Goal: Task Accomplishment & Management: Manage account settings

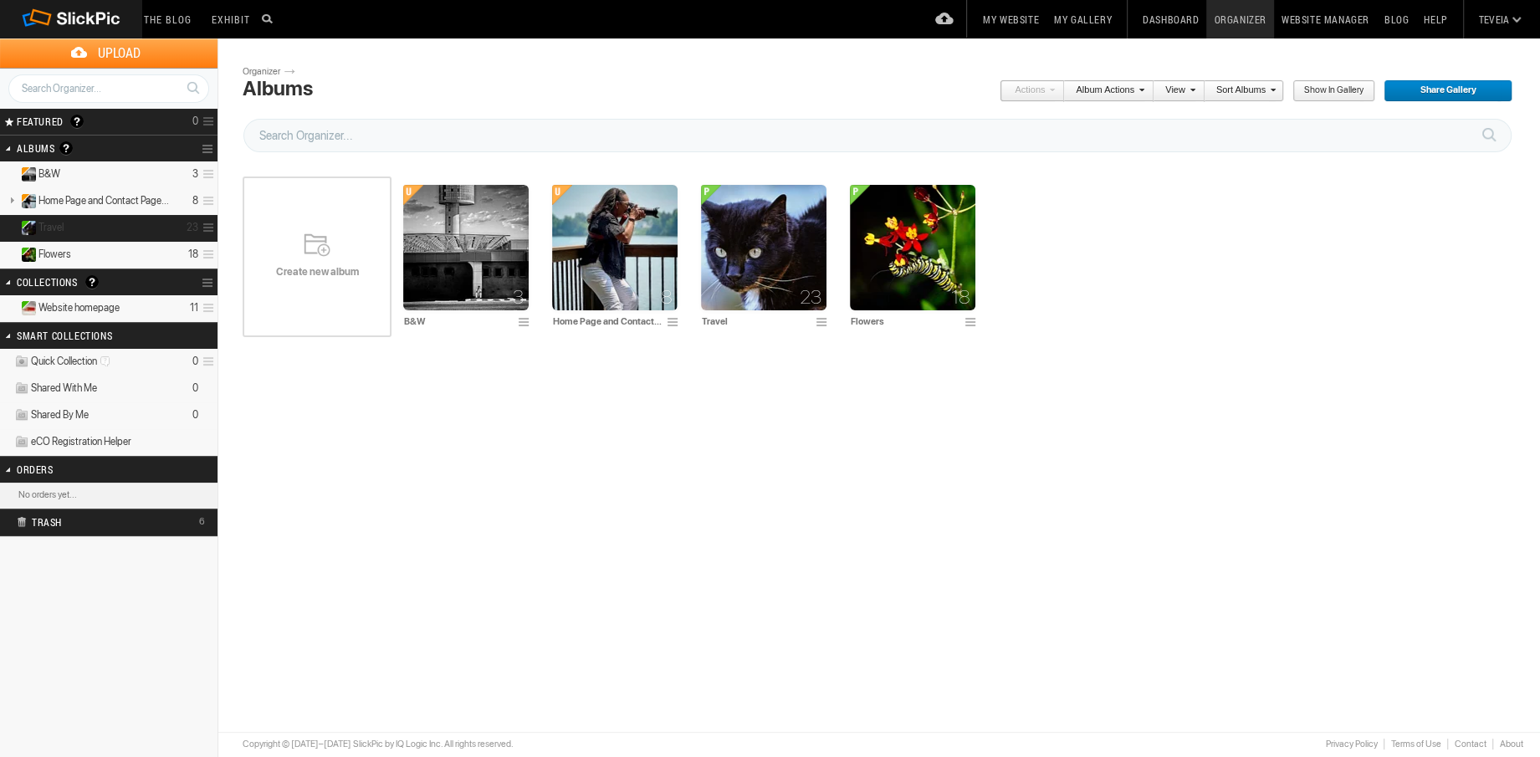
click at [146, 224] on details "Travel 23" at bounding box center [109, 228] width 218 height 27
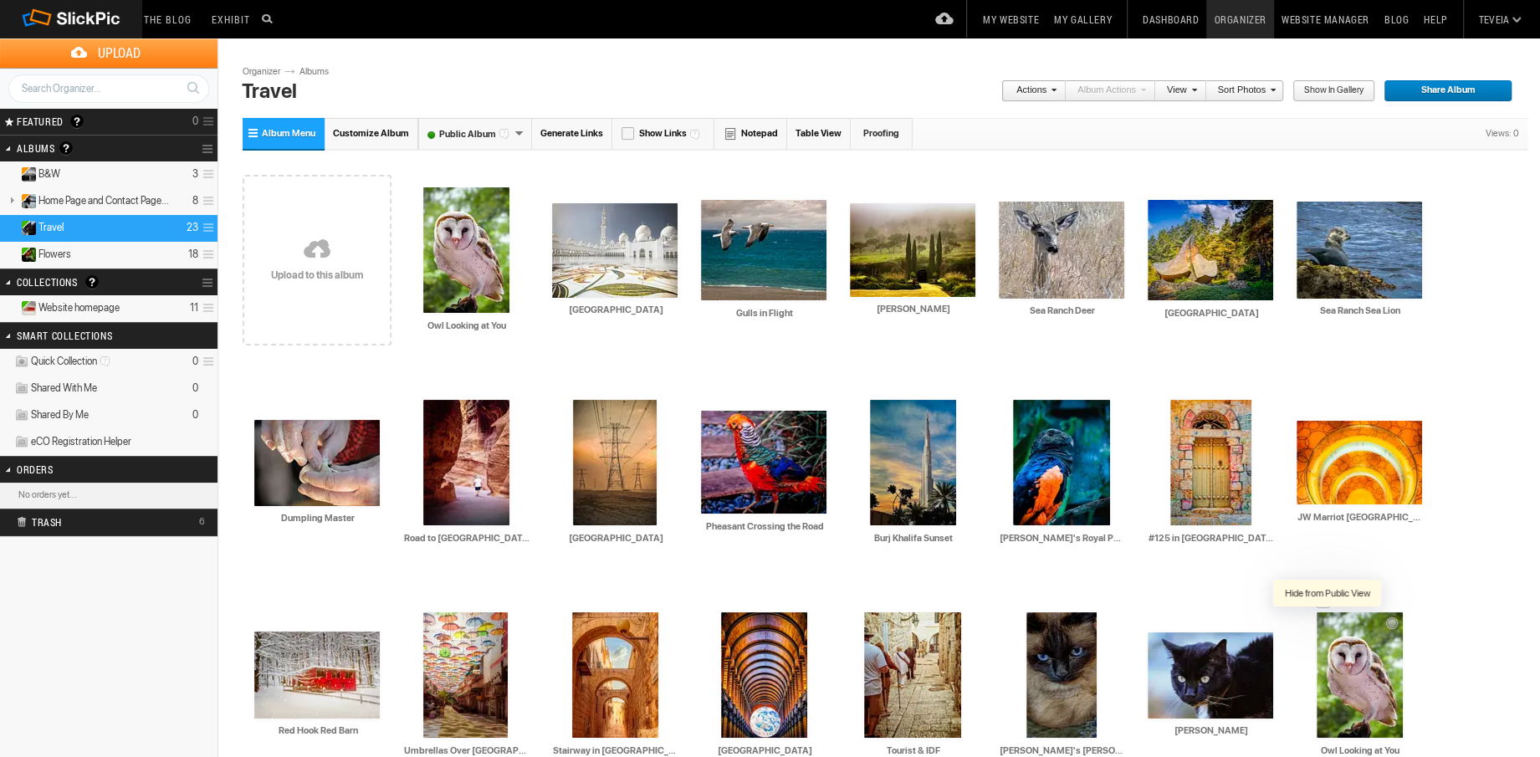
click at [1328, 624] on div at bounding box center [1328, 624] width 17 height 17
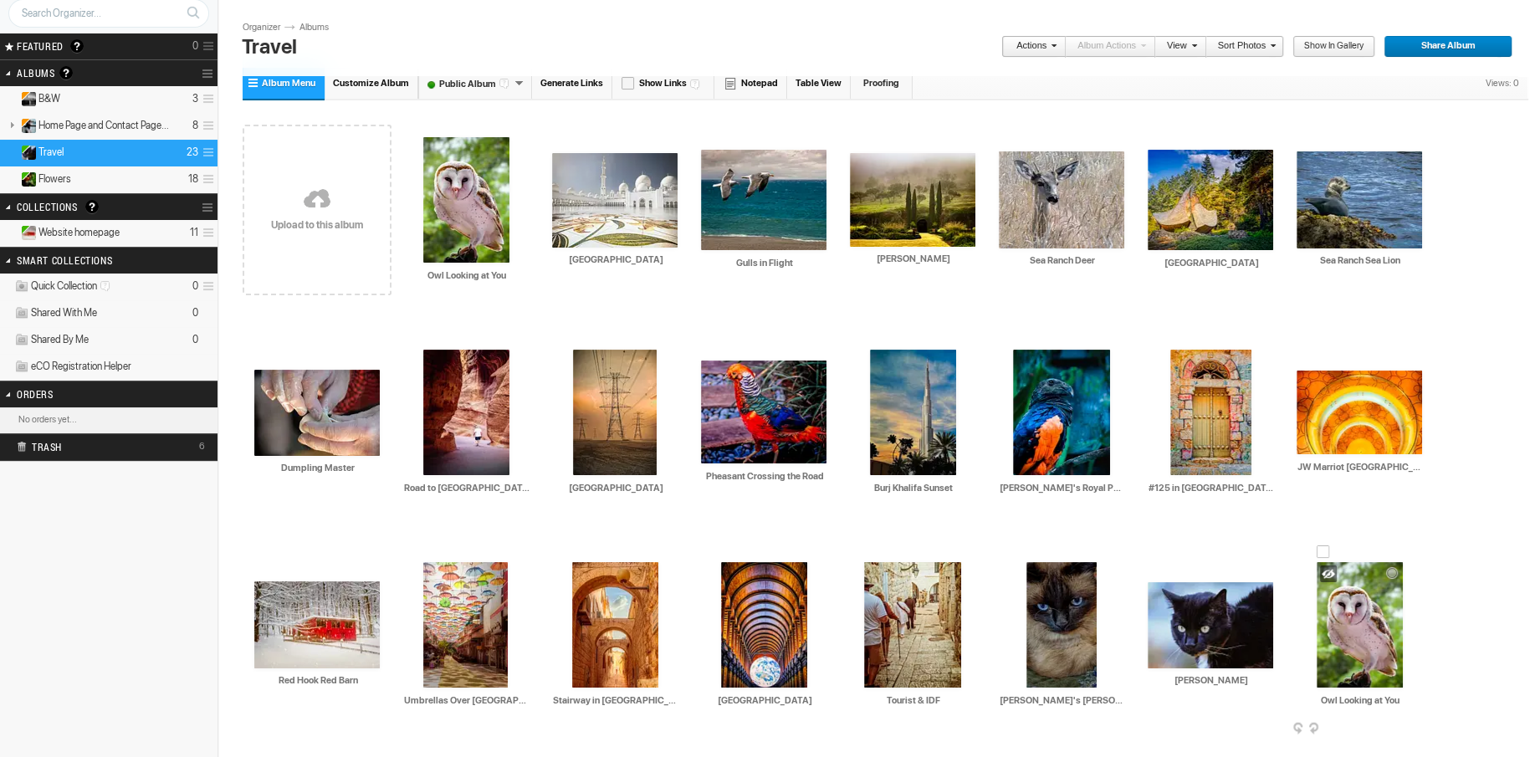
click at [1417, 723] on span at bounding box center [1420, 729] width 17 height 13
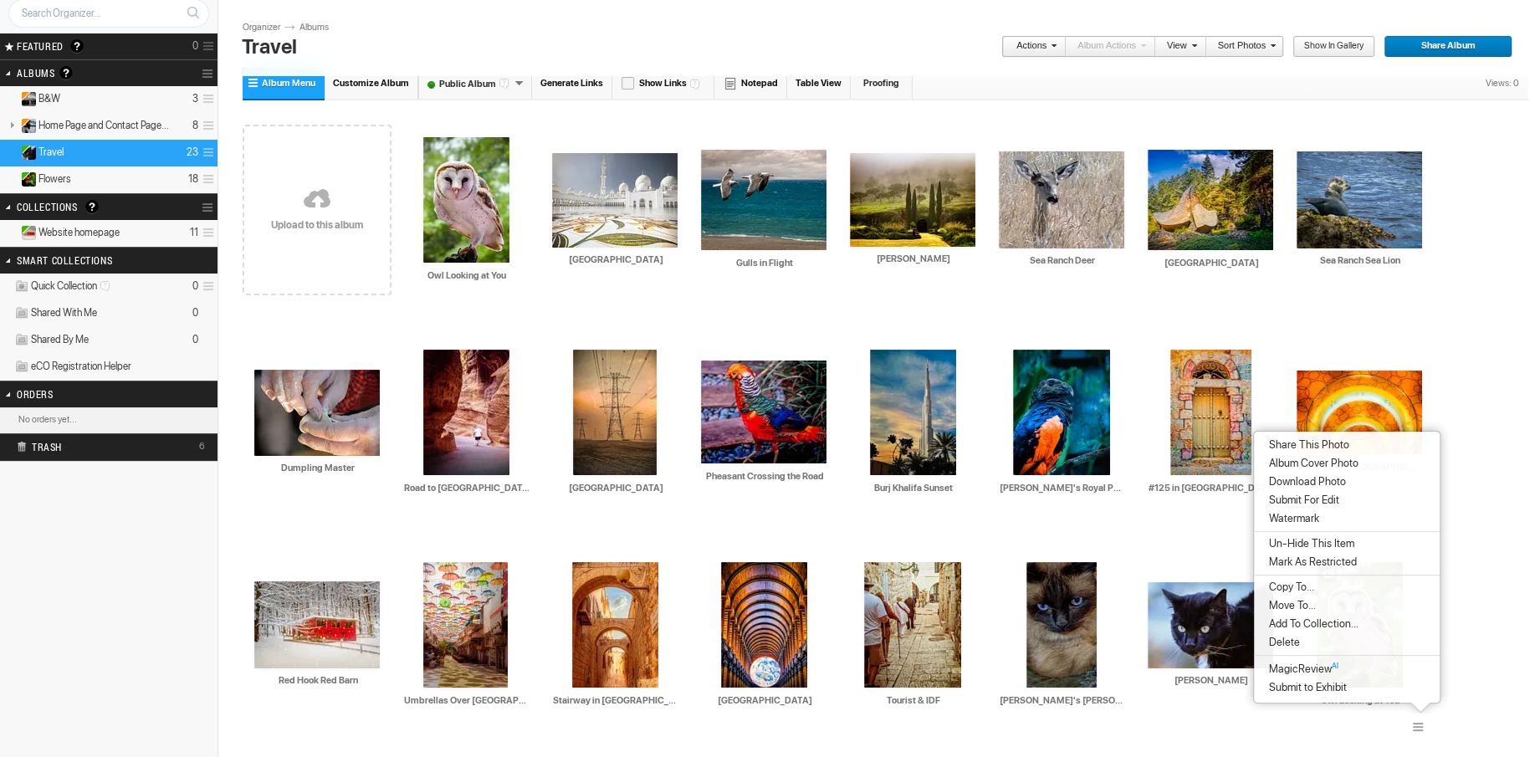
click at [1297, 647] on span "Delete" at bounding box center [1282, 642] width 36 height 13
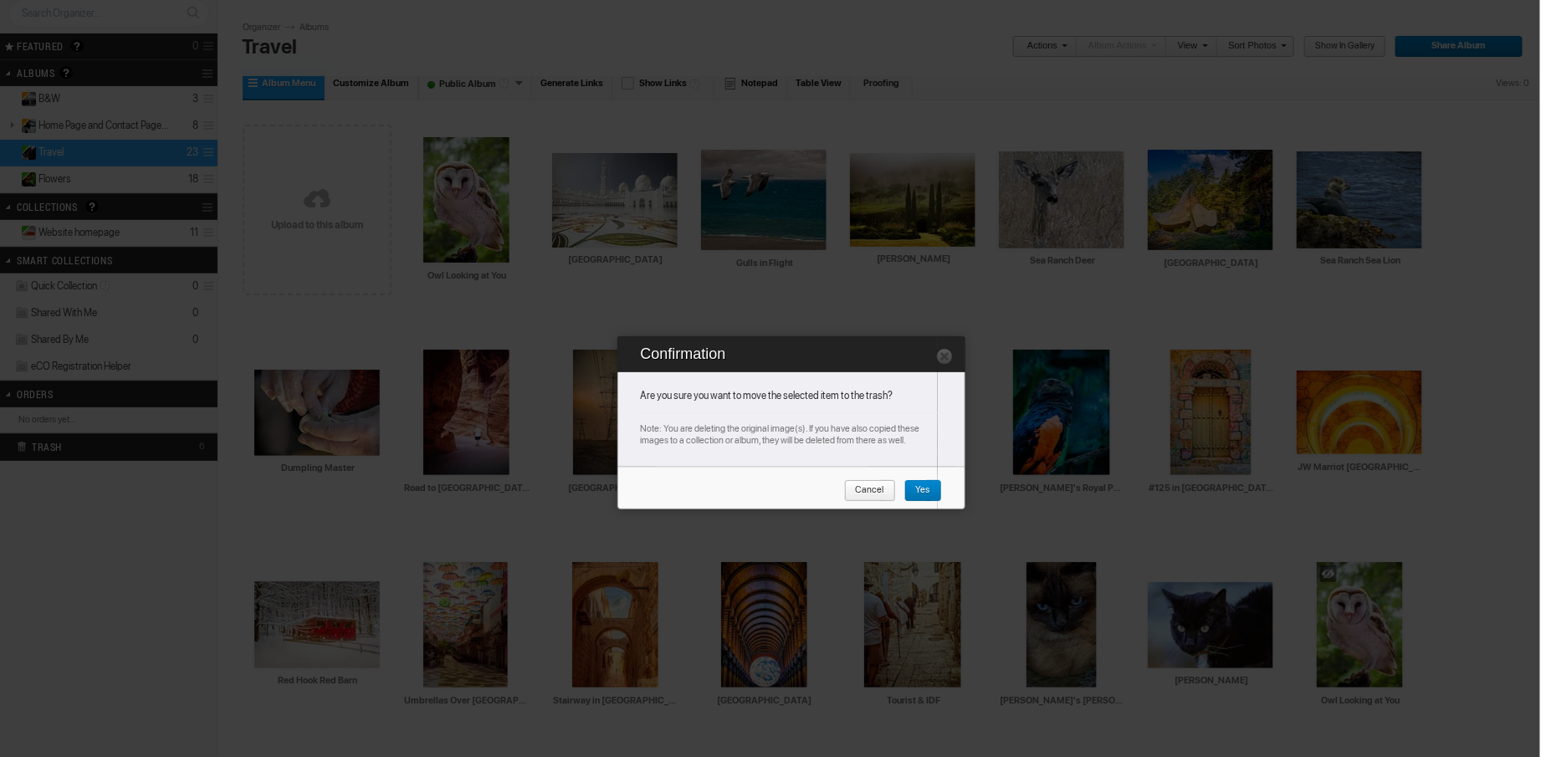
click at [921, 489] on span "Yes" at bounding box center [917, 491] width 26 height 22
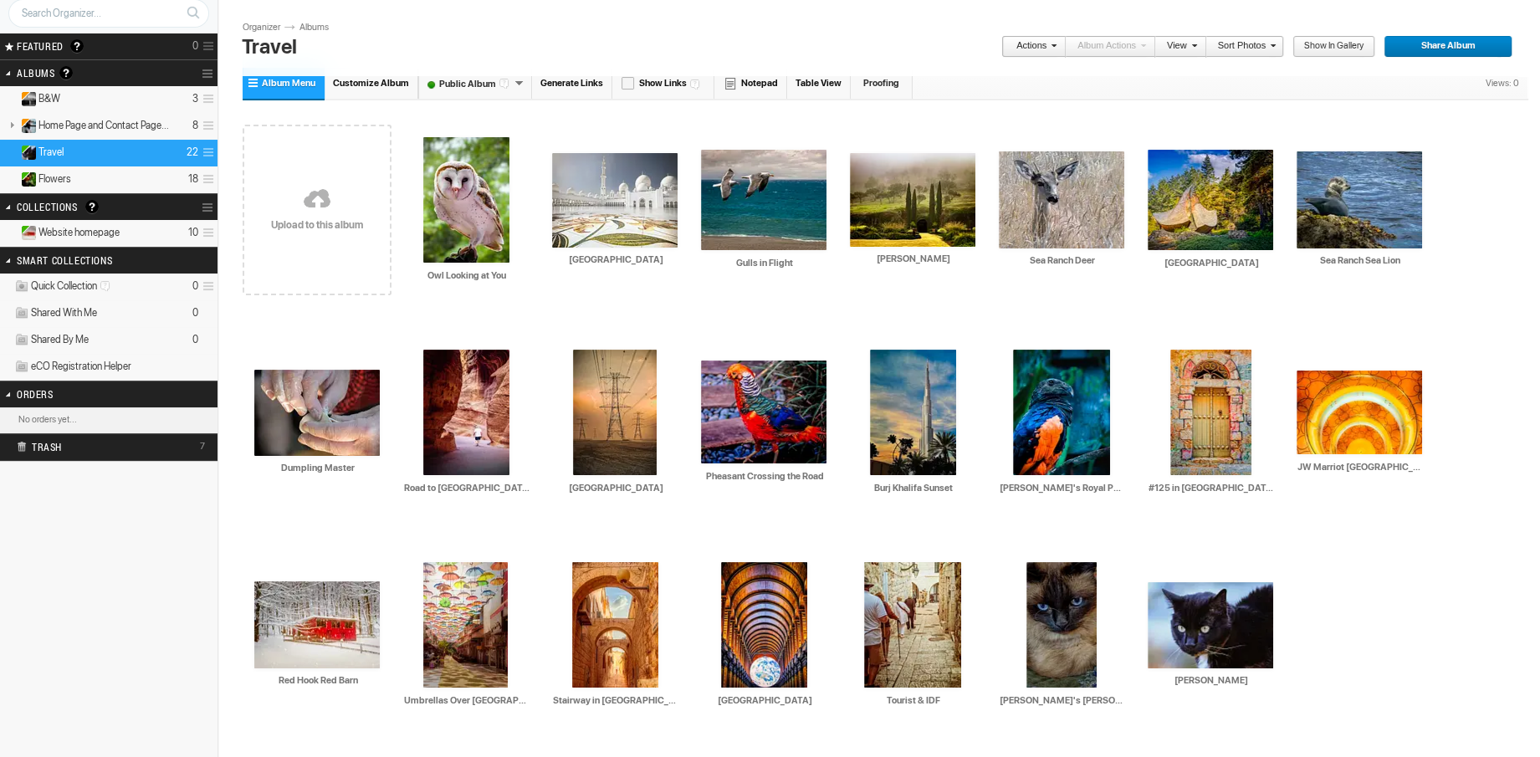
click at [102, 227] on span "Website homepage" at bounding box center [78, 232] width 81 height 13
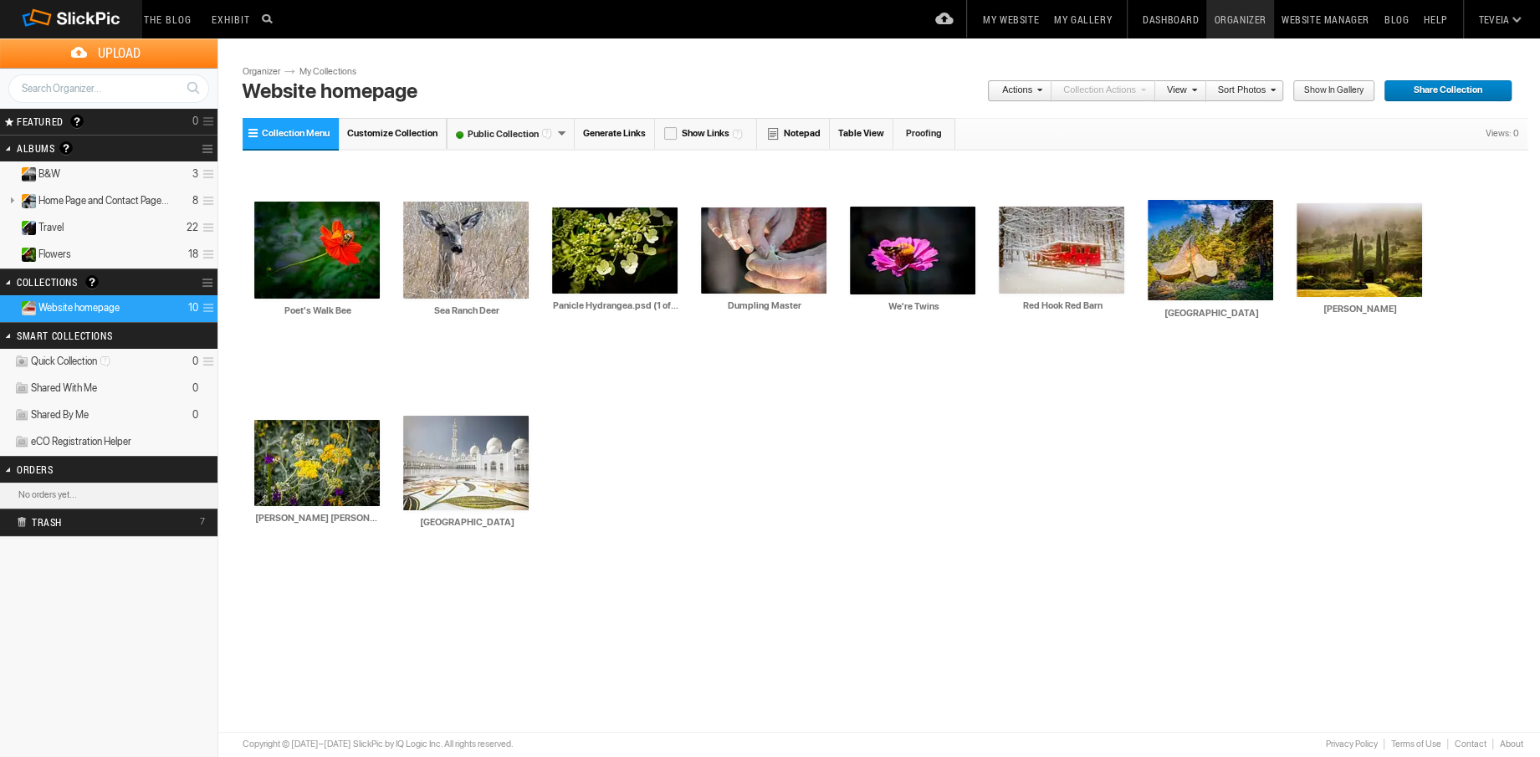
click at [67, 310] on span "Website homepage" at bounding box center [78, 307] width 81 height 13
click at [67, 229] on details "Travel 22" at bounding box center [109, 228] width 218 height 27
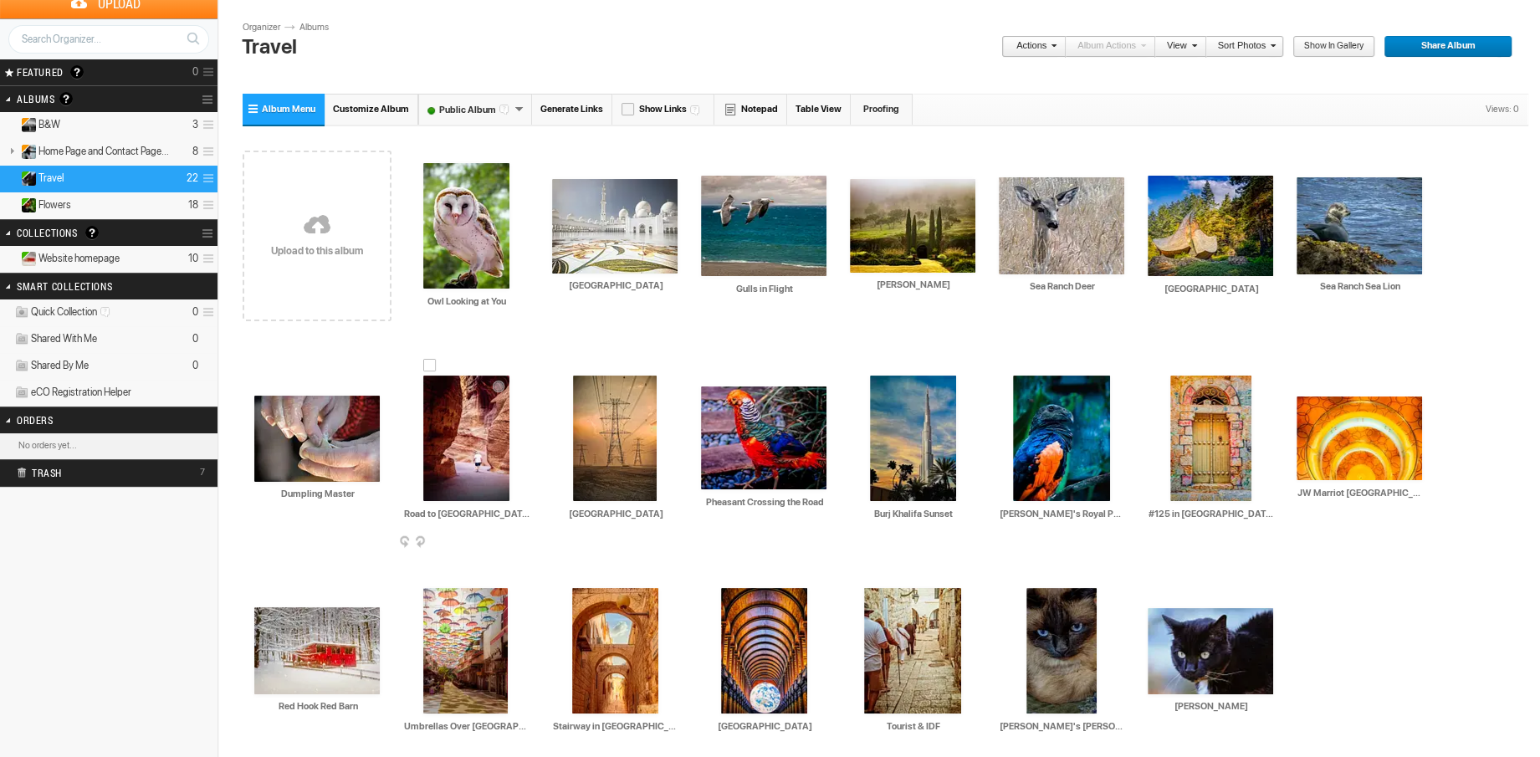
scroll to position [75, 0]
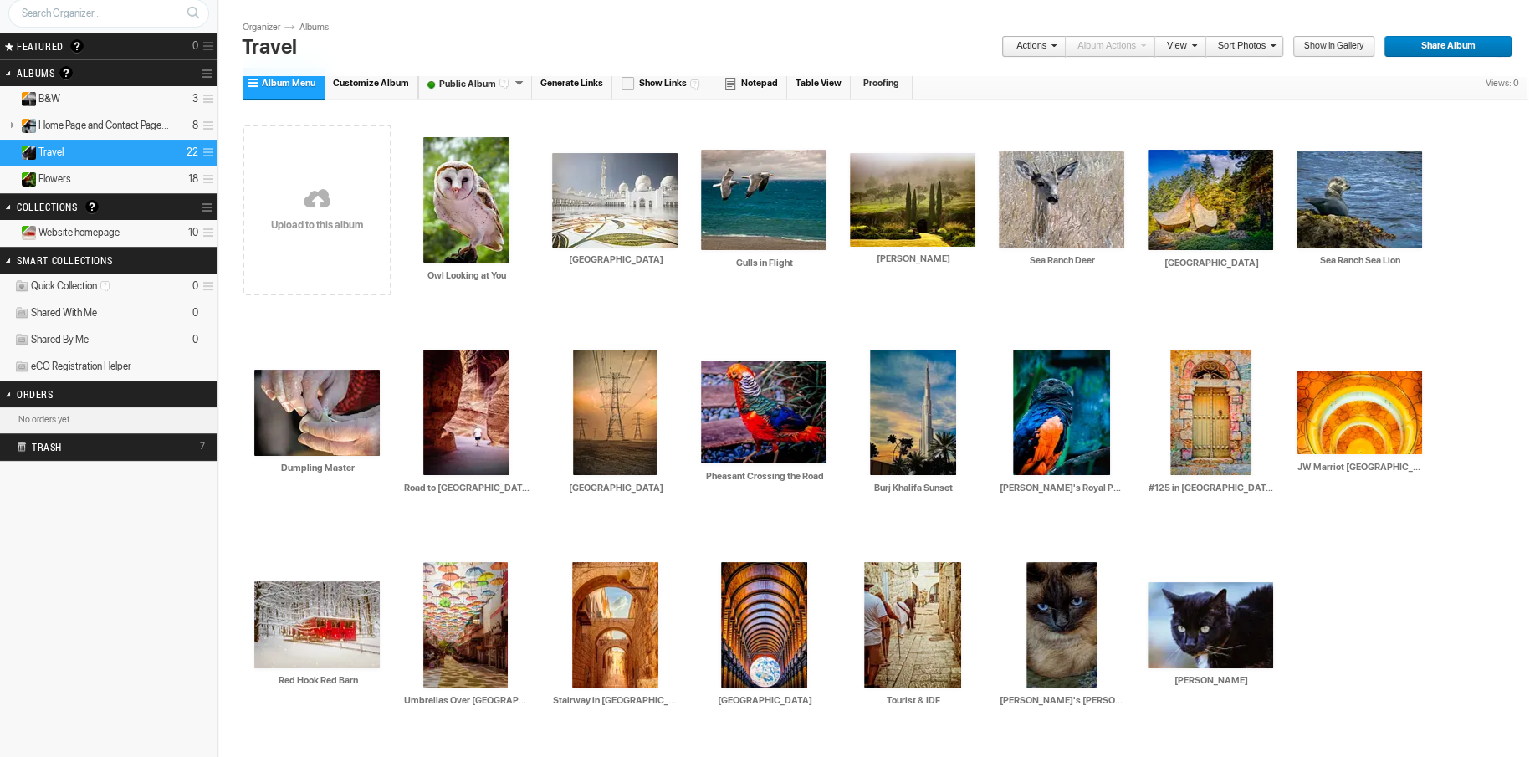
click at [127, 229] on details "Website homepage 10" at bounding box center [109, 233] width 218 height 27
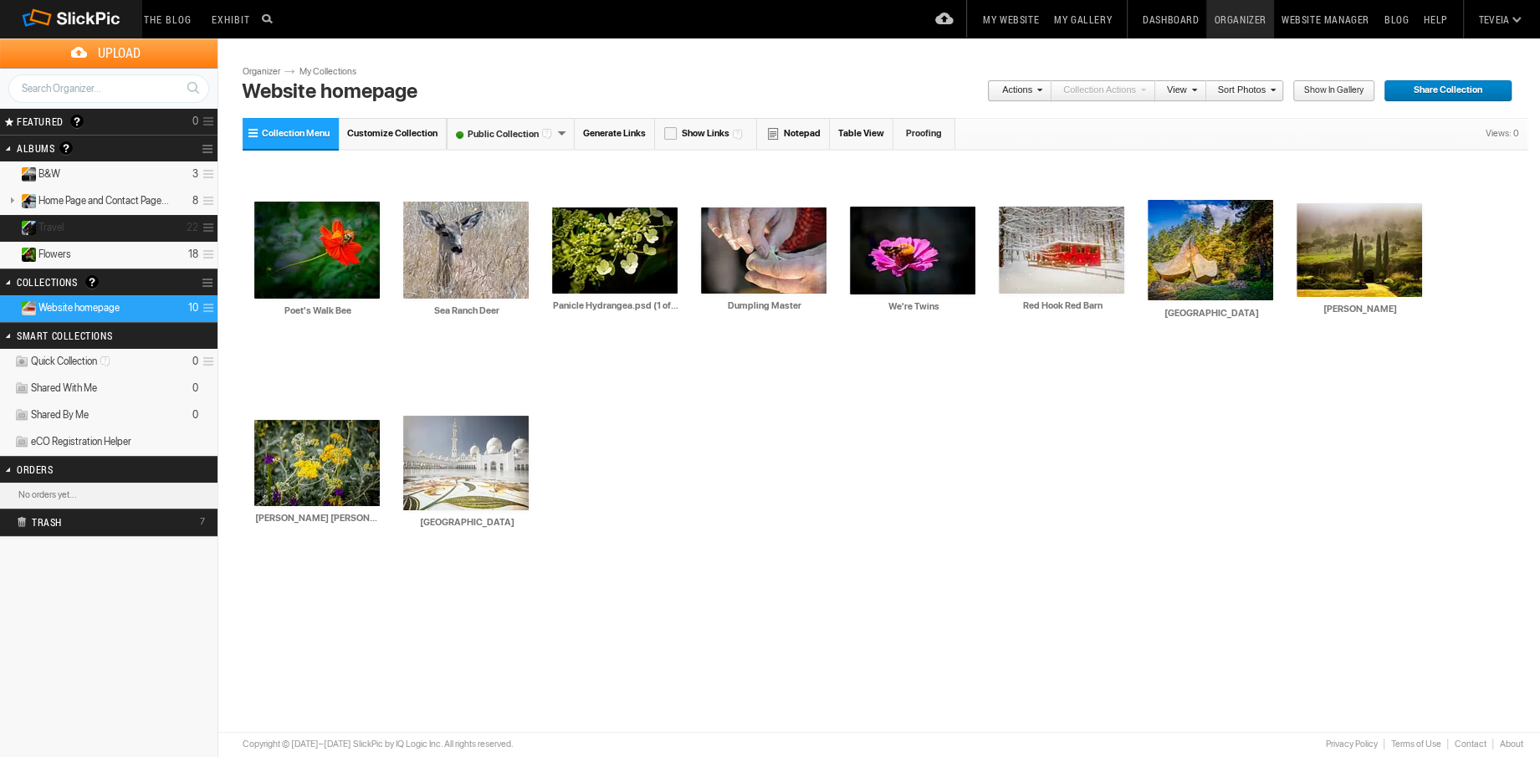
click at [129, 226] on details "Travel 22" at bounding box center [109, 228] width 218 height 27
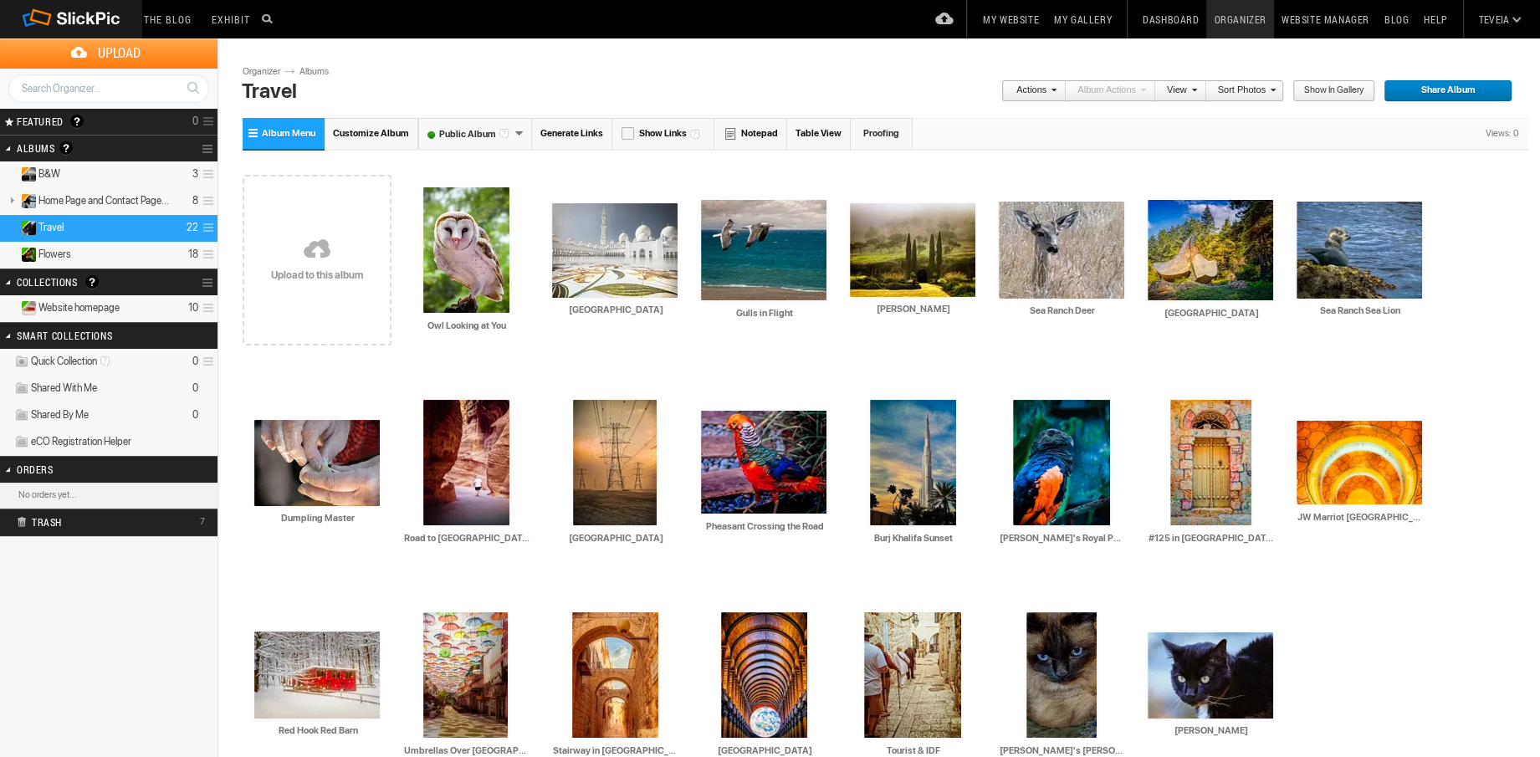
click at [133, 308] on details "Website homepage 10" at bounding box center [109, 308] width 218 height 27
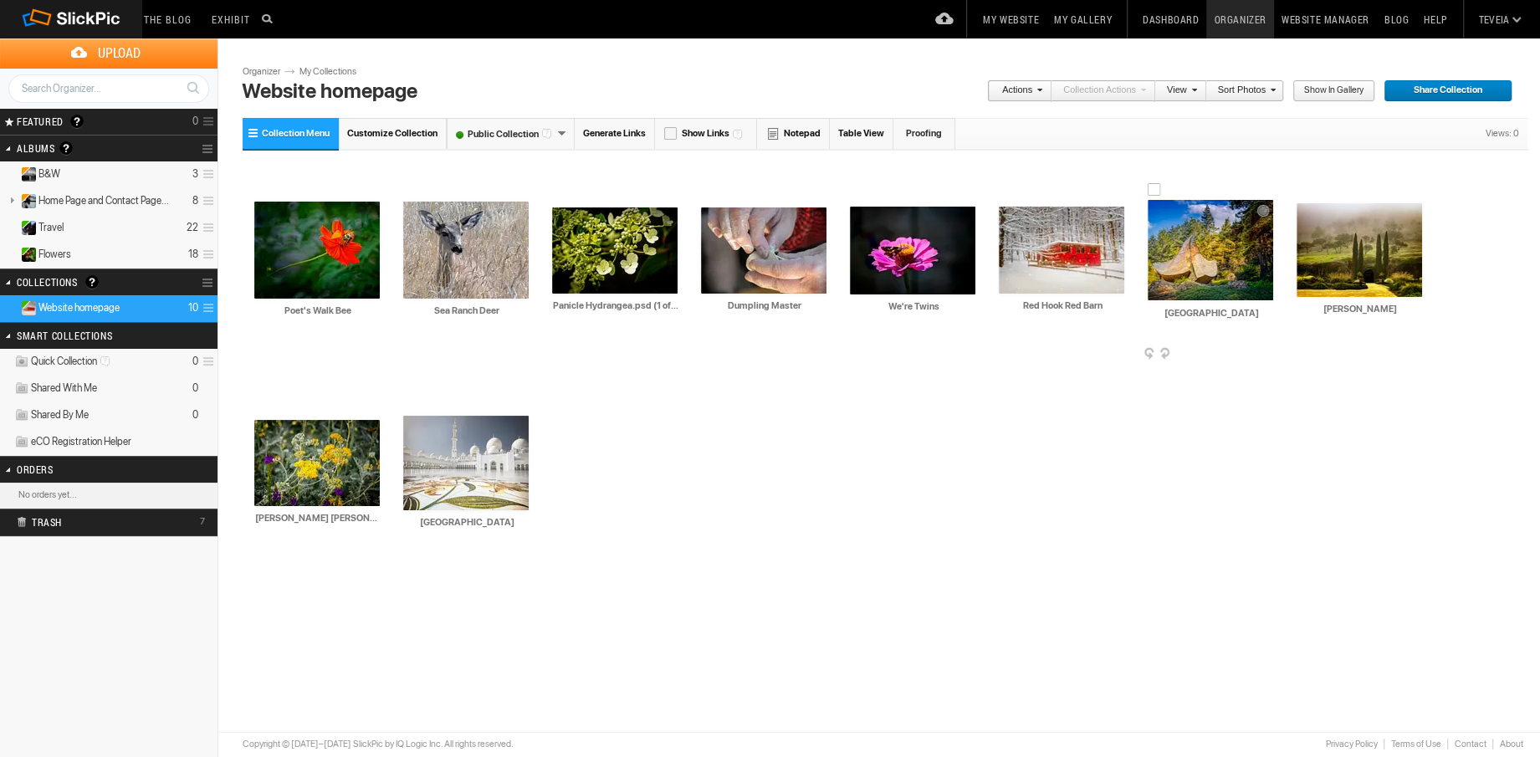
drag, startPoint x: 1201, startPoint y: 281, endPoint x: 1128, endPoint y: 403, distance: 142.2
click at [1128, 403] on div "Drop your photos here AI Poet's Walk Bee HTML: Direct: Forum: Photo ID: 2281766…" at bounding box center [886, 366] width 1286 height 425
click at [1270, 351] on span at bounding box center [1271, 354] width 17 height 13
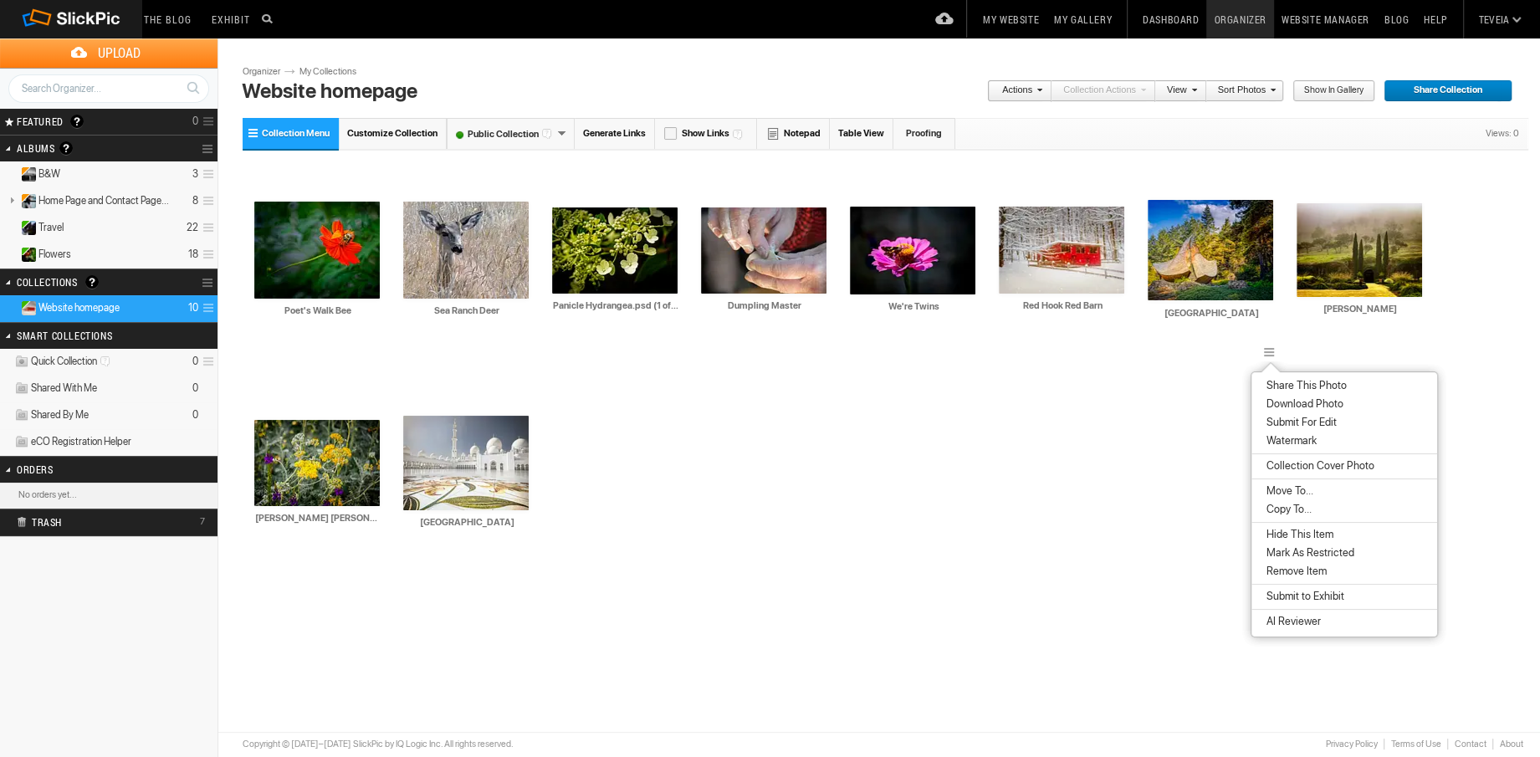
click at [1305, 576] on span "Remove Item" at bounding box center [1294, 571] width 65 height 13
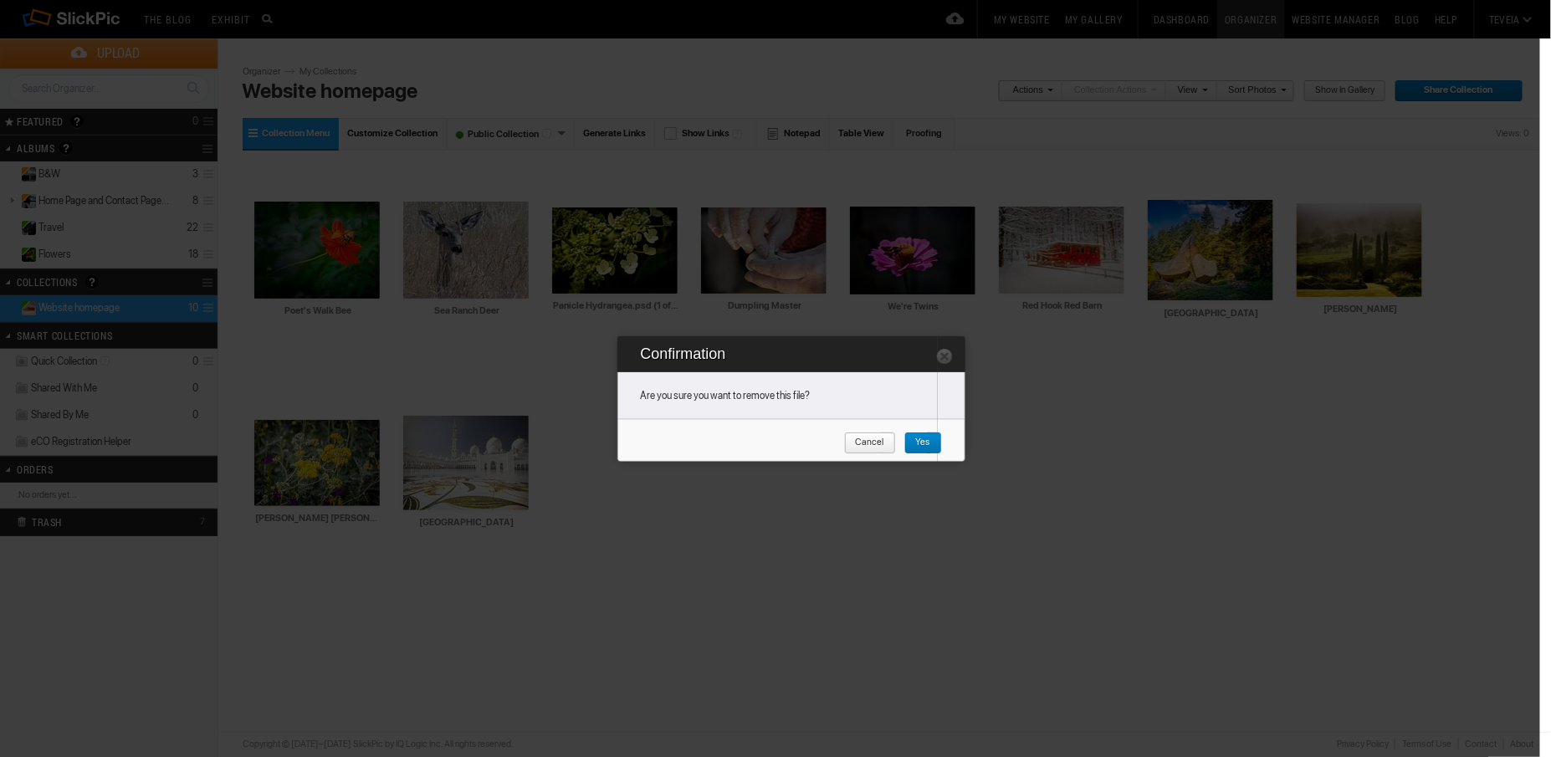
click at [928, 444] on span "Yes" at bounding box center [917, 443] width 26 height 22
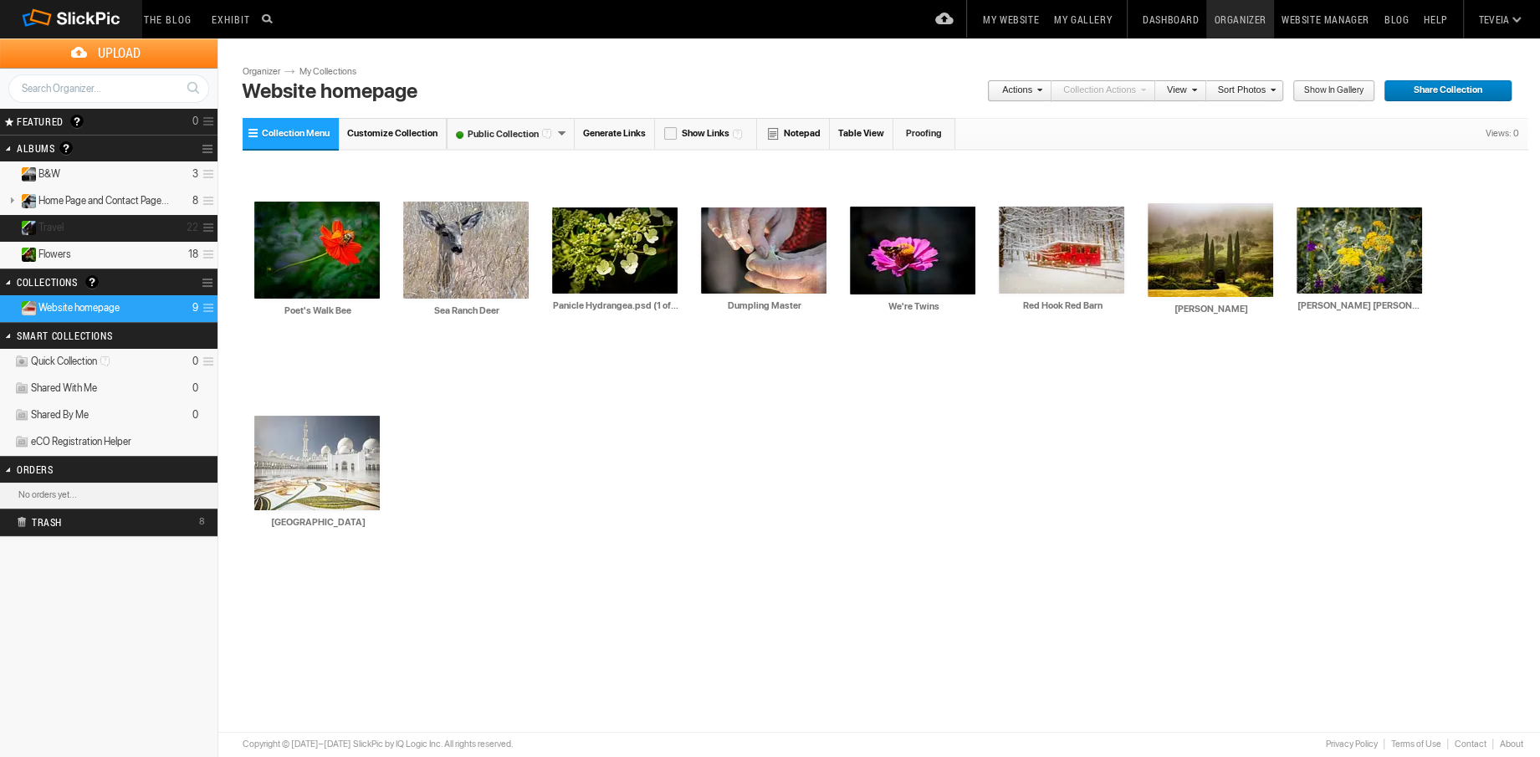
click at [136, 233] on details "Travel 22" at bounding box center [109, 228] width 218 height 27
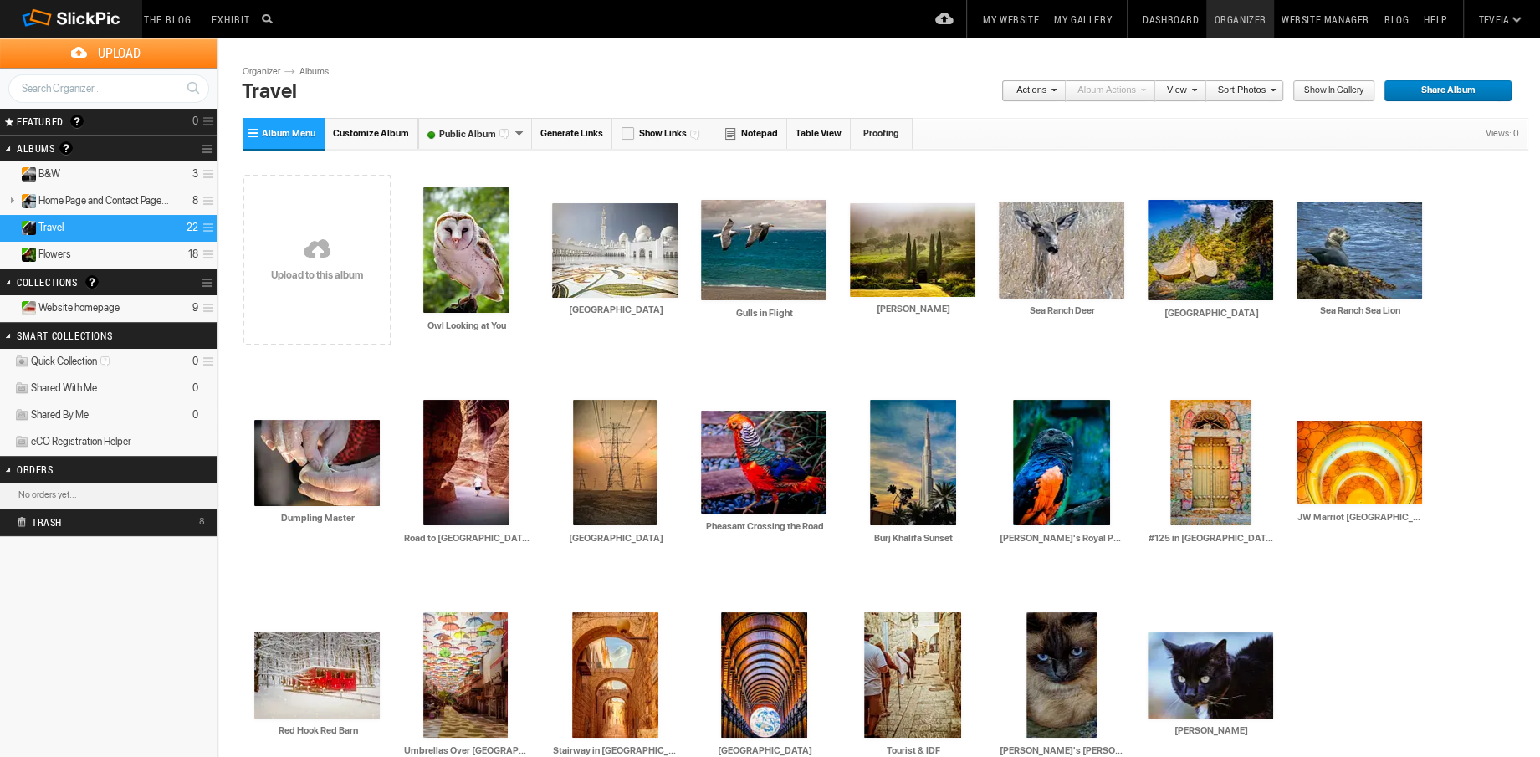
click at [126, 305] on details "Website homepage 9" at bounding box center [109, 308] width 218 height 27
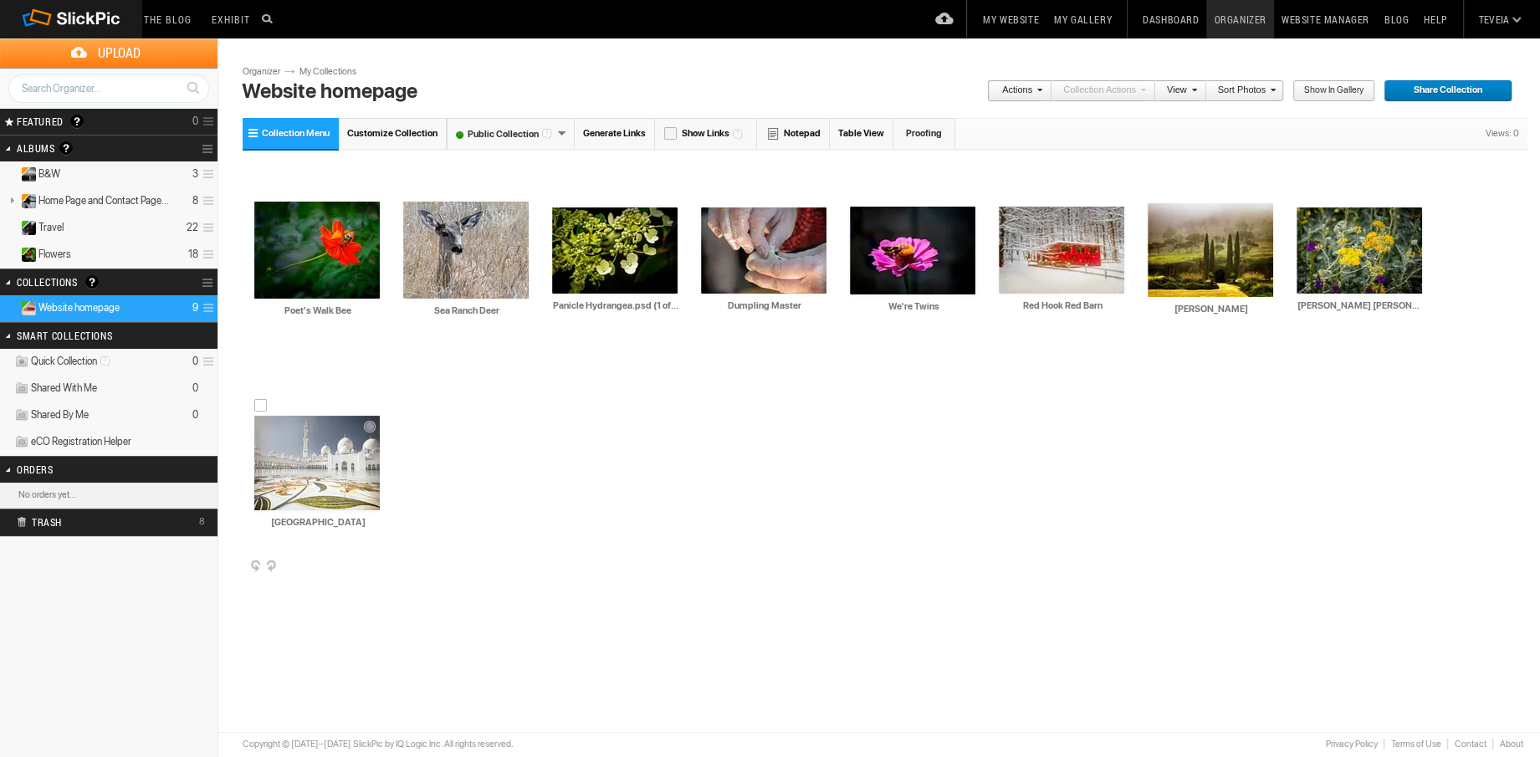
drag, startPoint x: 316, startPoint y: 469, endPoint x: 374, endPoint y: 568, distance: 114.3
click at [374, 568] on span at bounding box center [378, 566] width 17 height 13
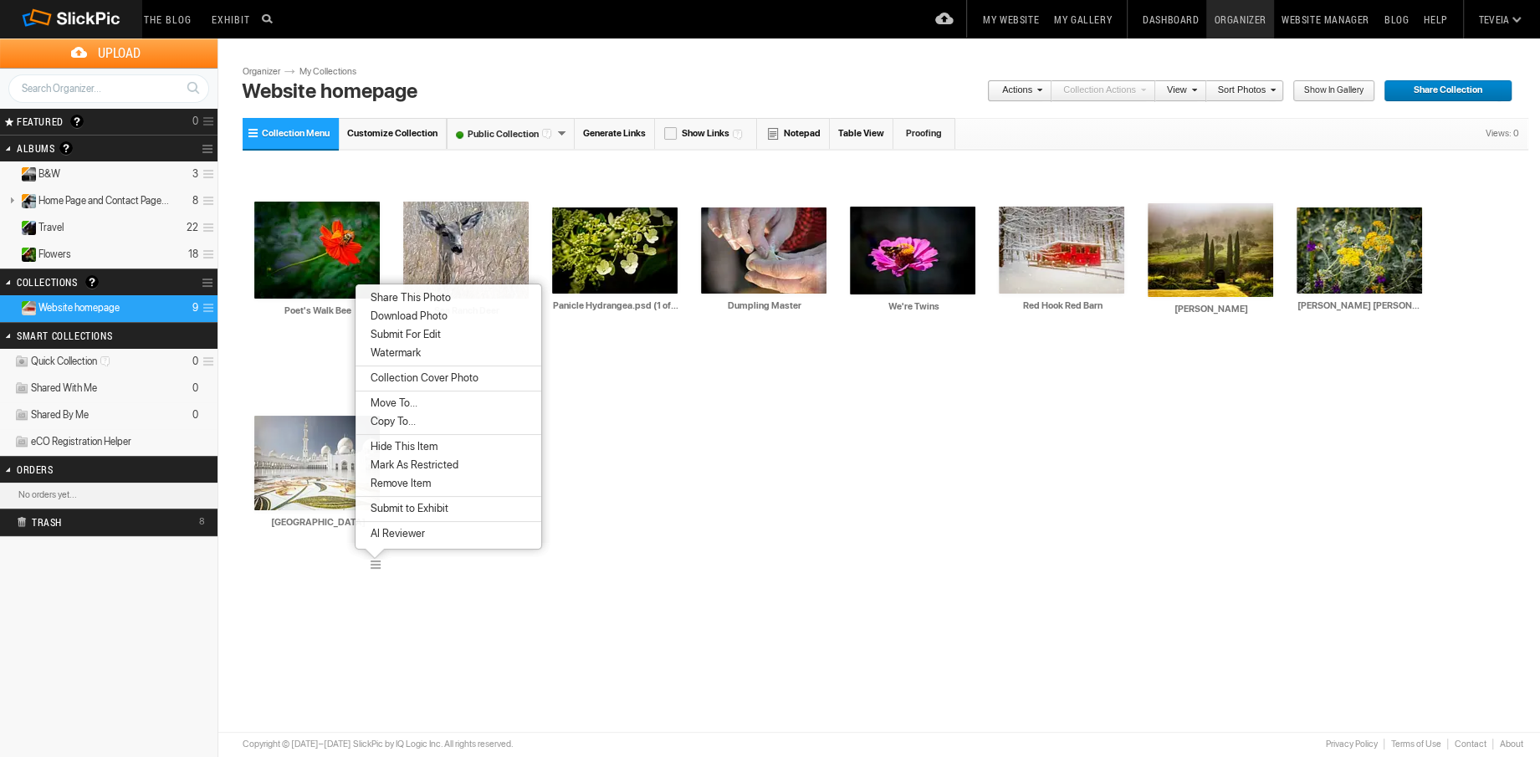
click at [417, 485] on span "Remove Item" at bounding box center [398, 483] width 65 height 13
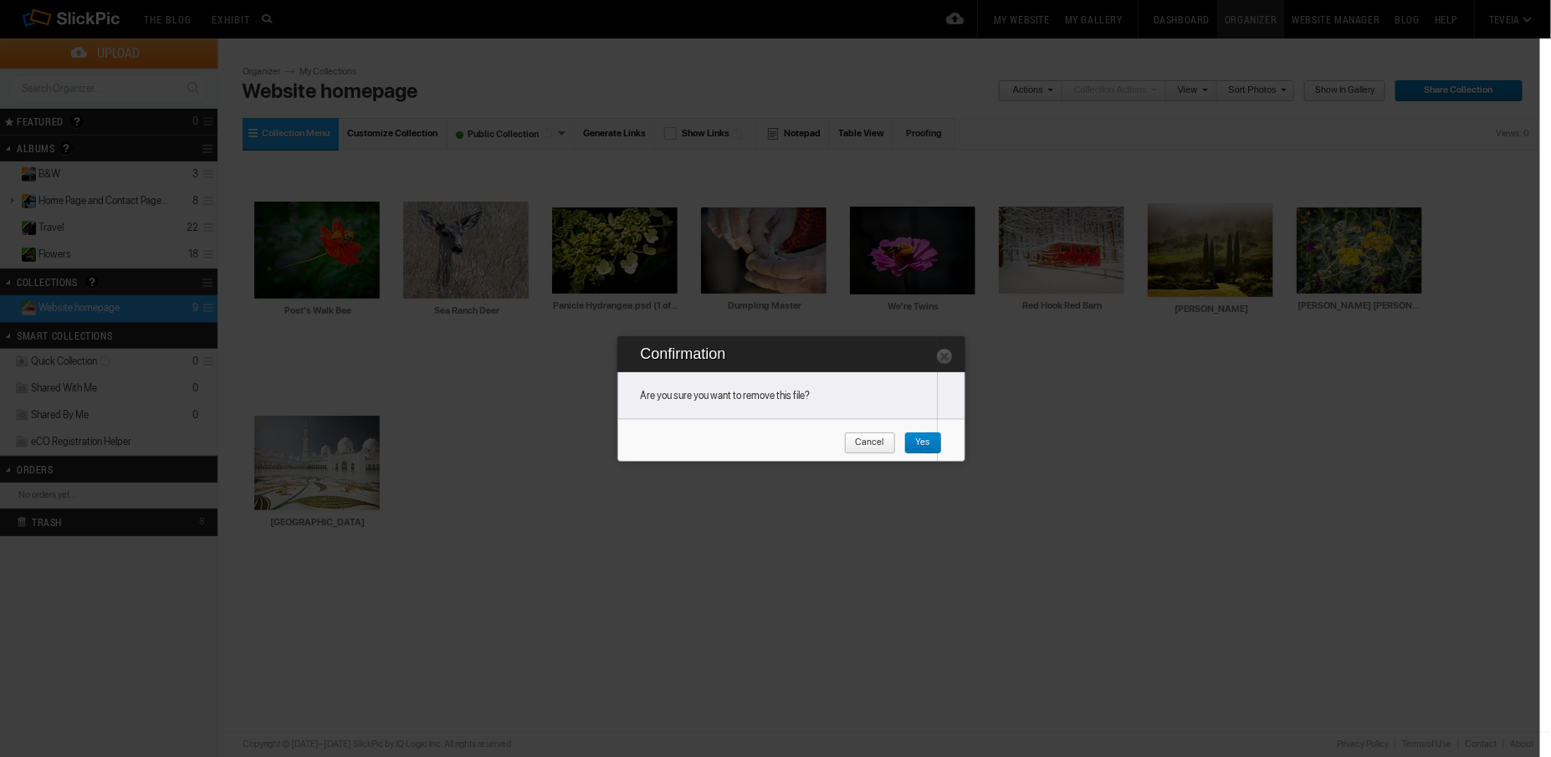
click at [925, 443] on span "Yes" at bounding box center [917, 443] width 26 height 22
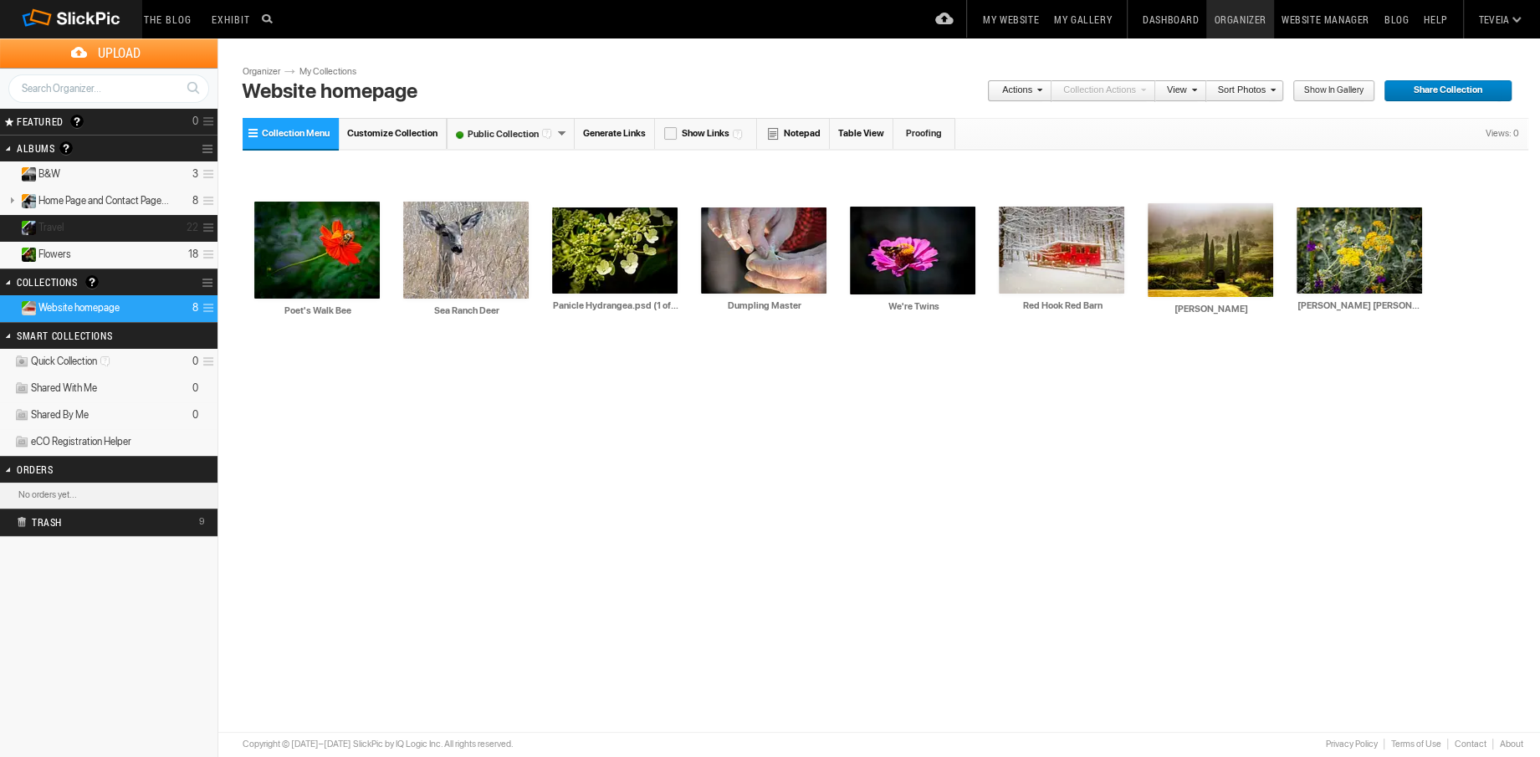
click at [131, 230] on details "Travel 22" at bounding box center [109, 228] width 218 height 27
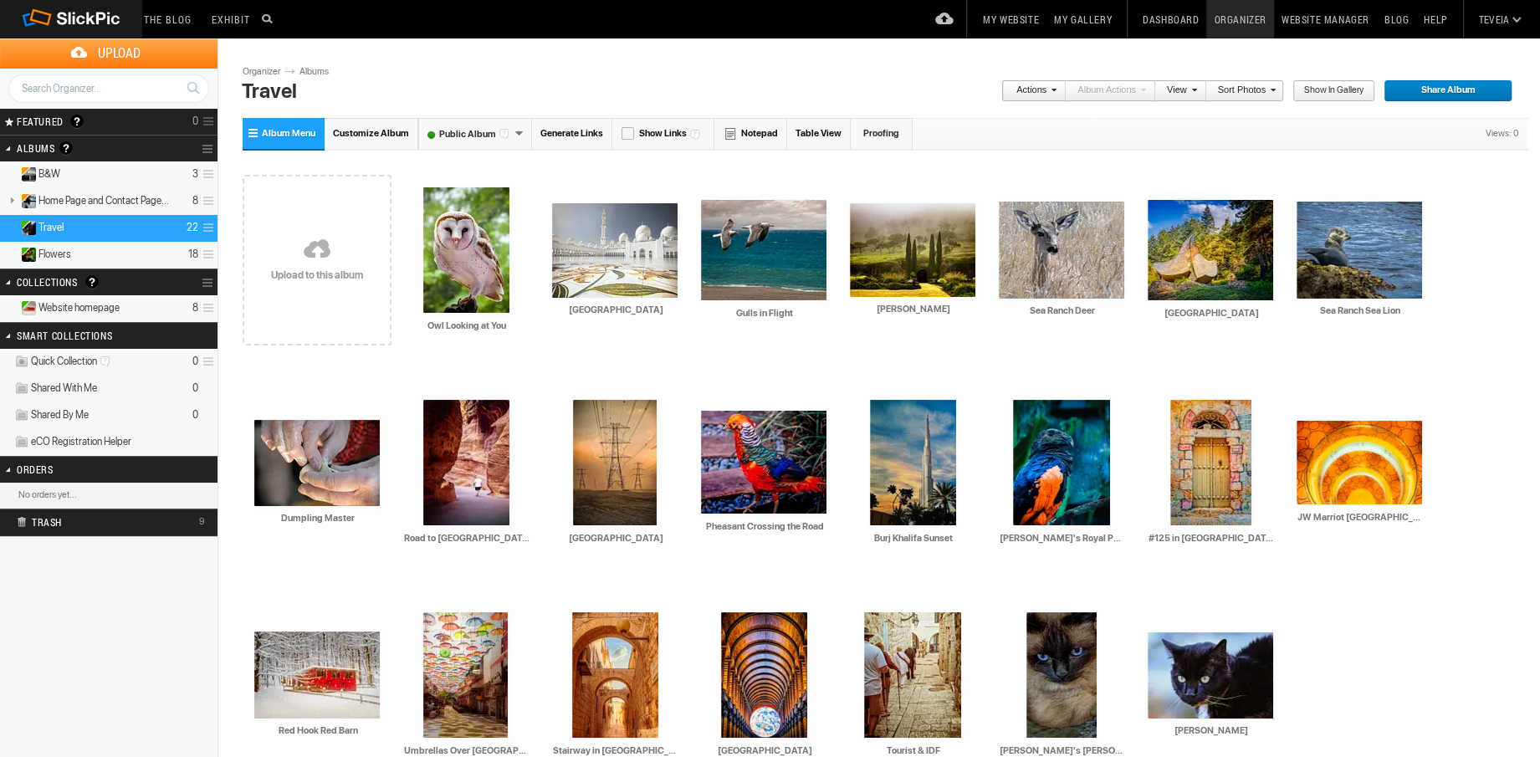
click at [165, 313] on details "Website homepage 8" at bounding box center [109, 308] width 218 height 27
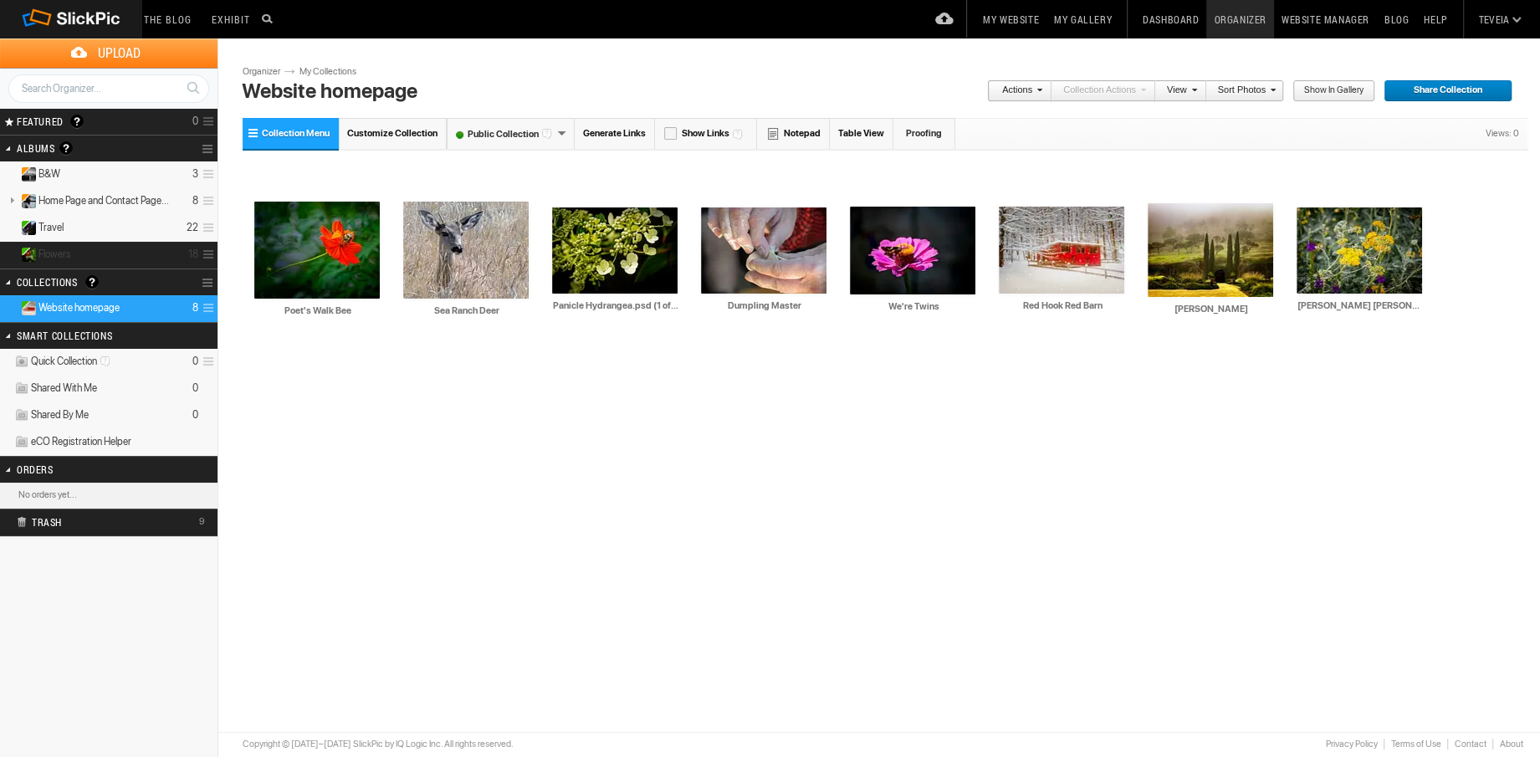
click at [161, 258] on details "Flowers 18" at bounding box center [109, 255] width 218 height 27
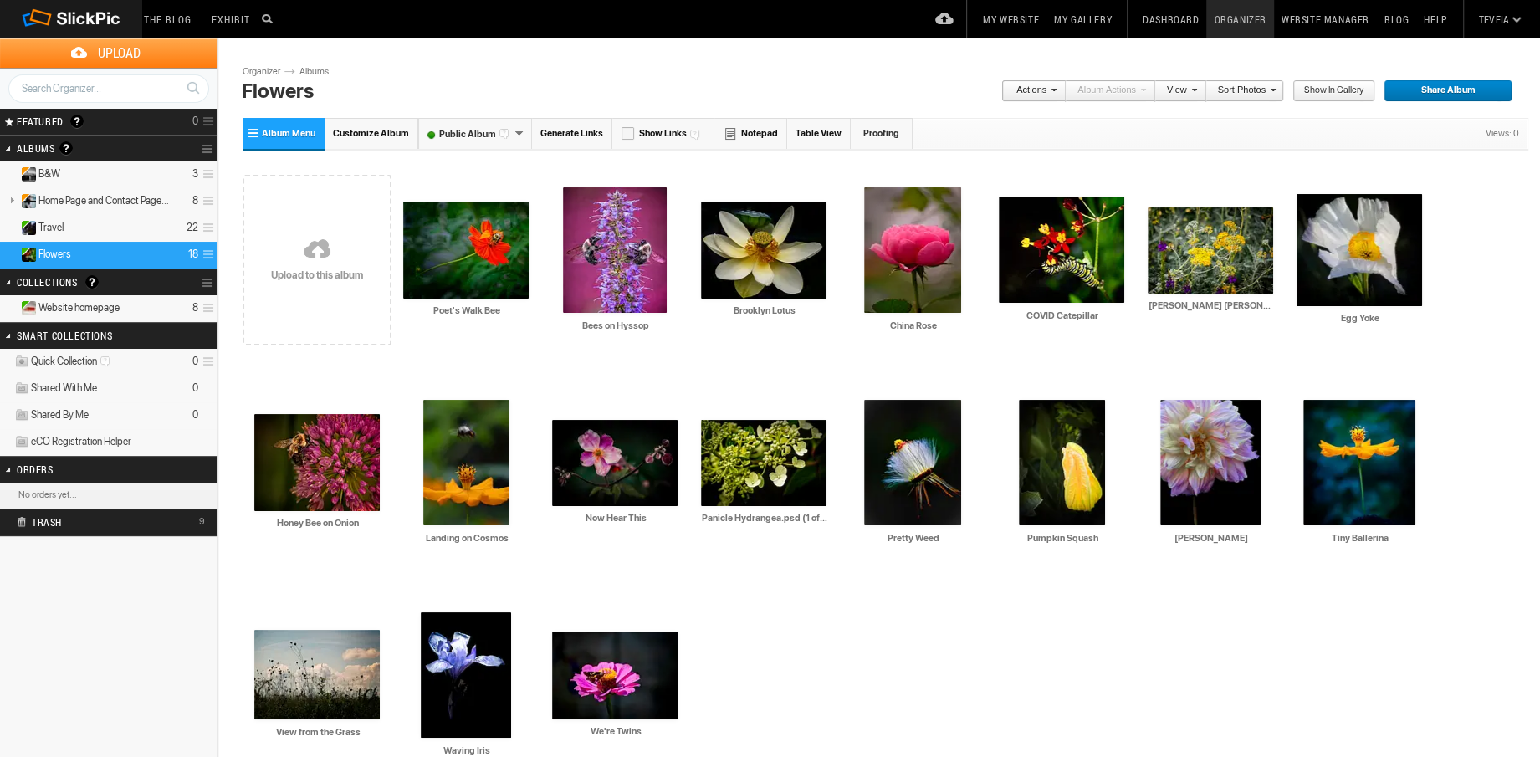
click at [166, 312] on details "Website homepage 8" at bounding box center [109, 308] width 218 height 27
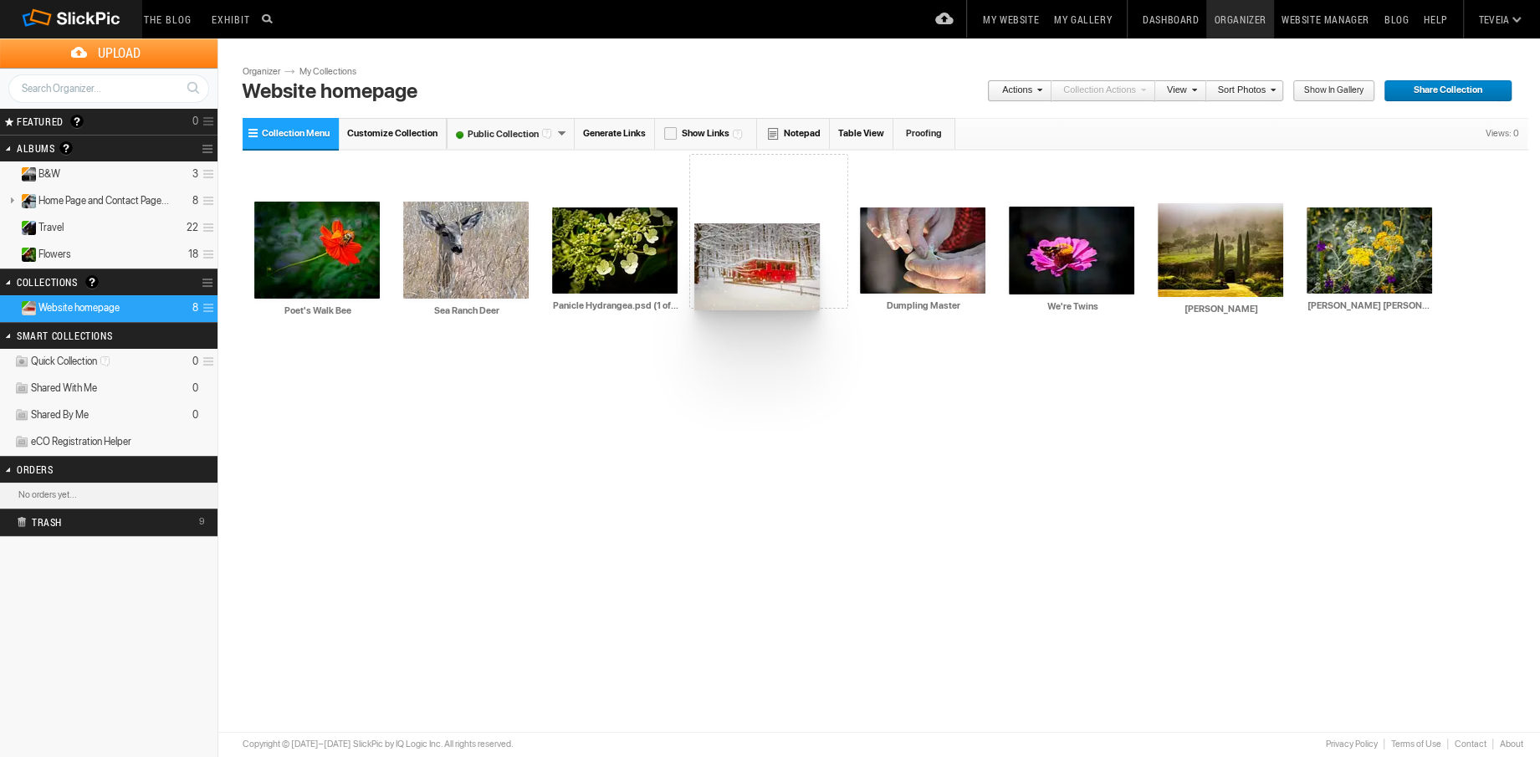
drag, startPoint x: 1060, startPoint y: 257, endPoint x: 693, endPoint y: 223, distance: 368.8
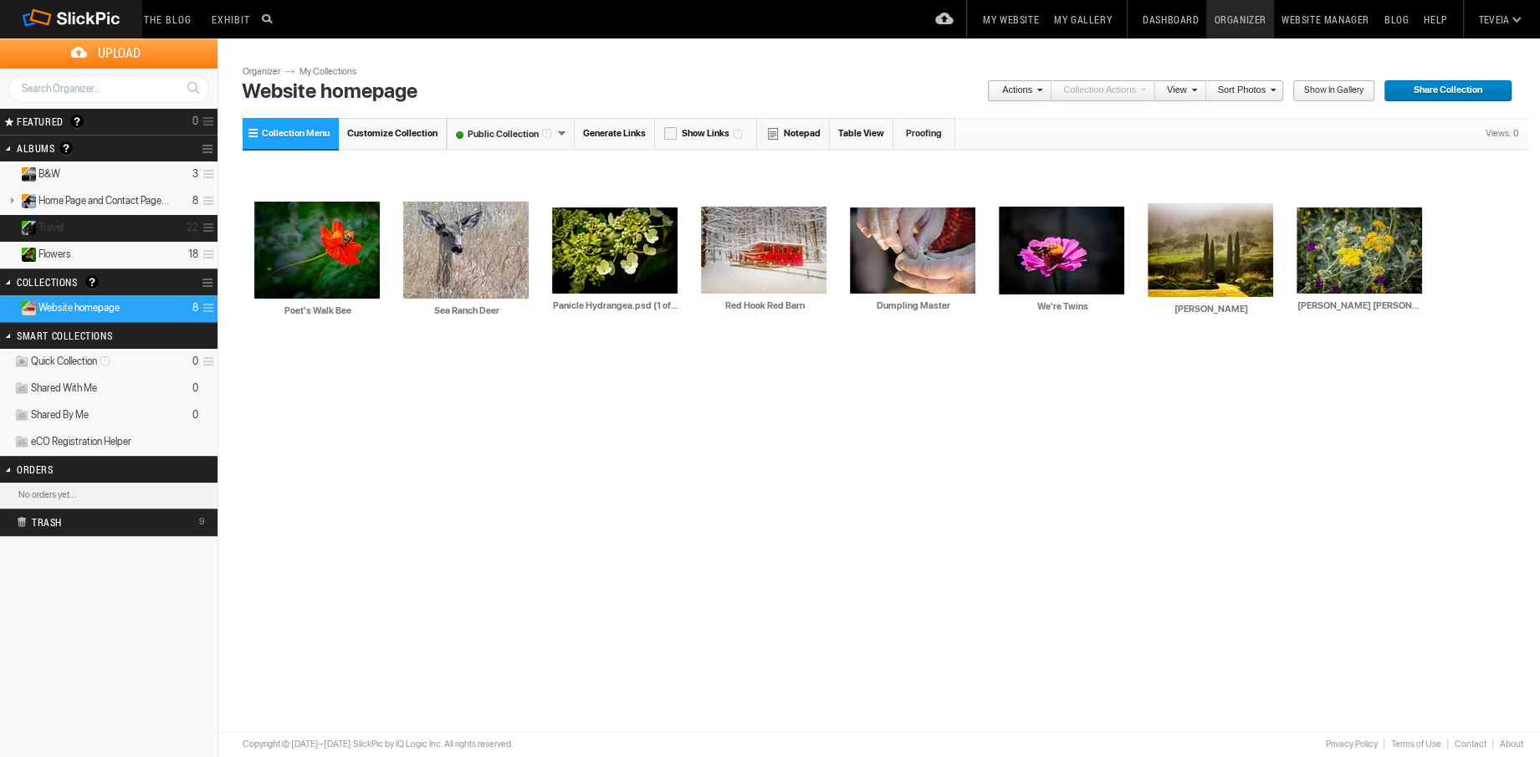
click at [163, 230] on details "Travel 22" at bounding box center [109, 228] width 218 height 27
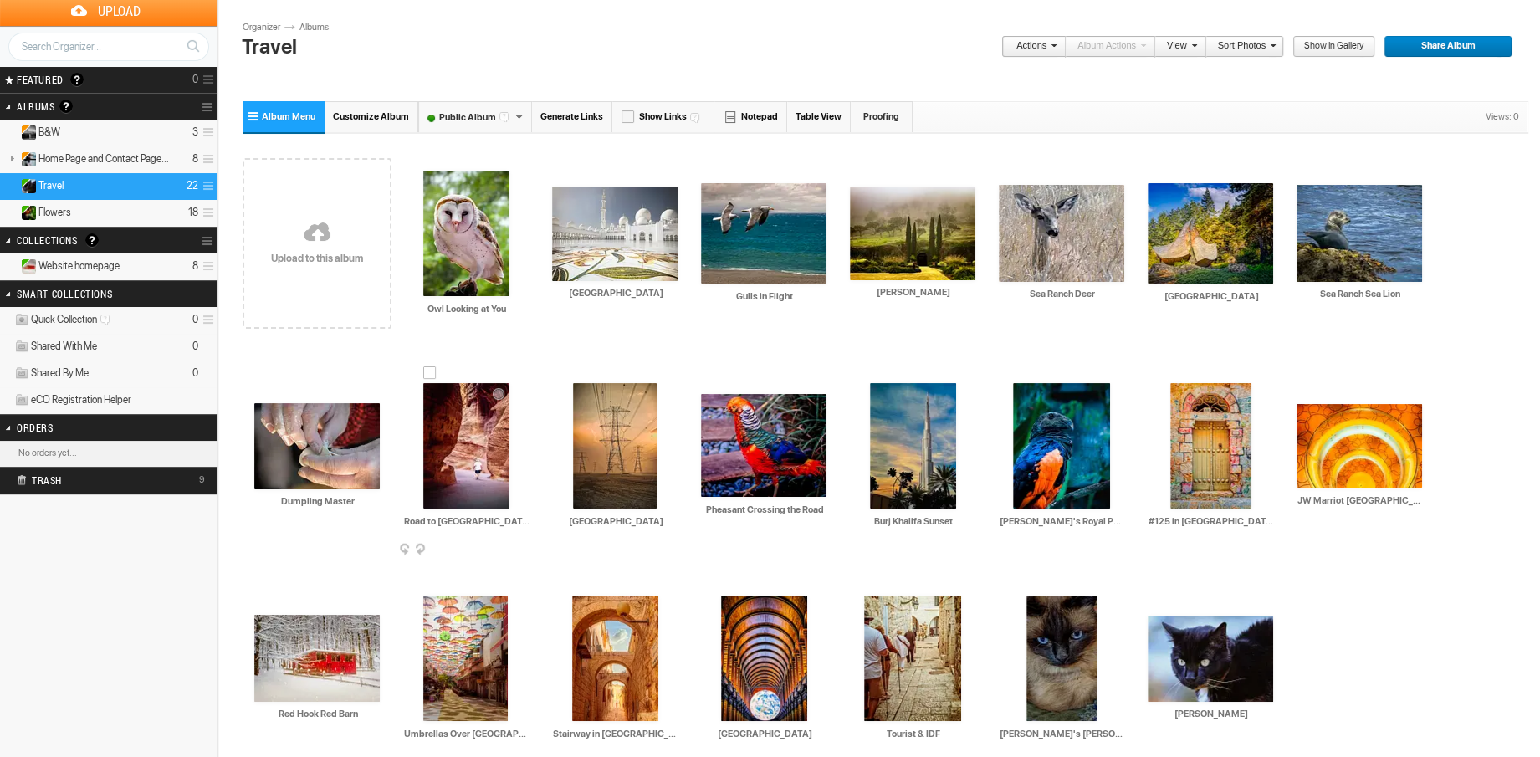
scroll to position [75, 0]
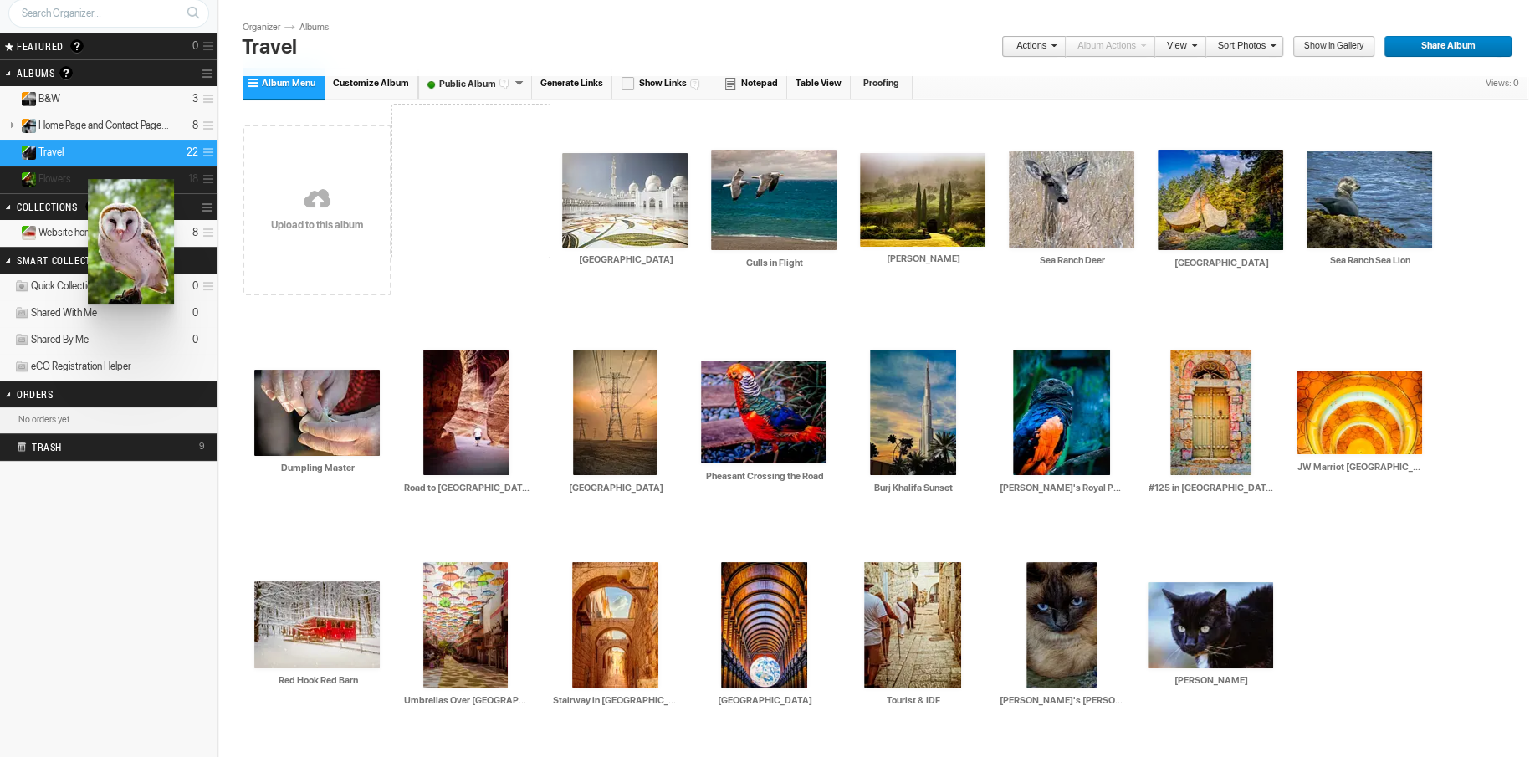
drag, startPoint x: 468, startPoint y: 228, endPoint x: 86, endPoint y: 178, distance: 385.5
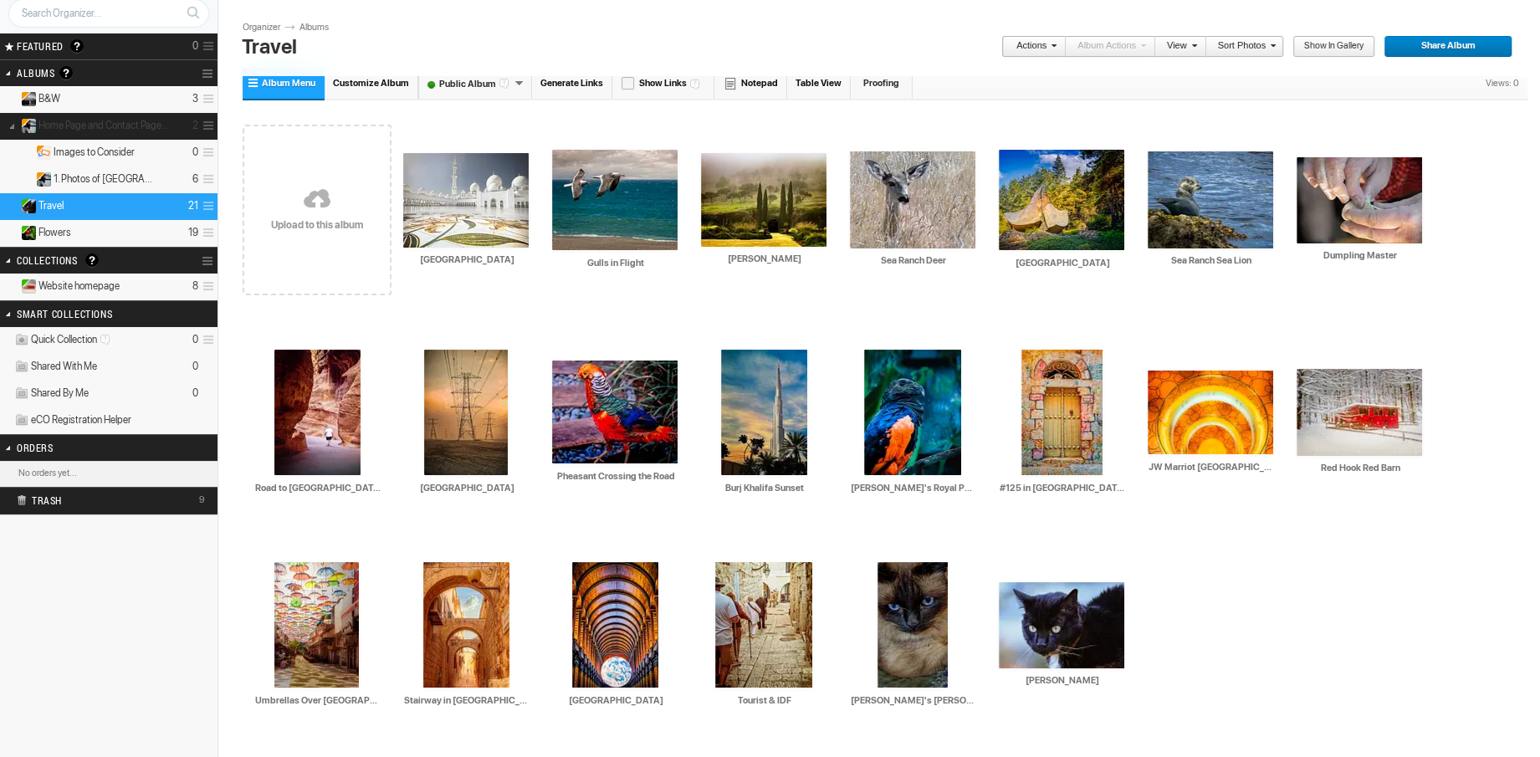
click at [100, 120] on span "Home Page and Contact Page Photos" at bounding box center [103, 125] width 131 height 13
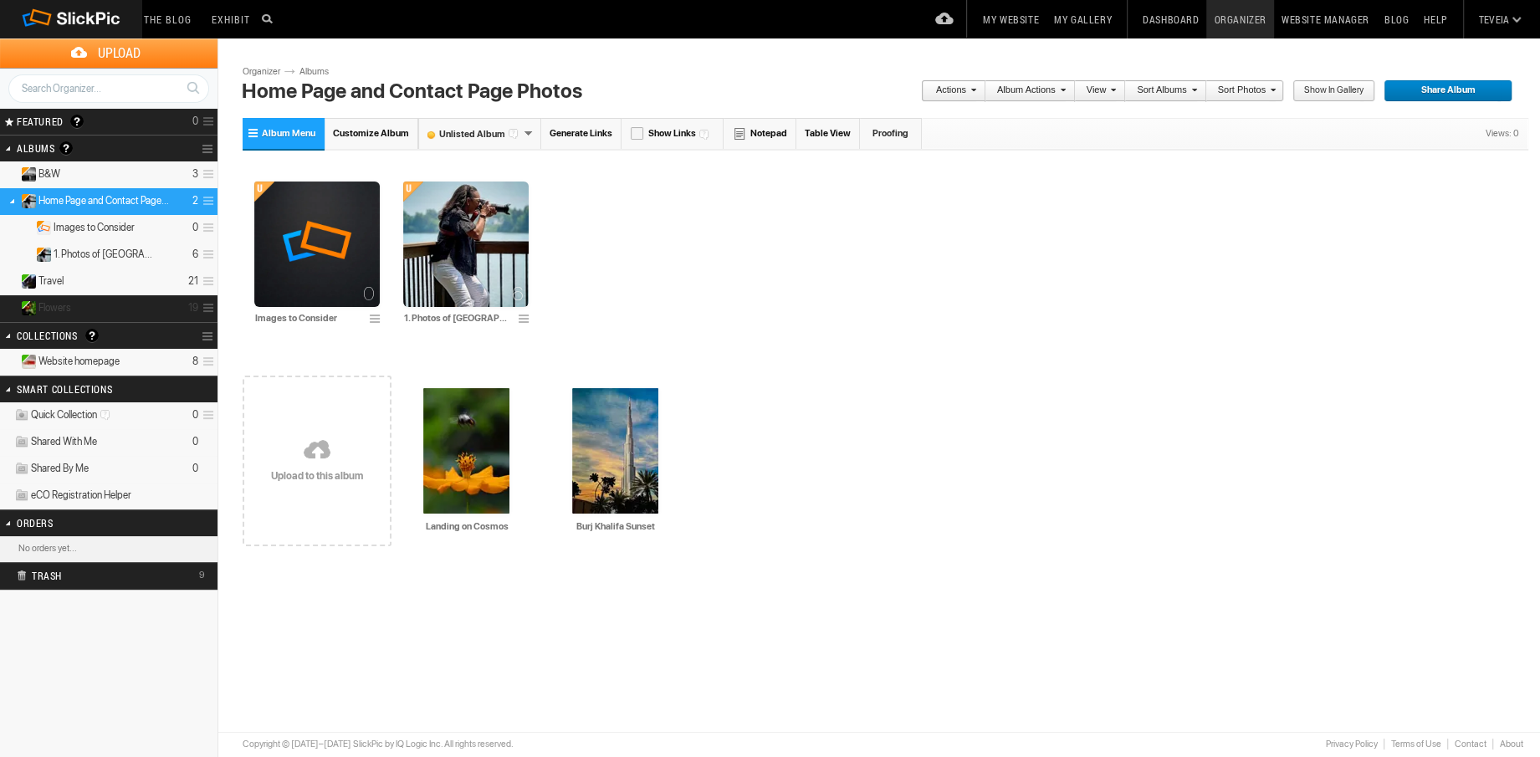
click at [95, 308] on details "Flowers 19" at bounding box center [109, 308] width 218 height 27
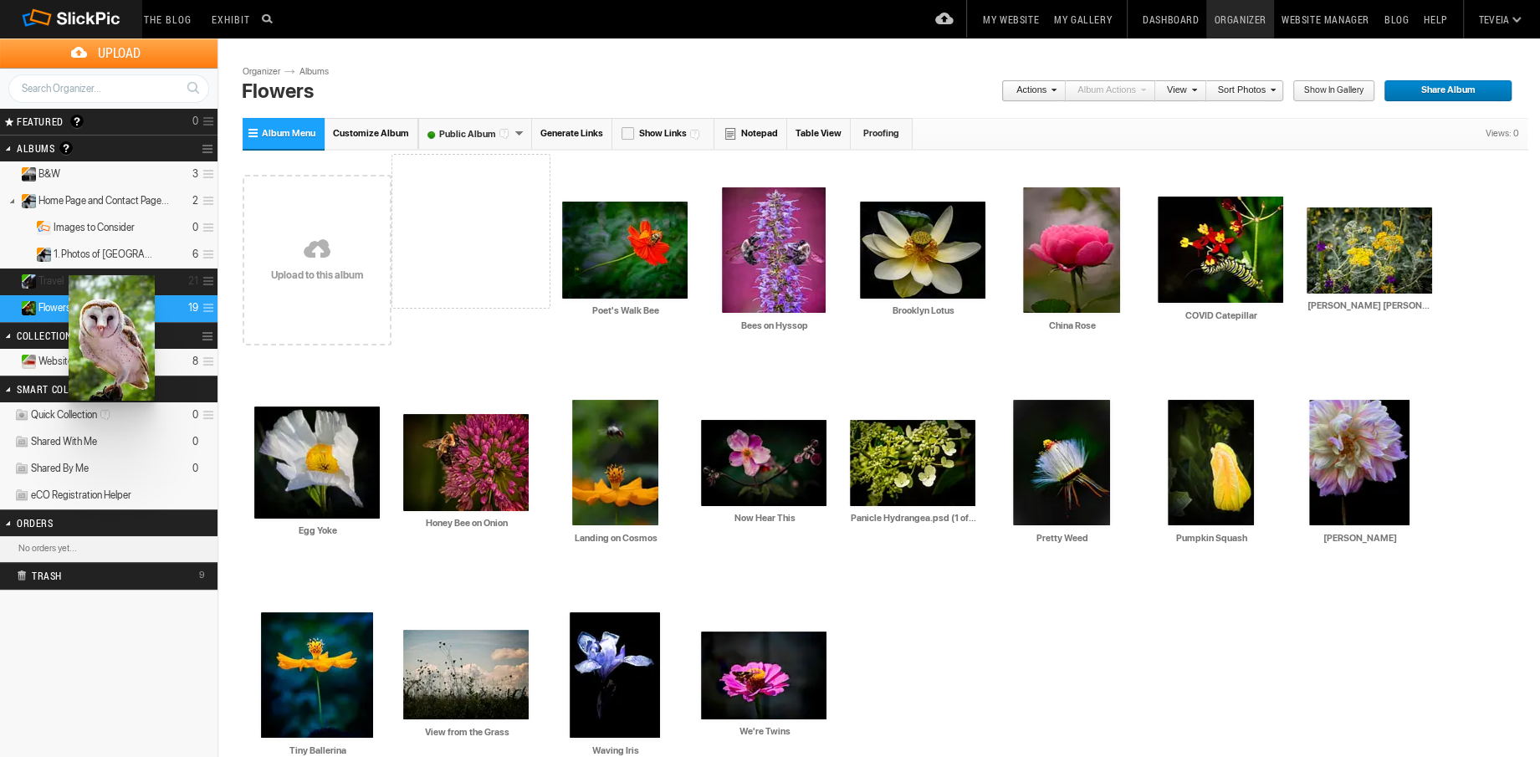
drag, startPoint x: 458, startPoint y: 257, endPoint x: 67, endPoint y: 275, distance: 391.1
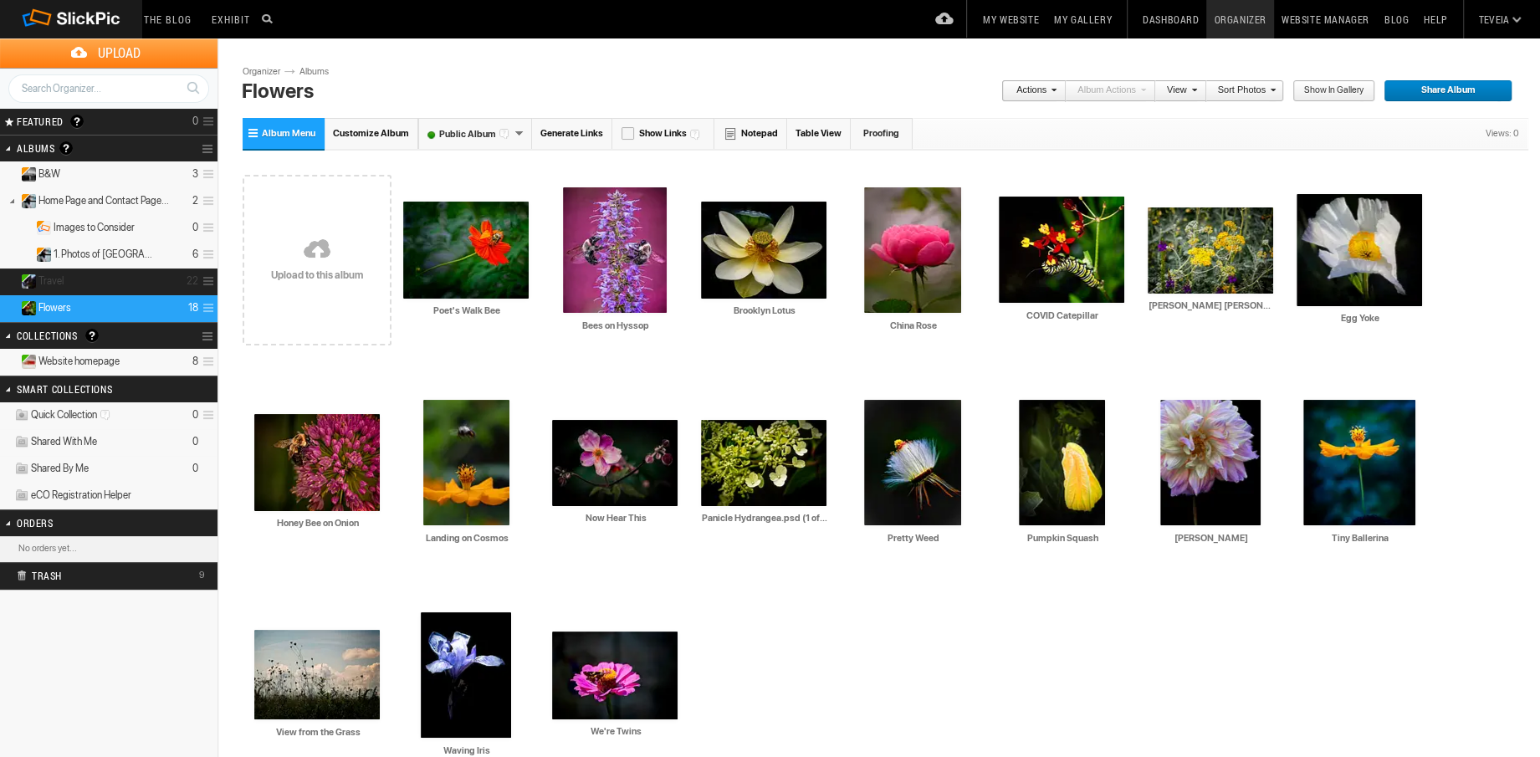
click at [67, 275] on details "Travel 22" at bounding box center [109, 282] width 218 height 27
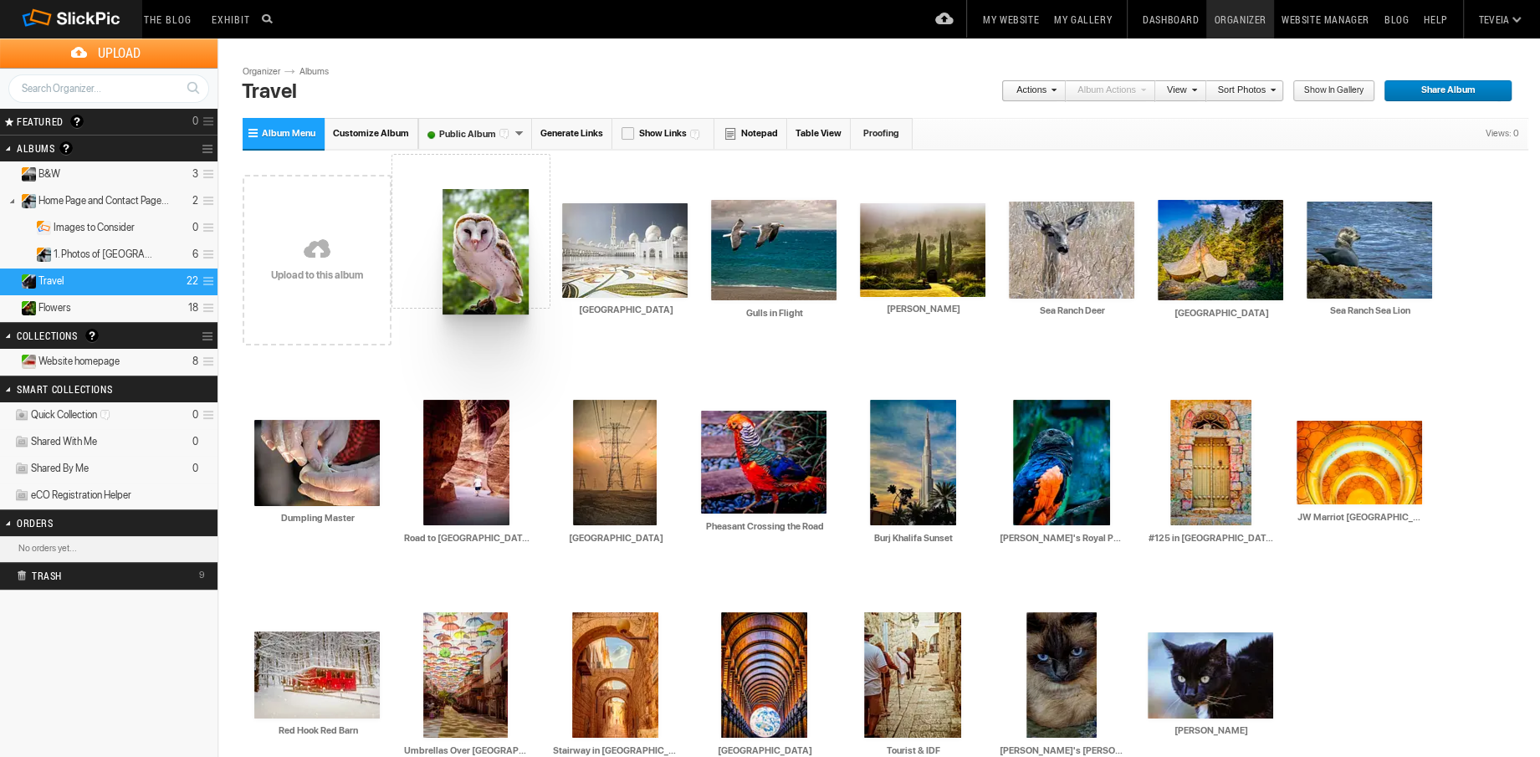
drag, startPoint x: 455, startPoint y: 276, endPoint x: 441, endPoint y: 189, distance: 88.2
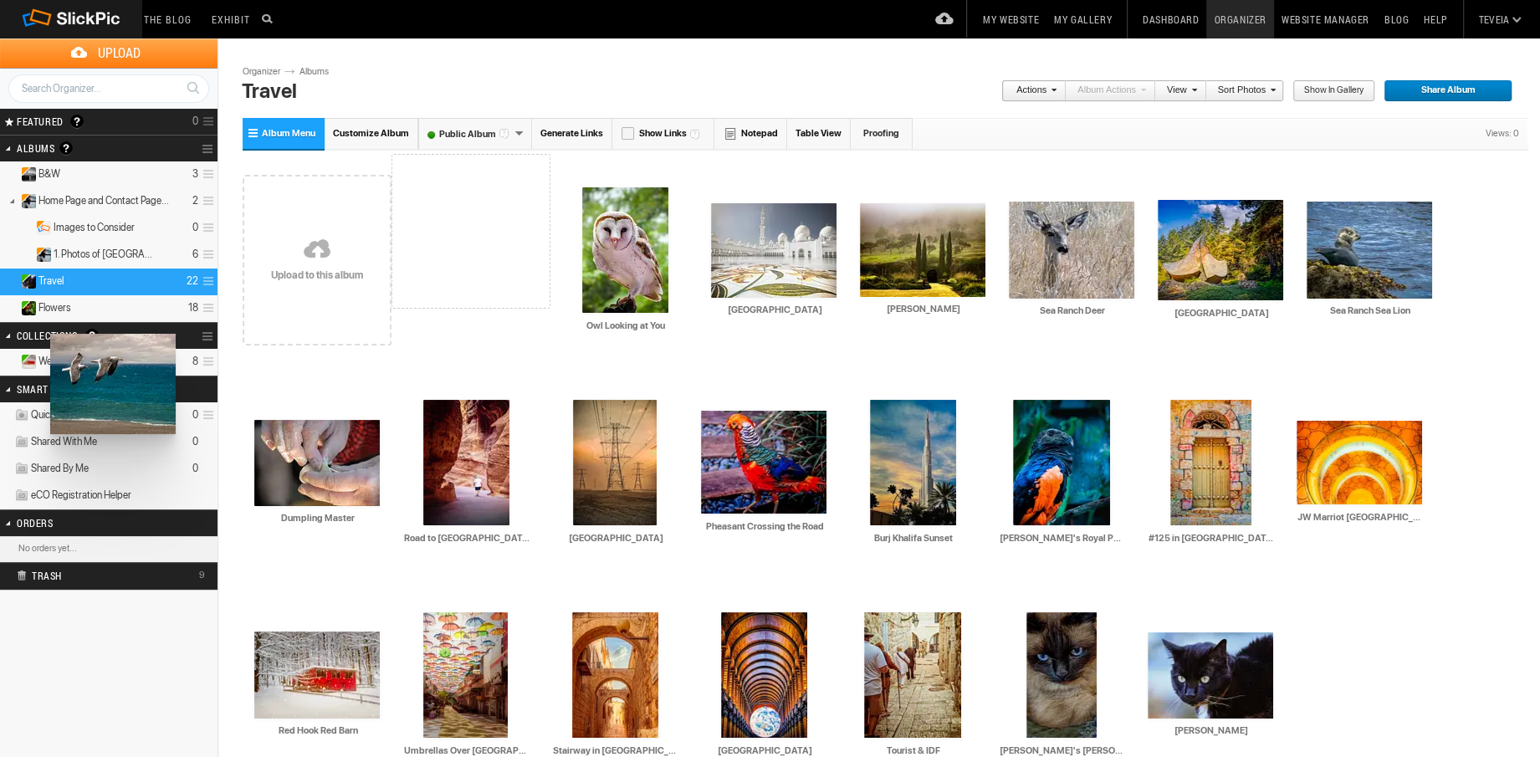
drag, startPoint x: 774, startPoint y: 264, endPoint x: 49, endPoint y: 334, distance: 728.6
drag, startPoint x: 463, startPoint y: 257, endPoint x: 50, endPoint y: 330, distance: 418.8
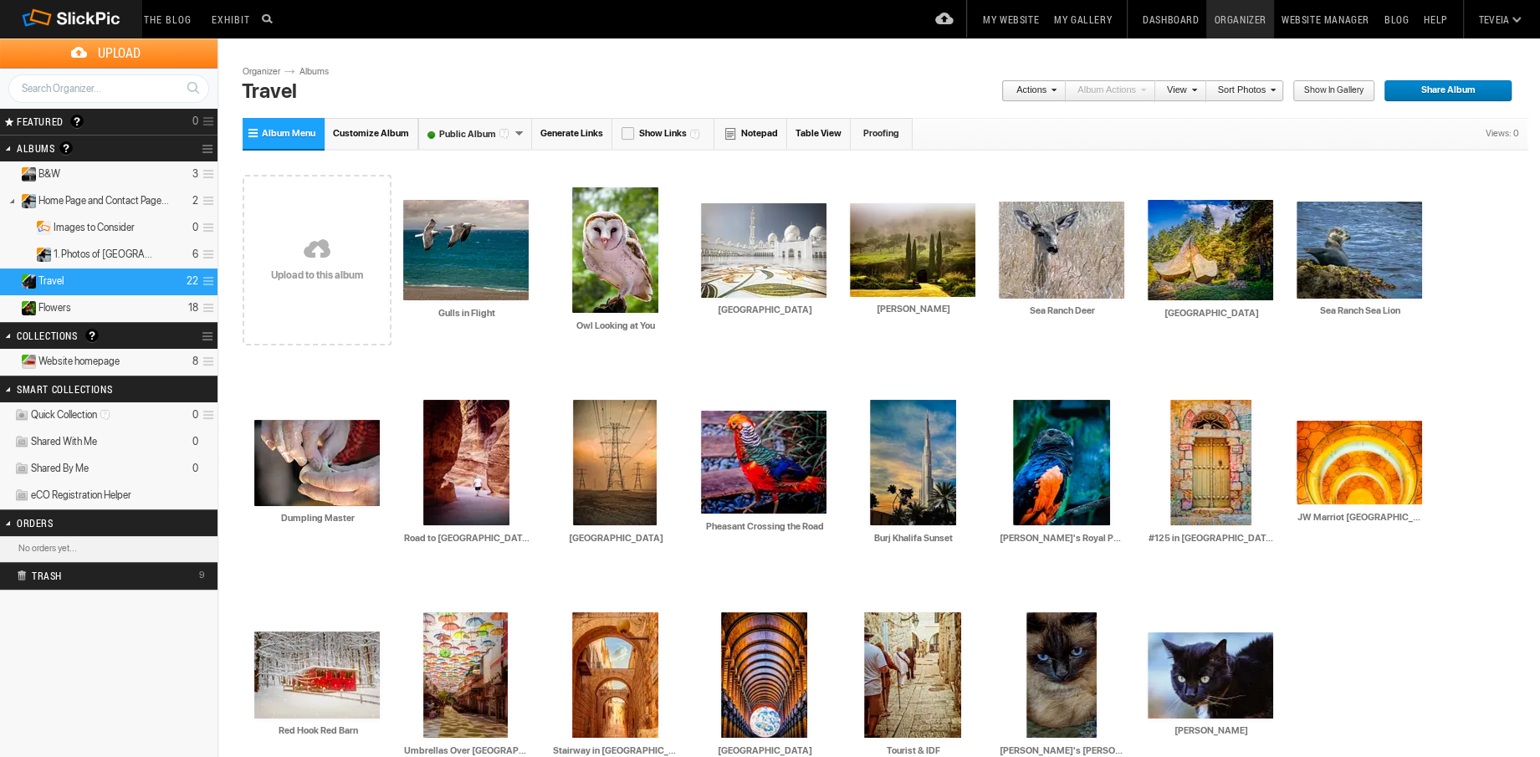
click at [95, 356] on span "Website homepage" at bounding box center [78, 361] width 81 height 13
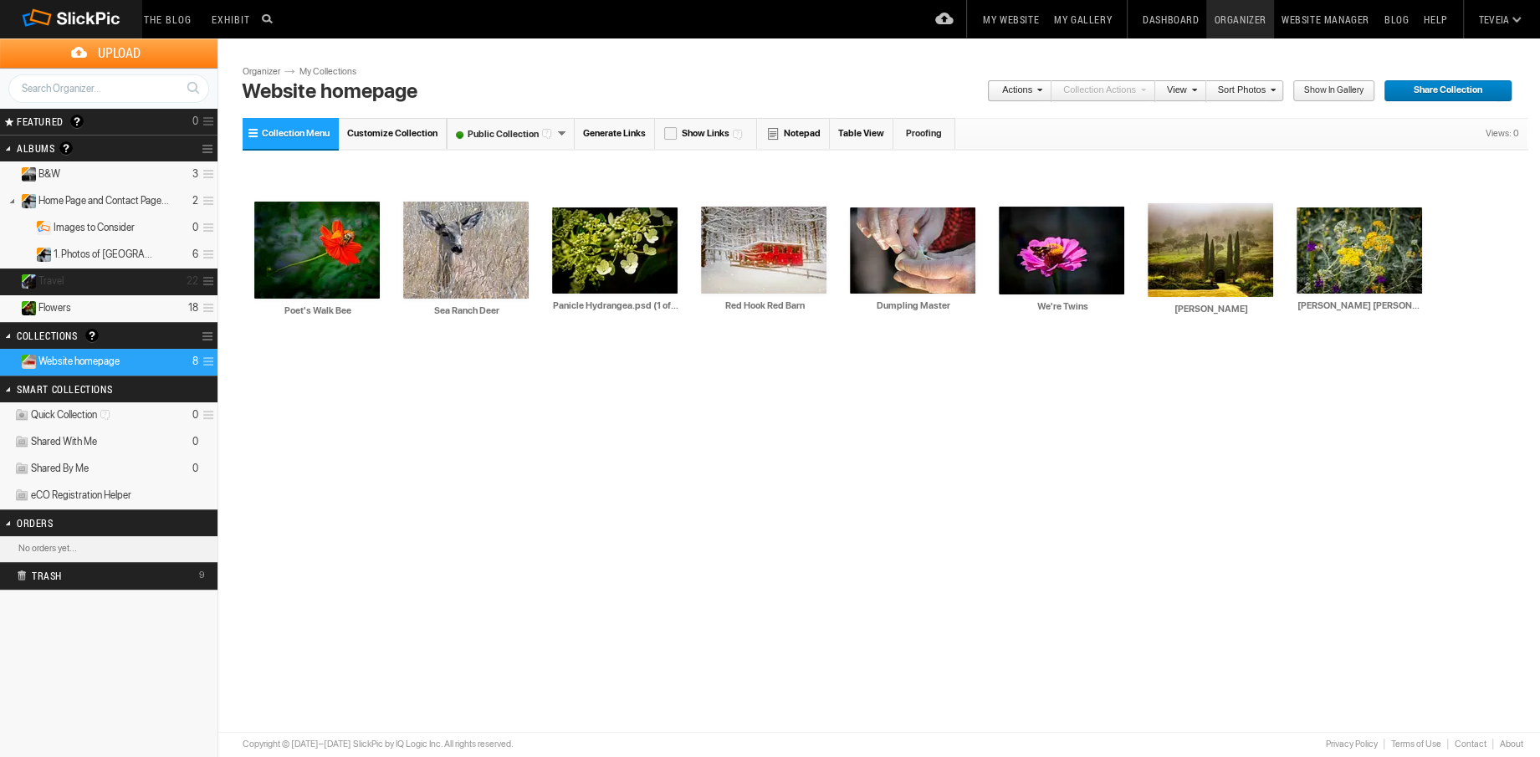
click at [126, 283] on details "Travel 22" at bounding box center [109, 282] width 218 height 27
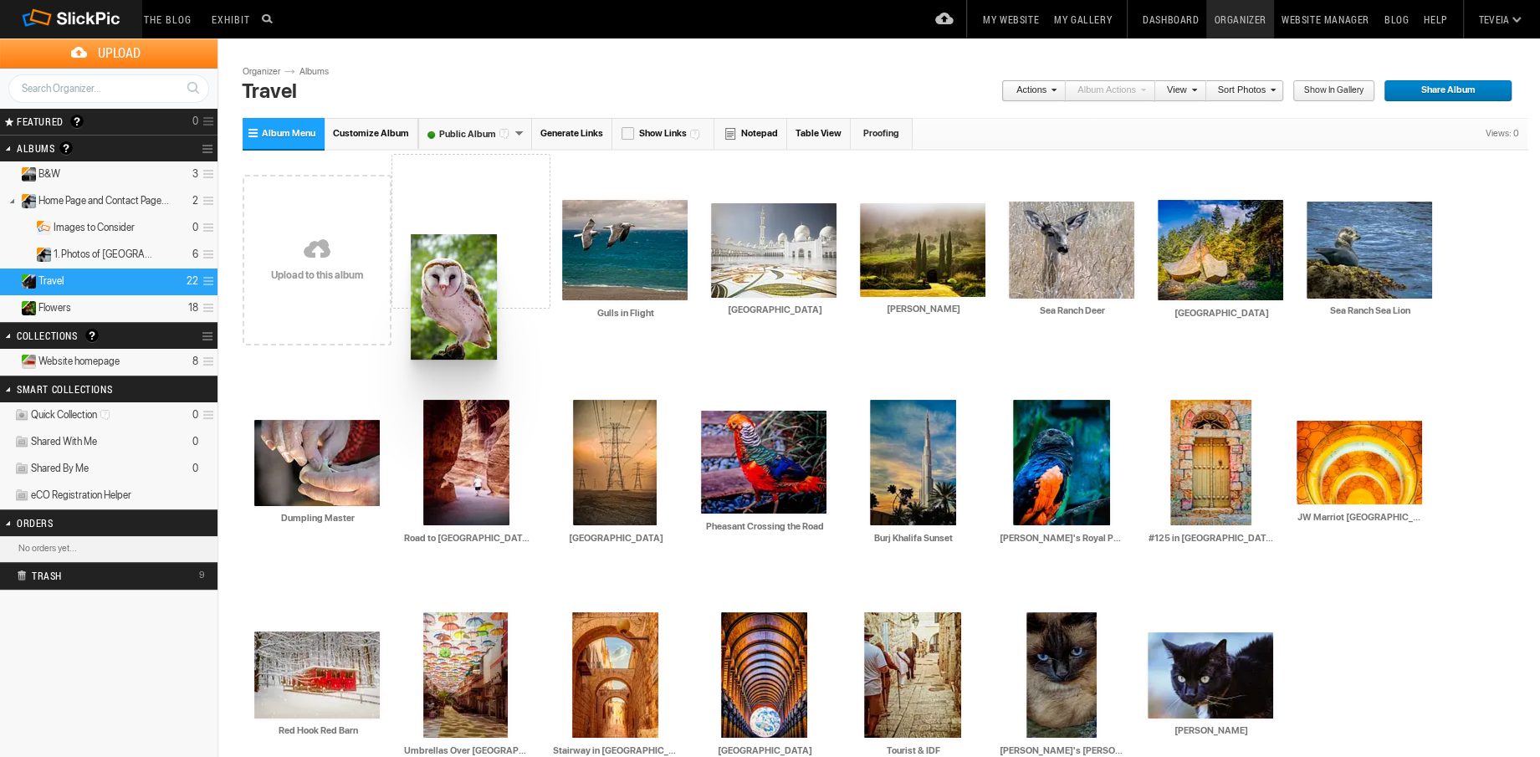
drag, startPoint x: 642, startPoint y: 274, endPoint x: 409, endPoint y: 234, distance: 236.8
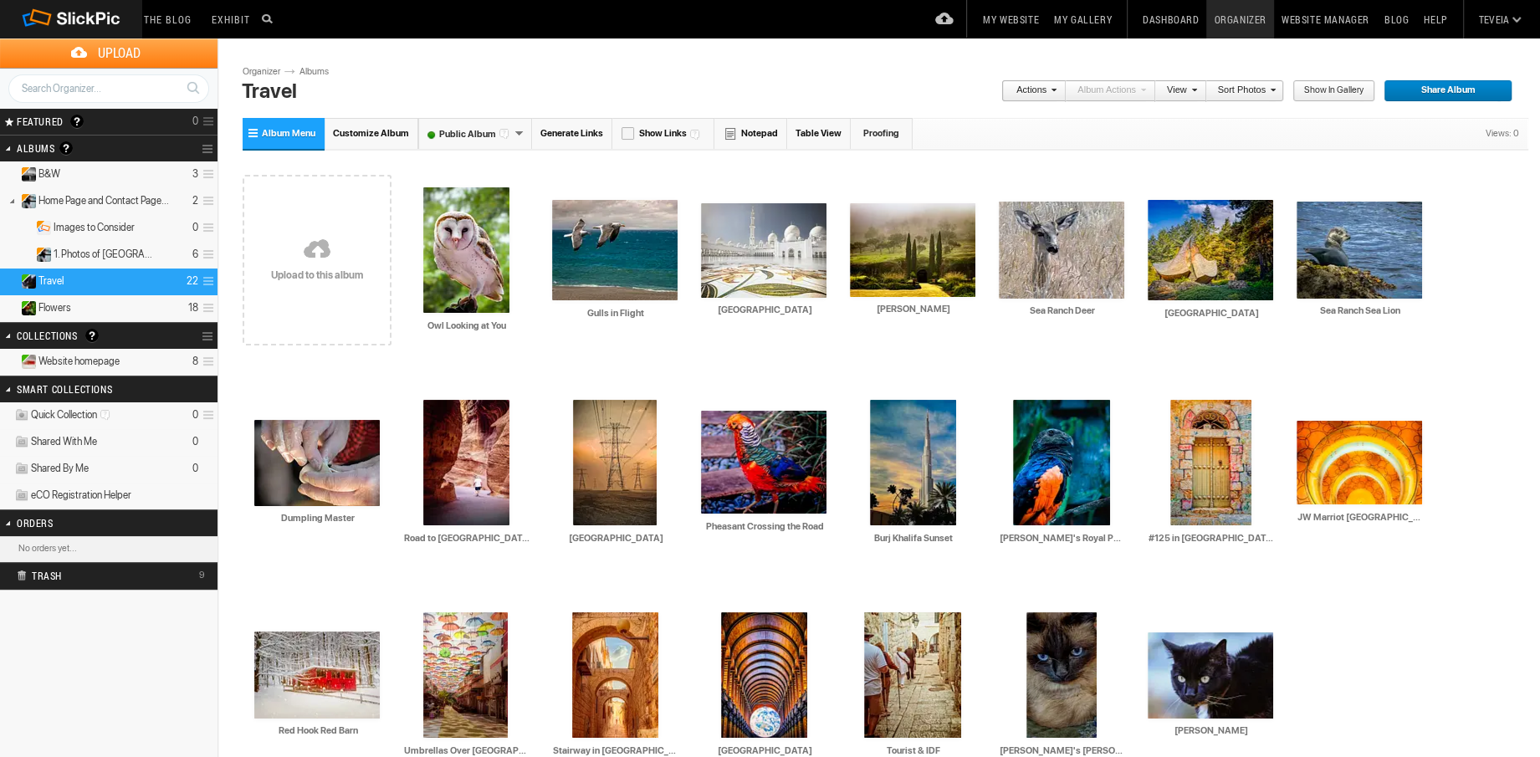
click at [105, 359] on span "Website homepage" at bounding box center [78, 361] width 81 height 13
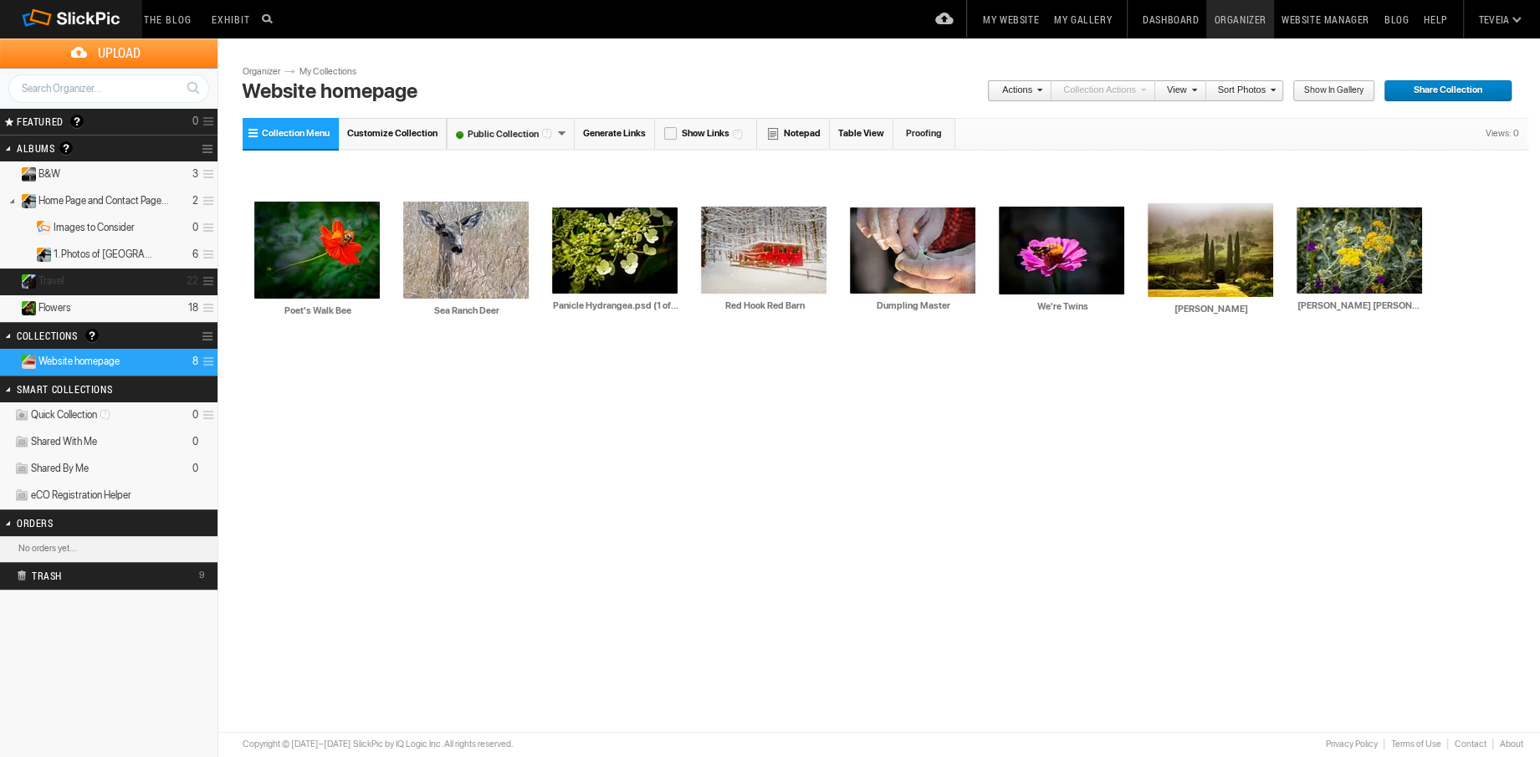
click at [136, 279] on details "Travel 22" at bounding box center [109, 282] width 218 height 27
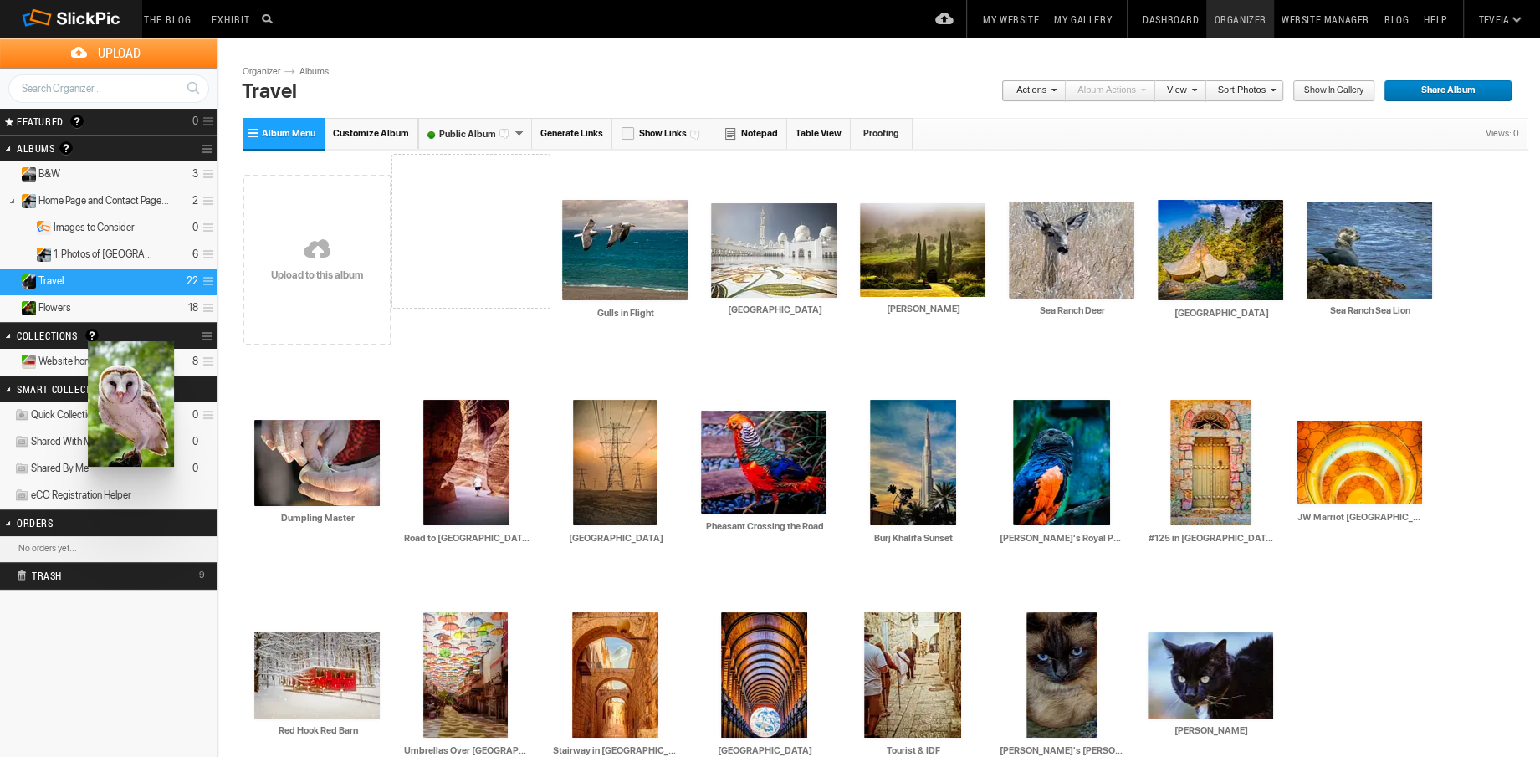
drag, startPoint x: 458, startPoint y: 274, endPoint x: 86, endPoint y: 341, distance: 377.4
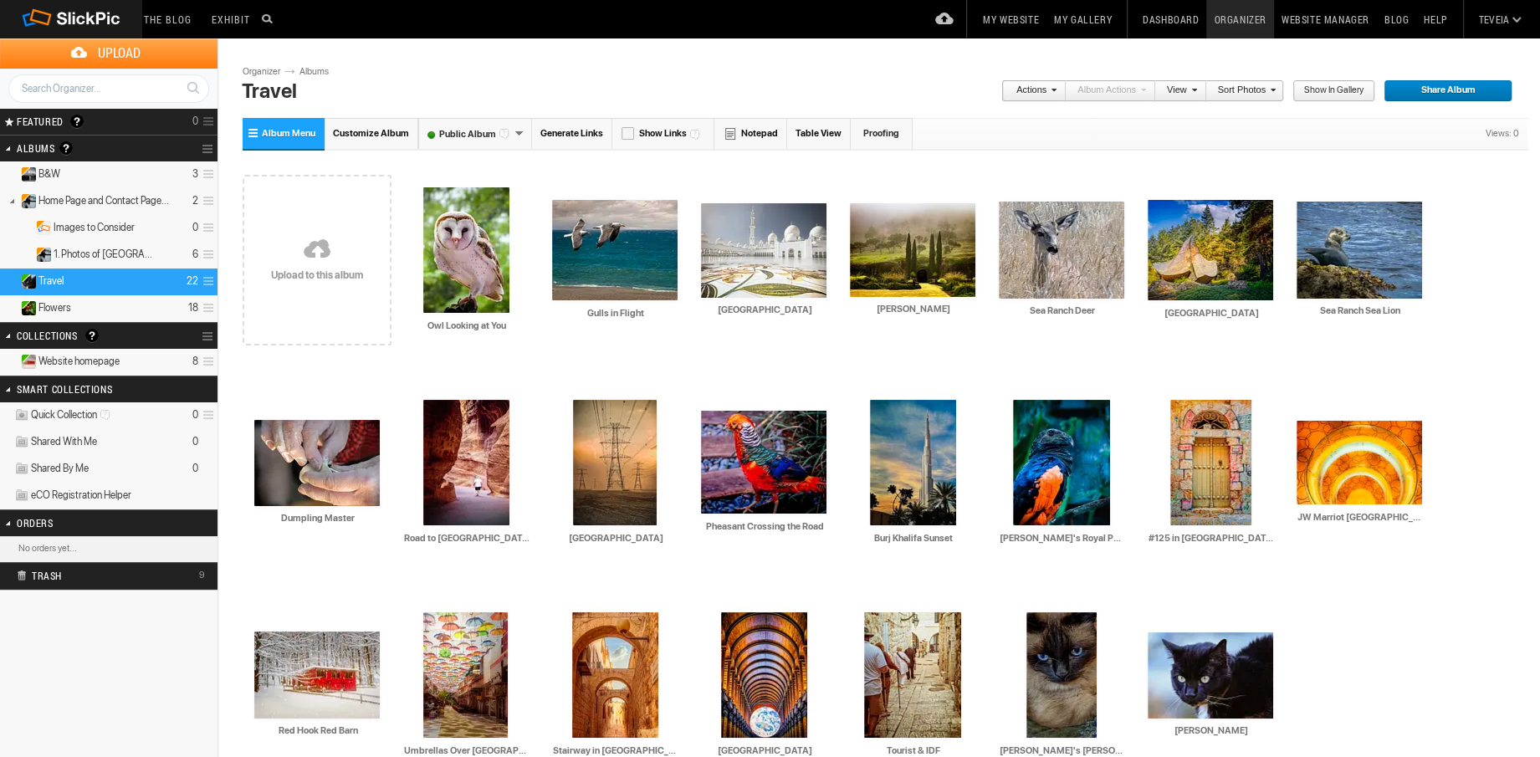
click at [111, 363] on span "Website homepage" at bounding box center [78, 361] width 81 height 13
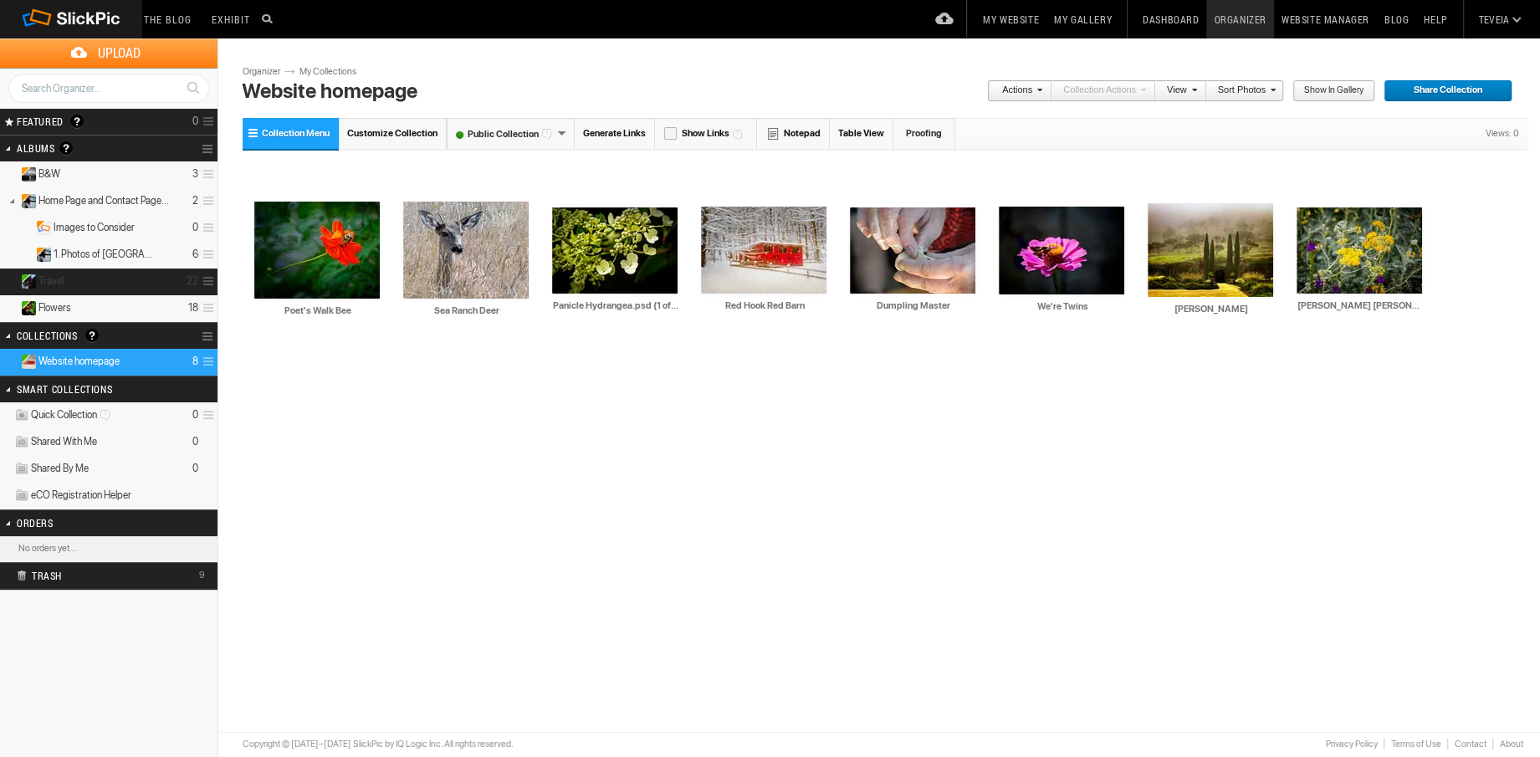
click at [129, 284] on details "Travel 22" at bounding box center [109, 282] width 218 height 27
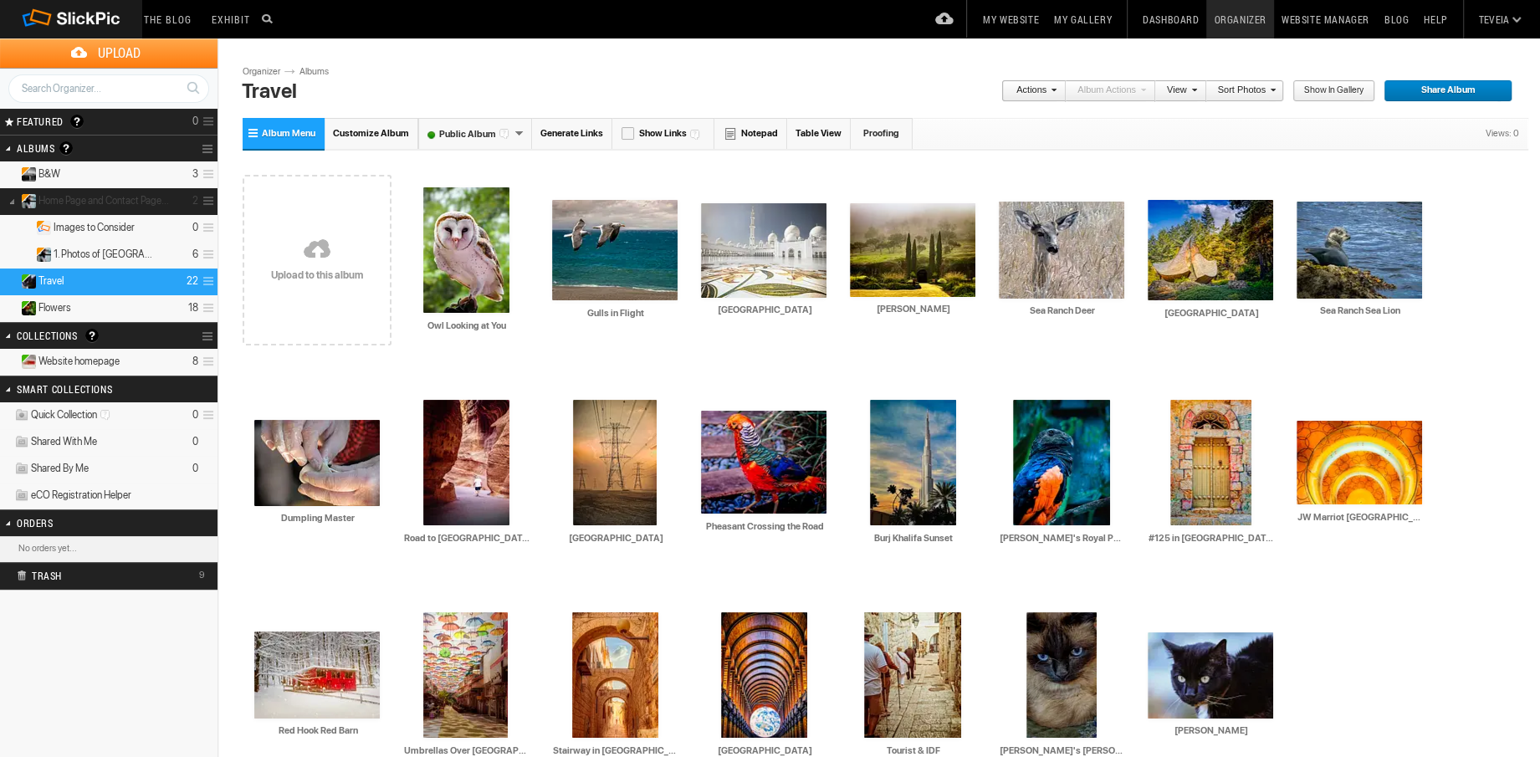
click at [142, 201] on span "Home Page and Contact Page Photos" at bounding box center [103, 200] width 131 height 13
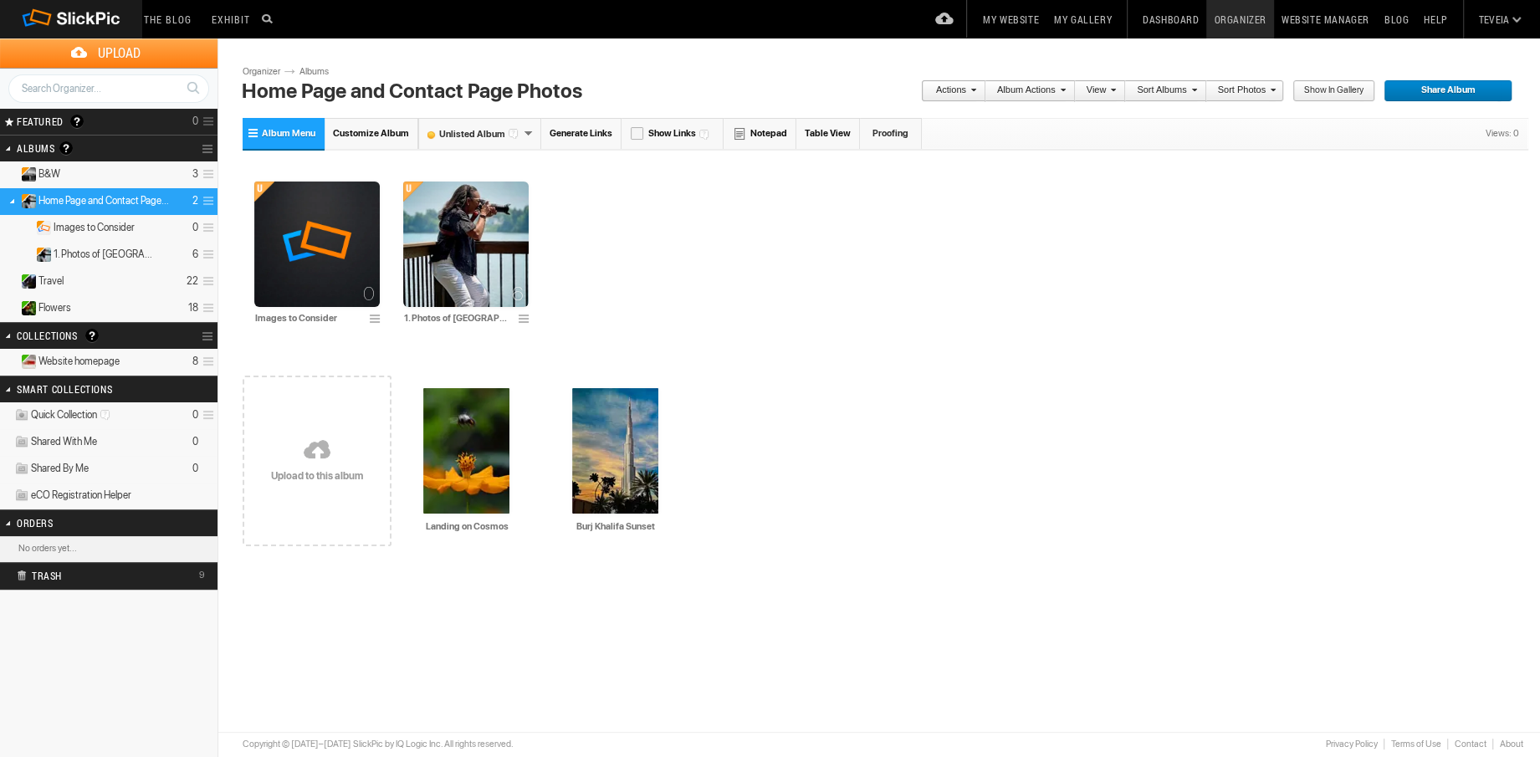
click at [127, 365] on details "Website homepage 8" at bounding box center [109, 362] width 218 height 27
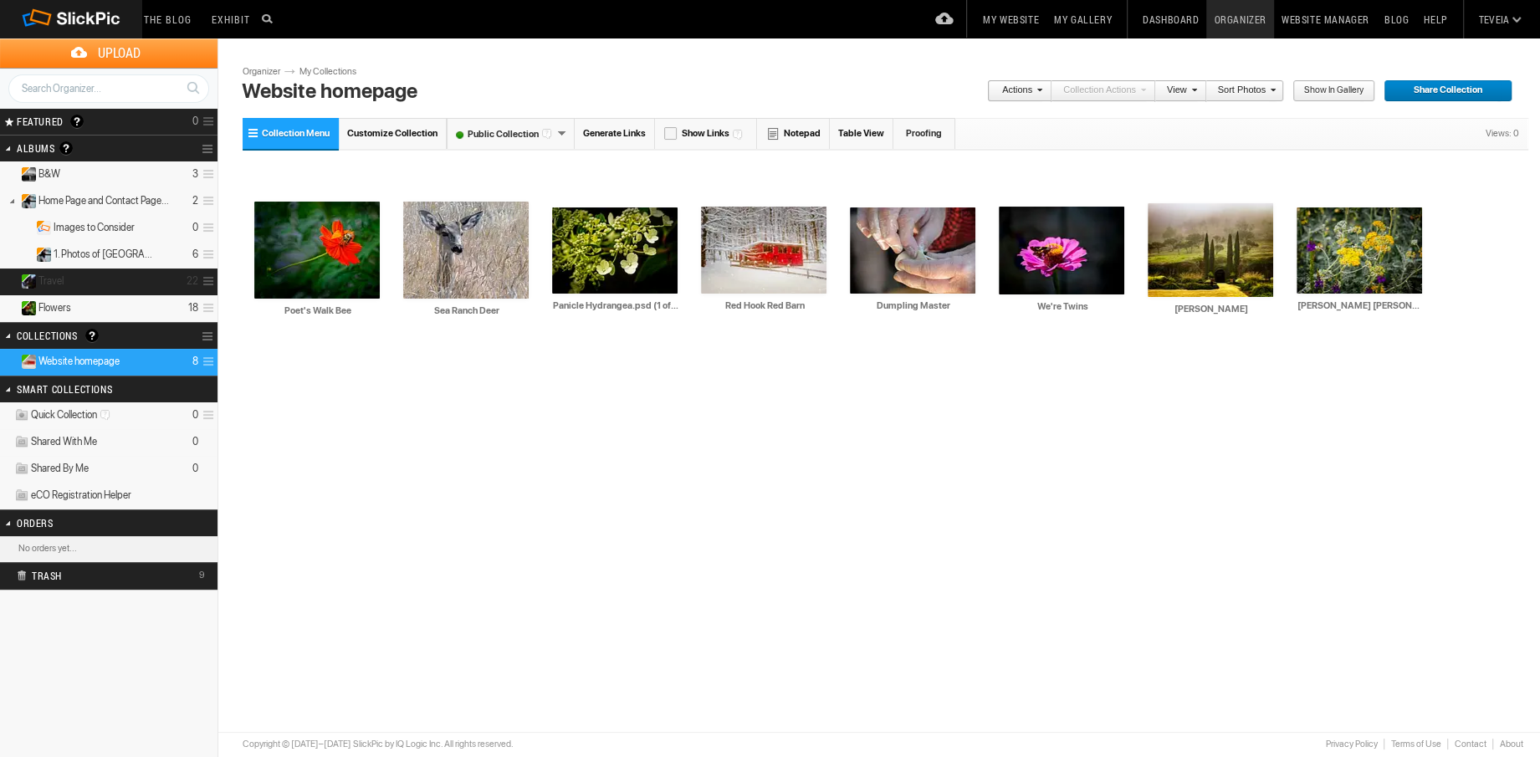
click at [130, 284] on details "Travel 22" at bounding box center [109, 282] width 218 height 27
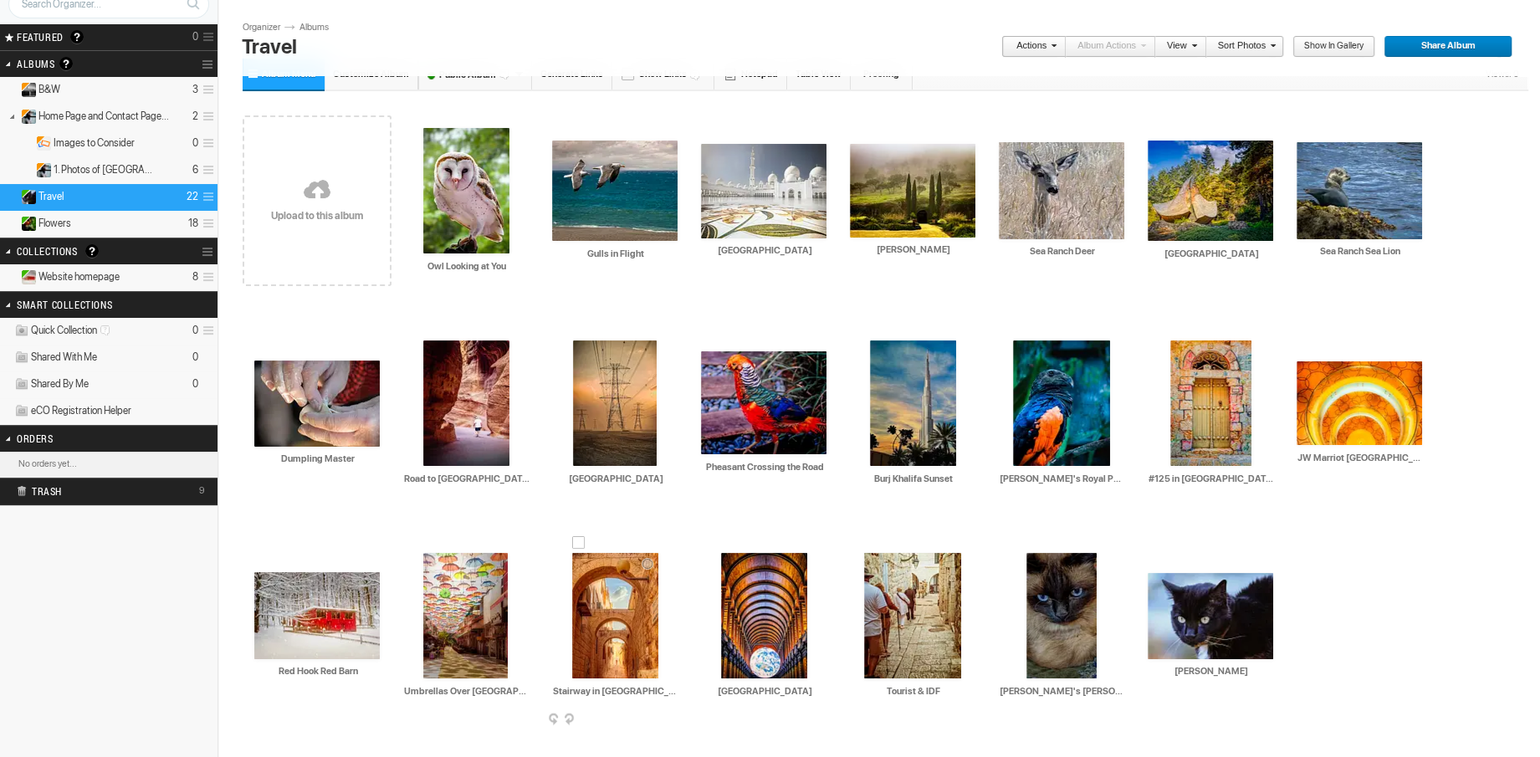
scroll to position [58, 0]
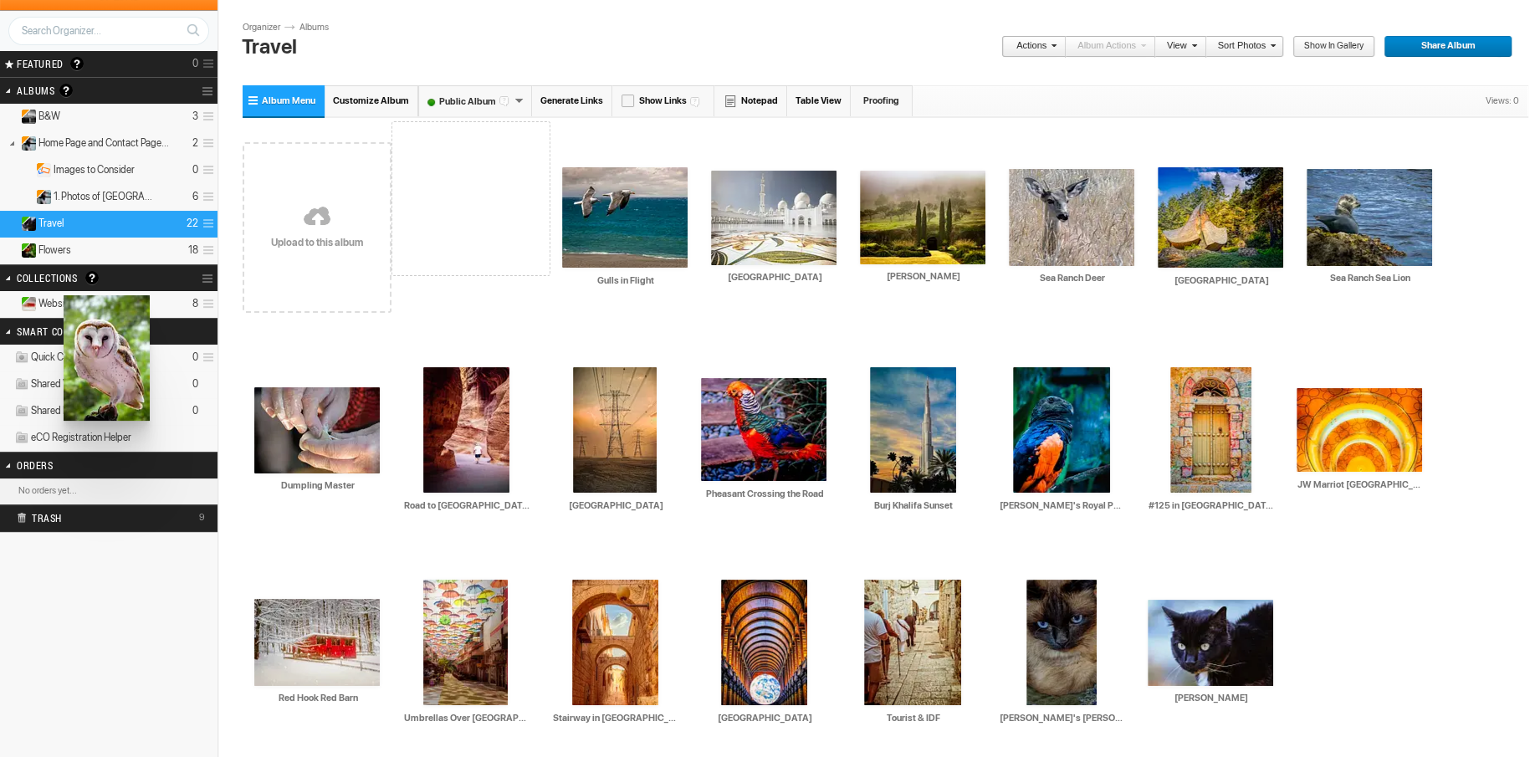
drag, startPoint x: 470, startPoint y: 242, endPoint x: 62, endPoint y: 295, distance: 411.7
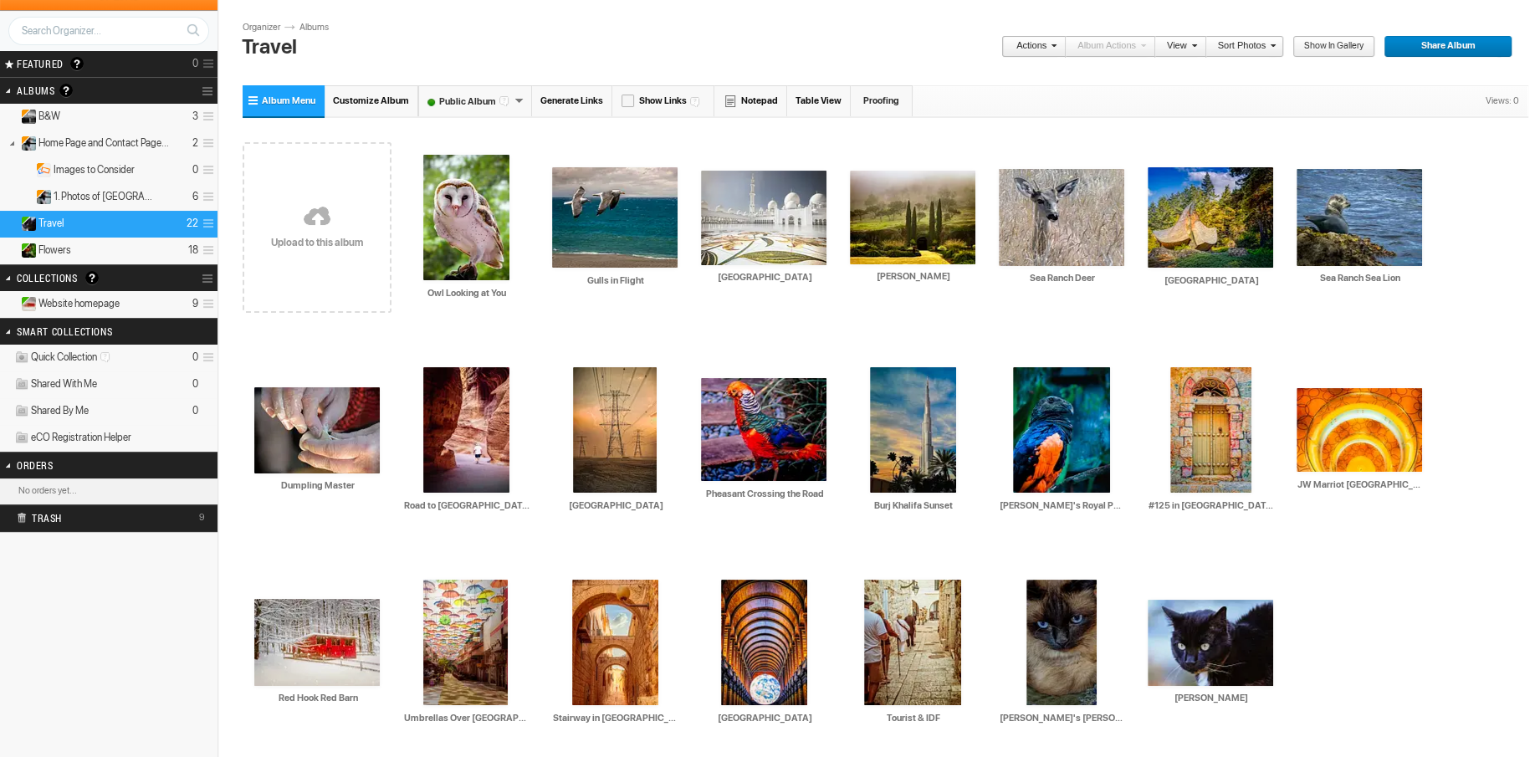
click at [62, 297] on span "Website homepage" at bounding box center [78, 303] width 81 height 13
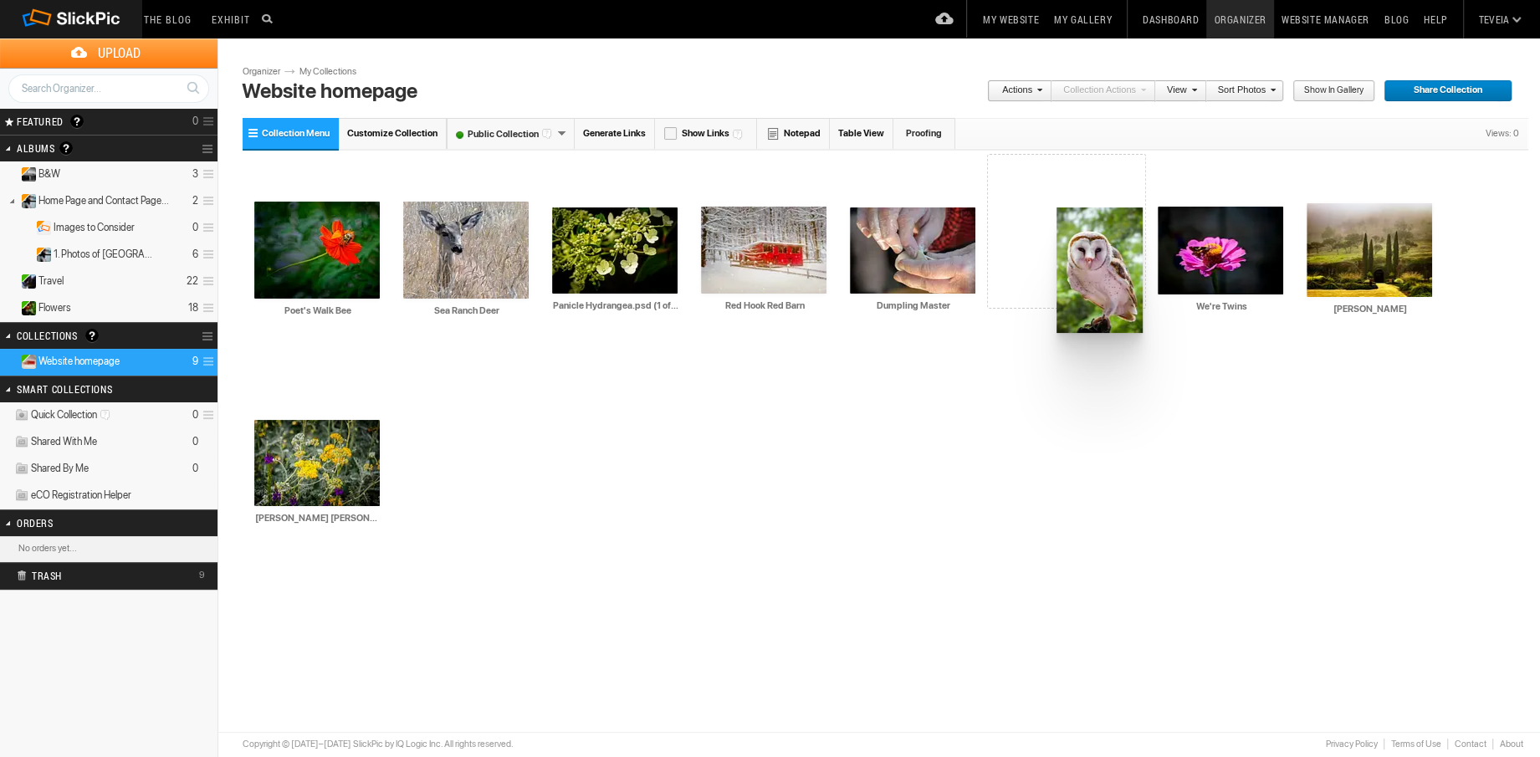
drag, startPoint x: 333, startPoint y: 261, endPoint x: 1055, endPoint y: 207, distance: 723.9
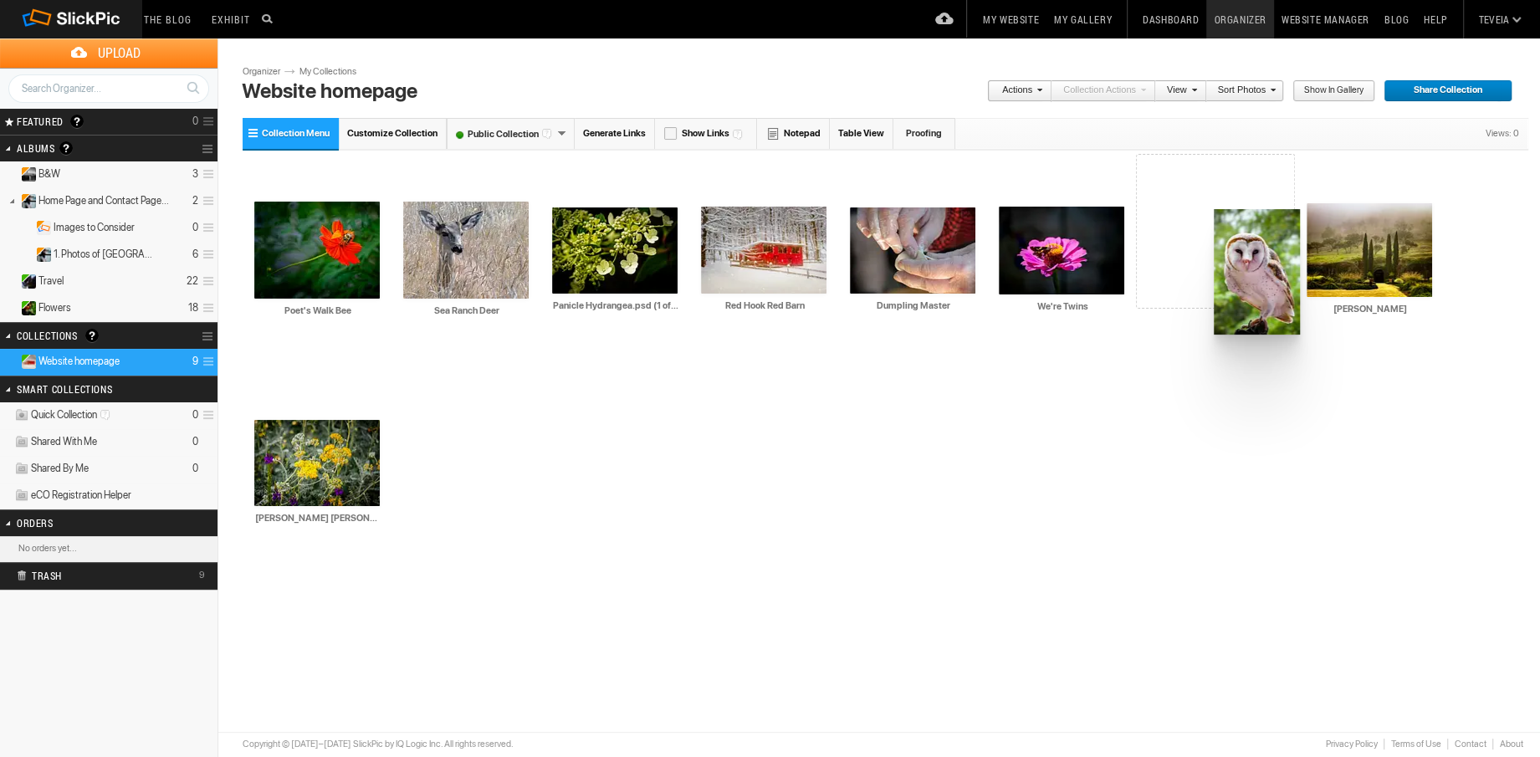
drag, startPoint x: 1057, startPoint y: 263, endPoint x: 1212, endPoint y: 209, distance: 163.8
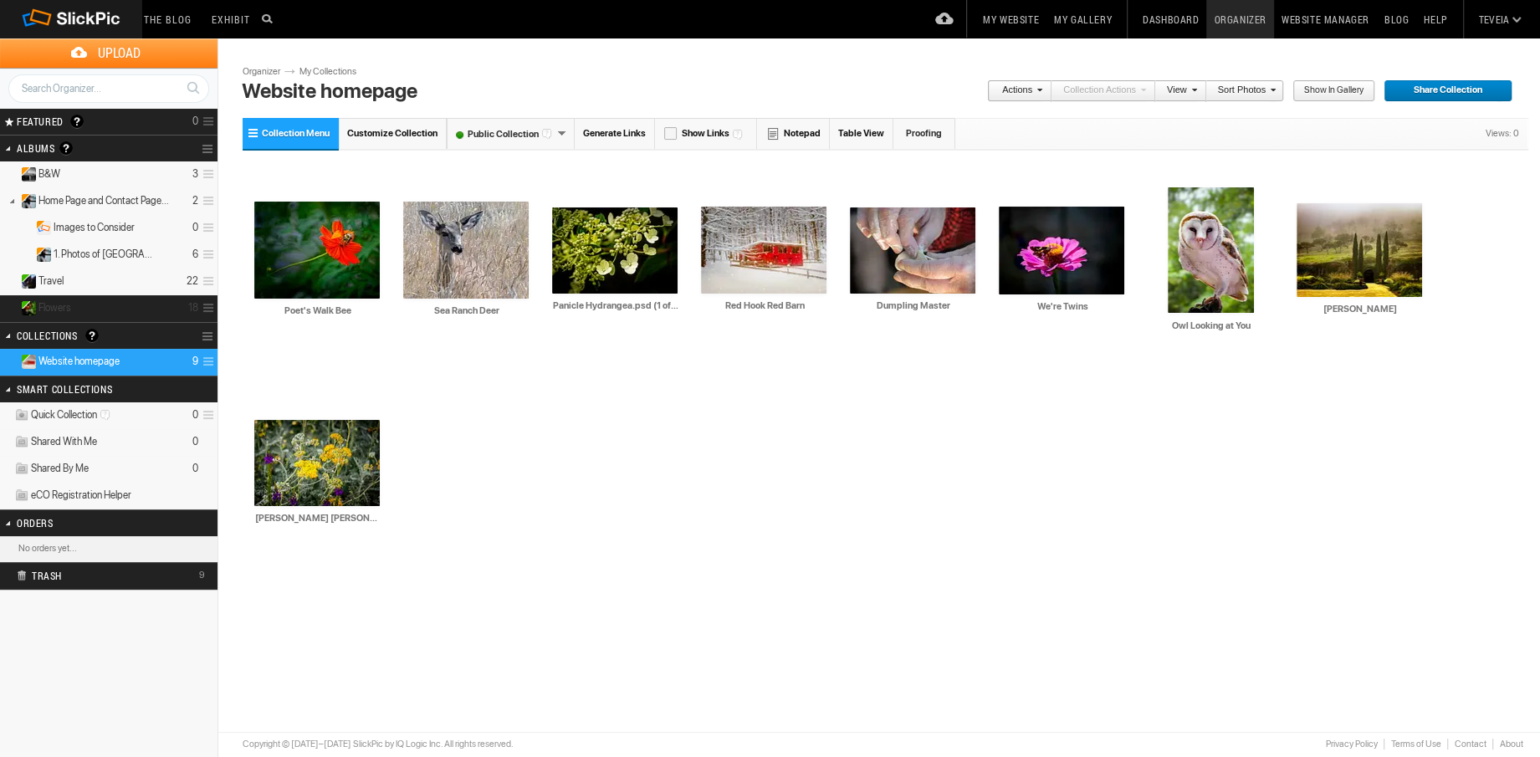
click at [132, 307] on details "Flowers 18" at bounding box center [109, 308] width 218 height 27
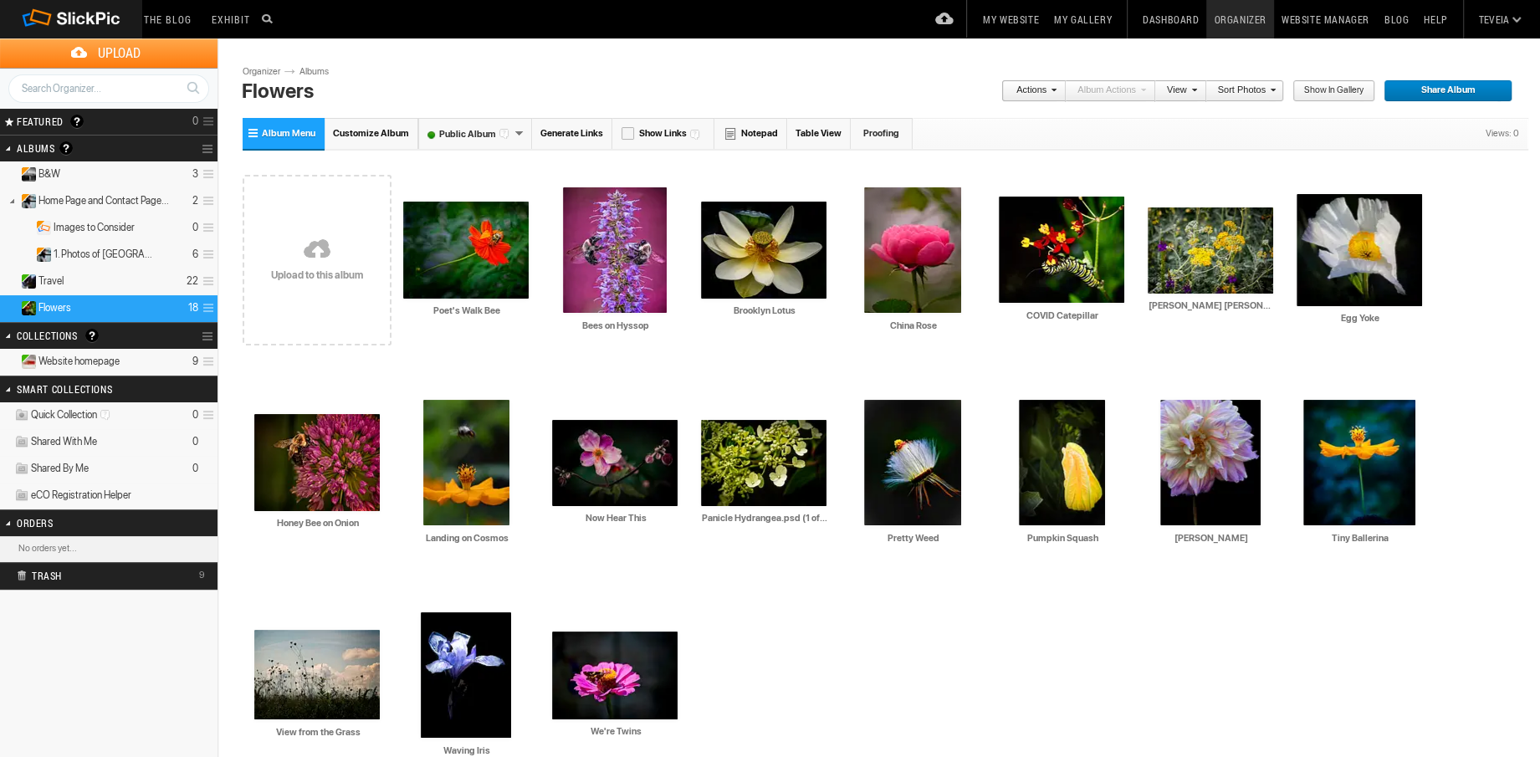
click at [136, 366] on details "Website homepage 9" at bounding box center [109, 362] width 218 height 27
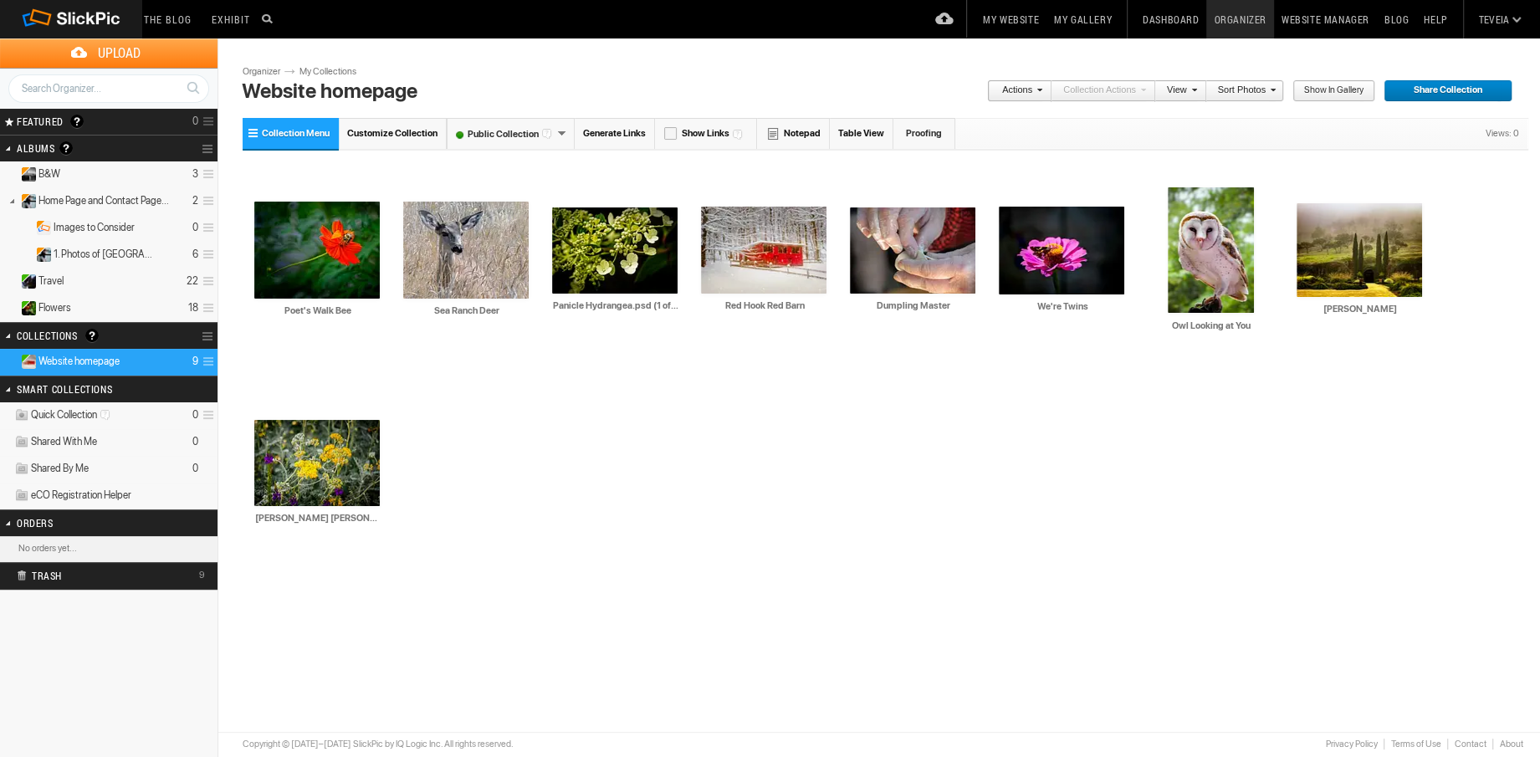
click at [1024, 20] on link "My Website" at bounding box center [1010, 19] width 71 height 38
click at [373, 569] on span at bounding box center [378, 566] width 17 height 13
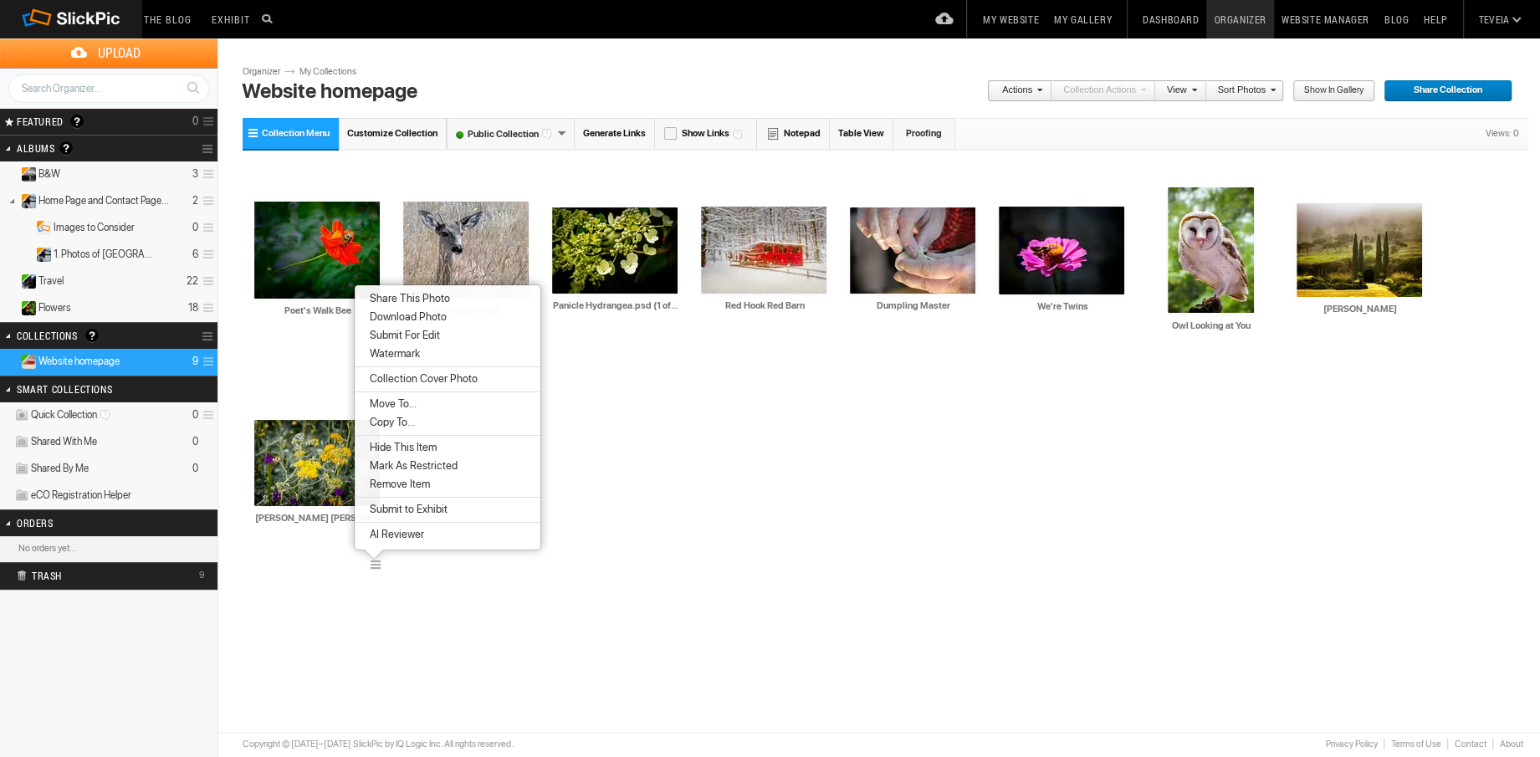
click at [423, 485] on span "Remove Item" at bounding box center [397, 484] width 65 height 13
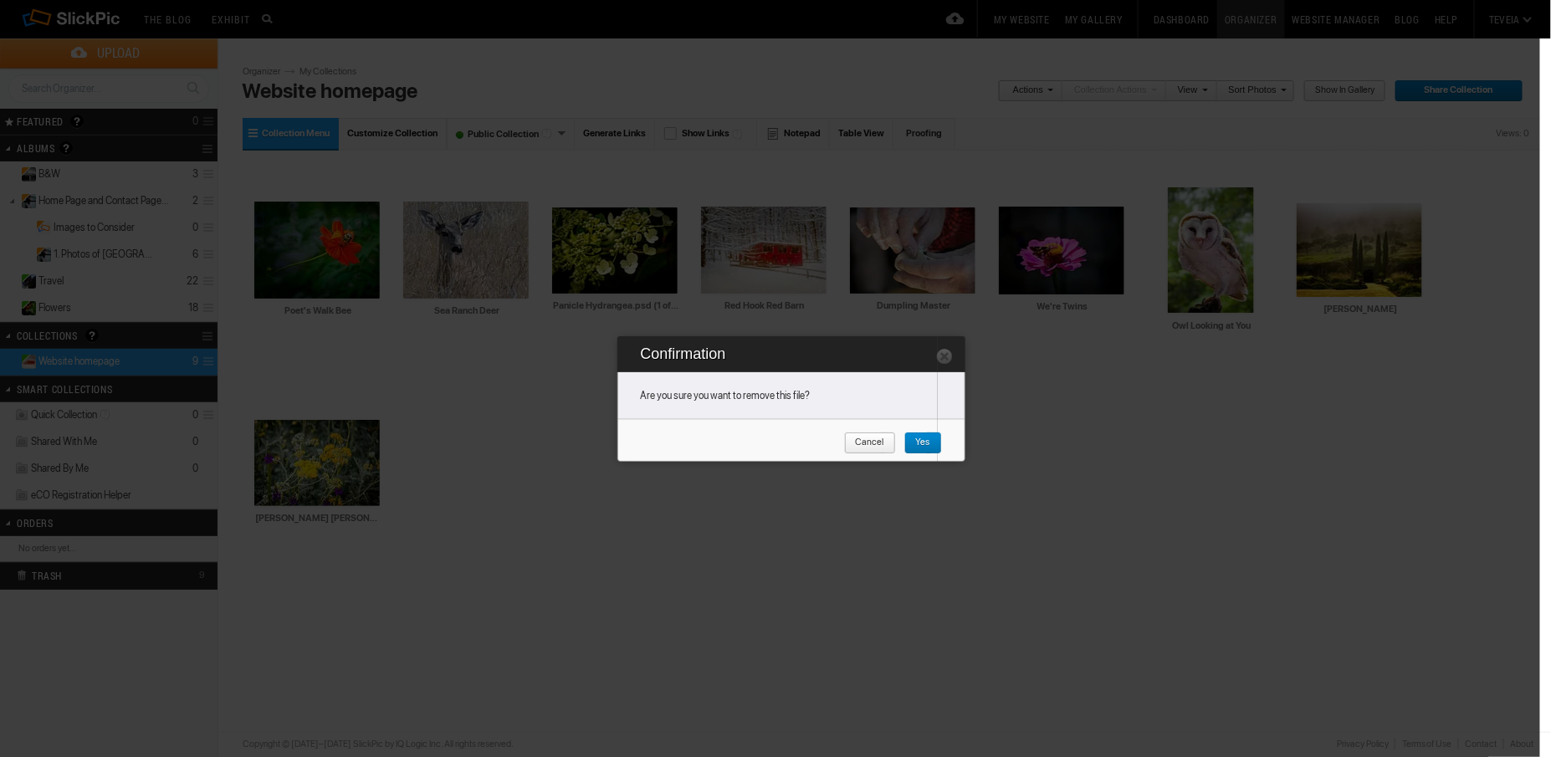
click at [919, 440] on span "Yes" at bounding box center [917, 443] width 26 height 22
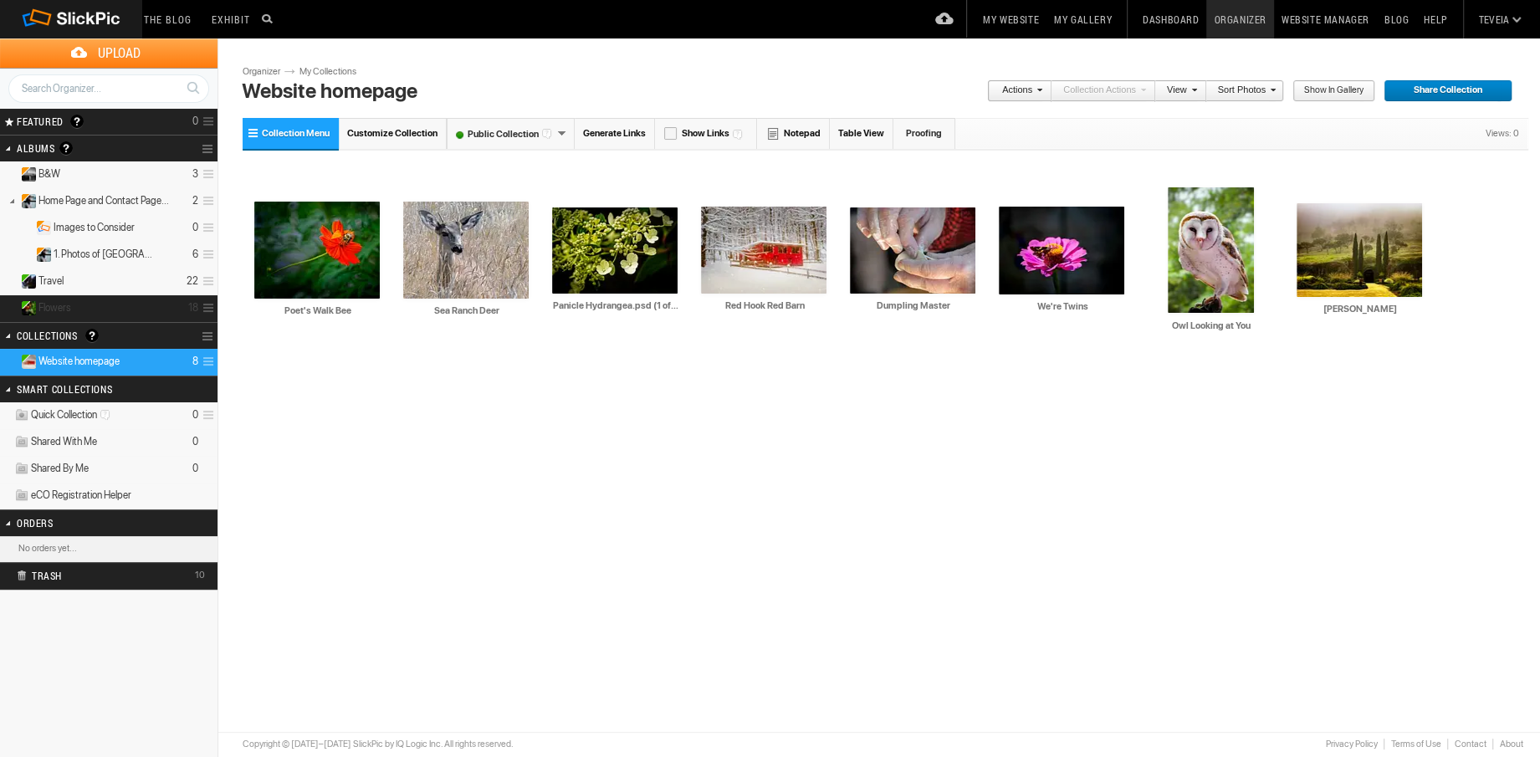
click at [186, 313] on details "Flowers 18" at bounding box center [109, 308] width 218 height 27
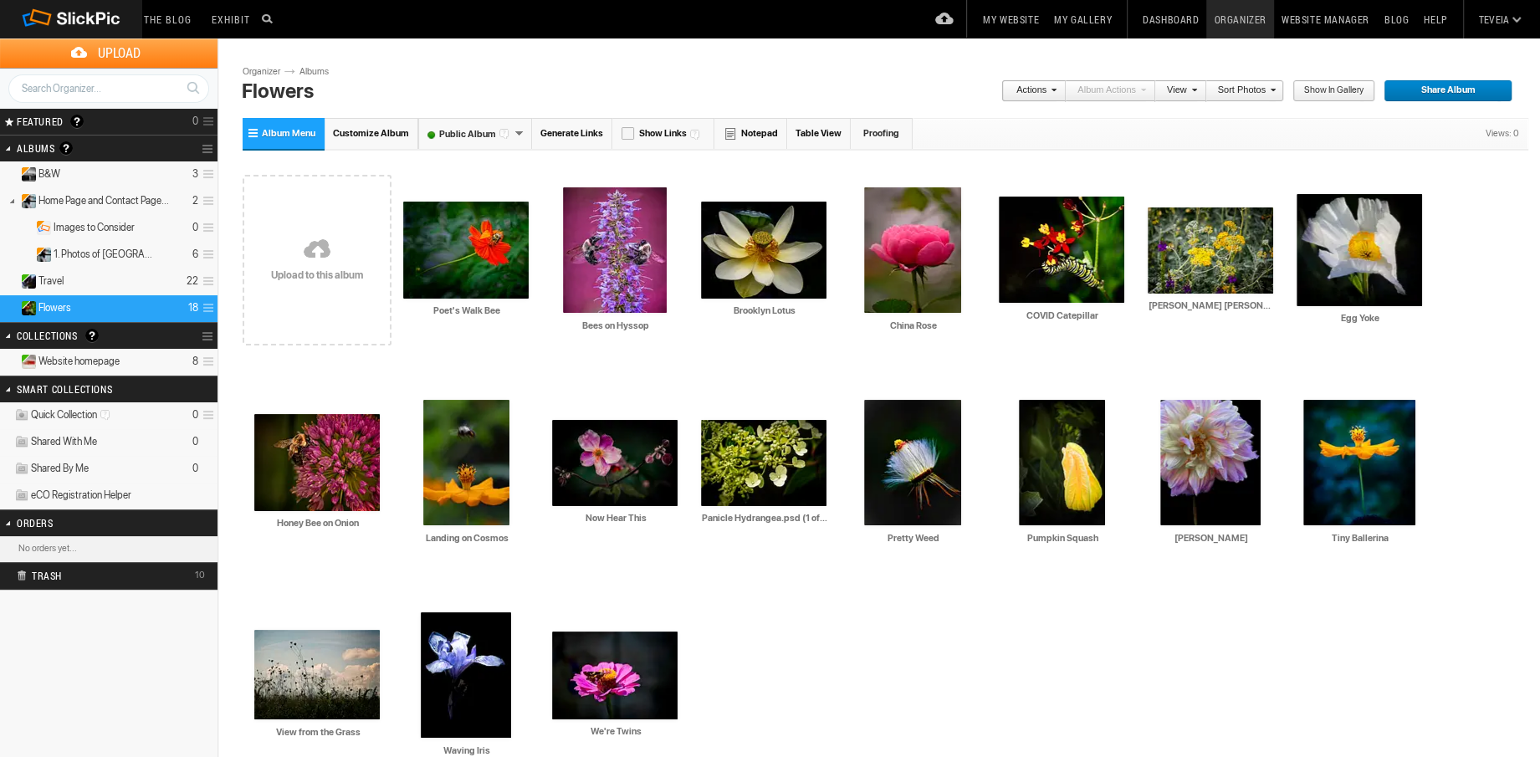
click at [155, 363] on details "Website homepage 8" at bounding box center [109, 362] width 218 height 27
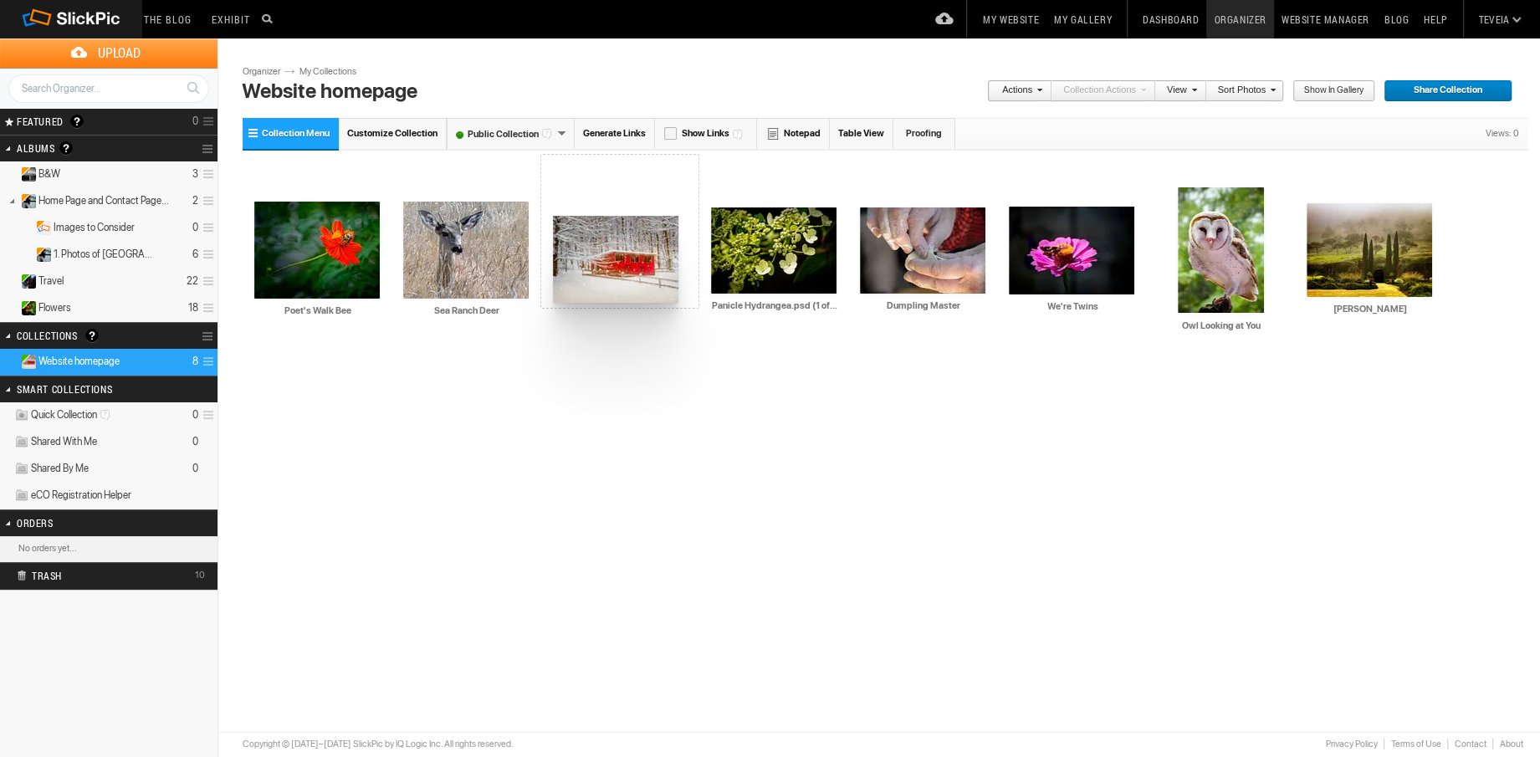
drag, startPoint x: 751, startPoint y: 274, endPoint x: 551, endPoint y: 216, distance: 208.3
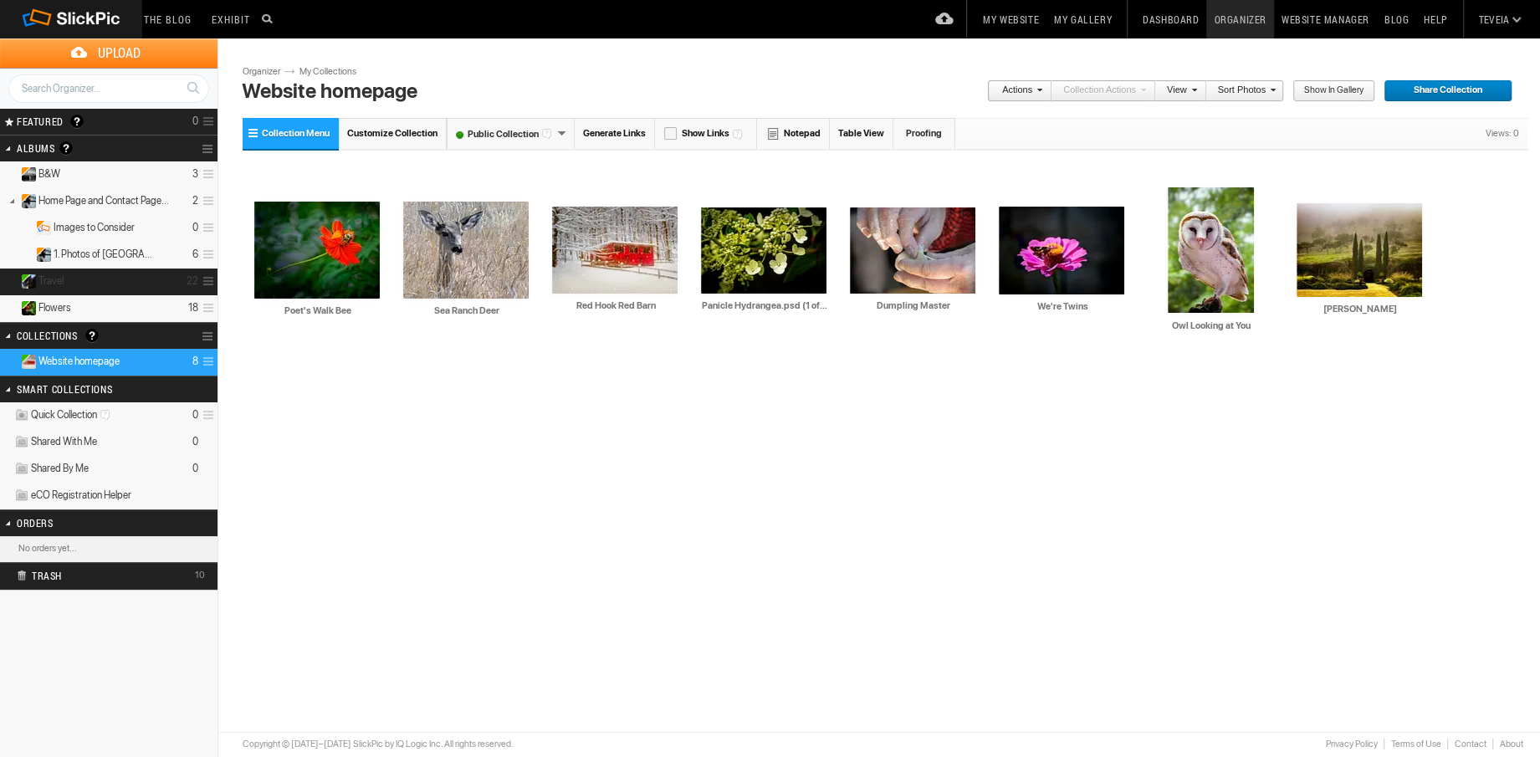
click at [151, 279] on details "Travel 22" at bounding box center [109, 282] width 218 height 27
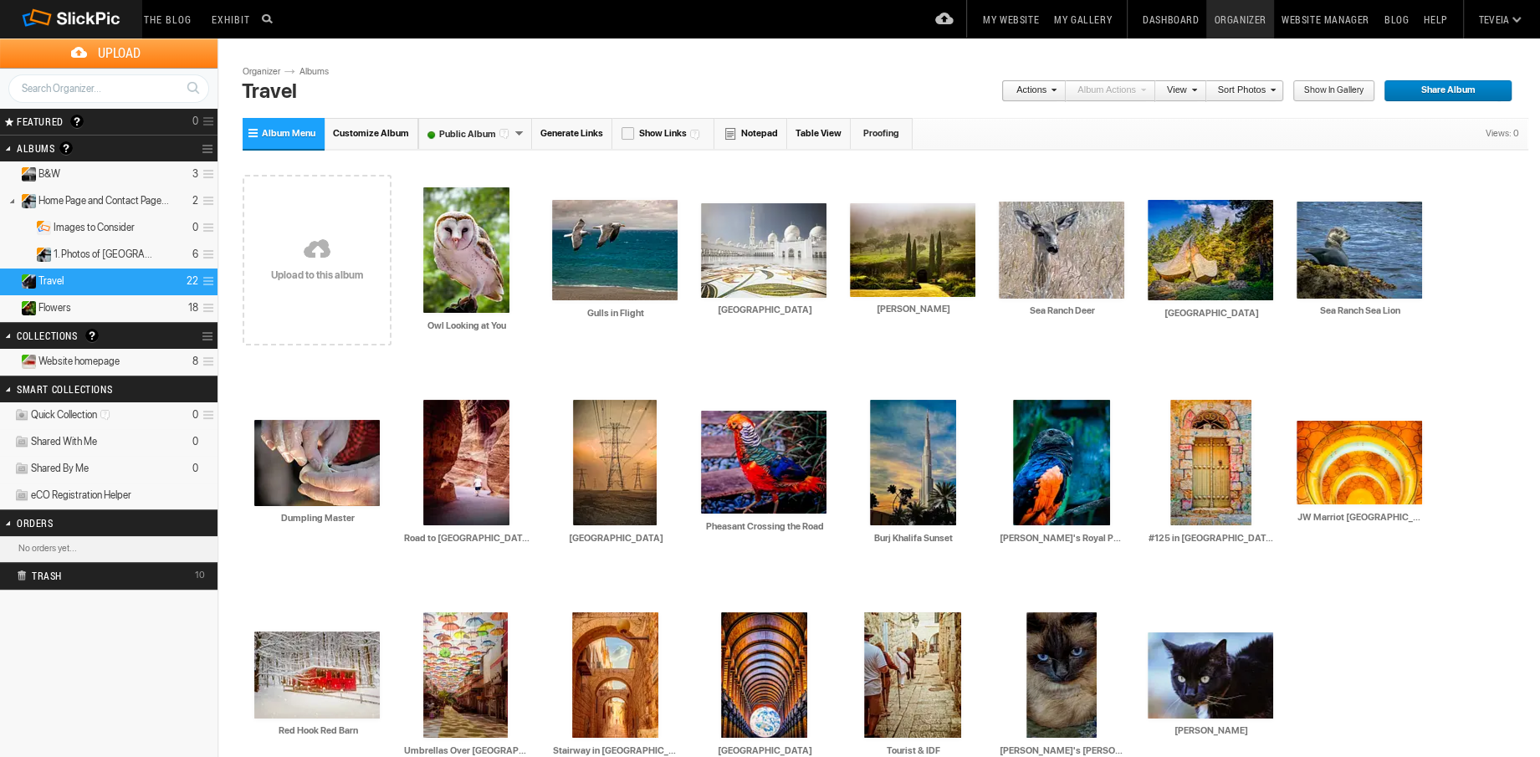
click at [134, 362] on details "Website homepage 8" at bounding box center [109, 362] width 218 height 27
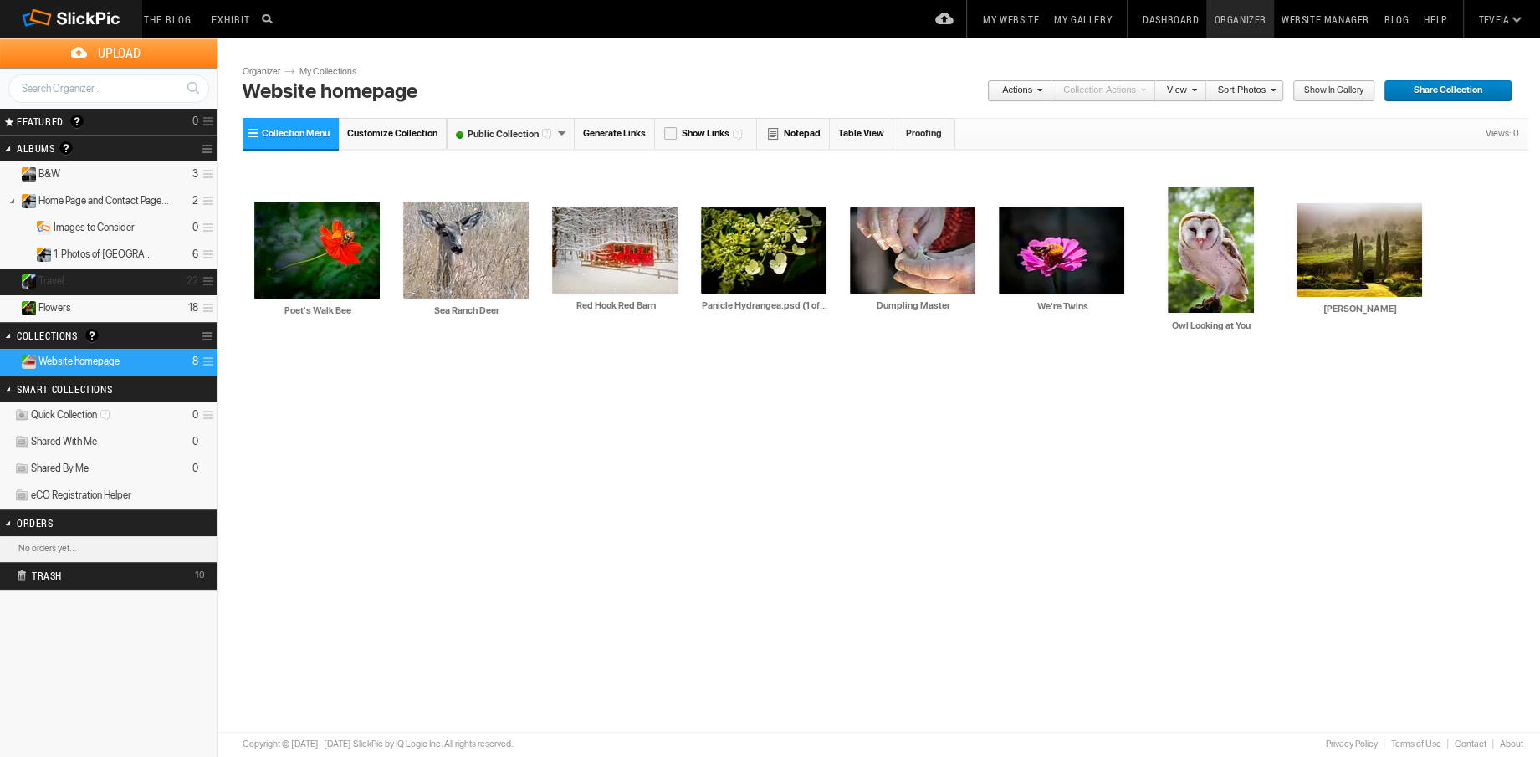
click at [127, 279] on details "Travel 22" at bounding box center [109, 282] width 218 height 27
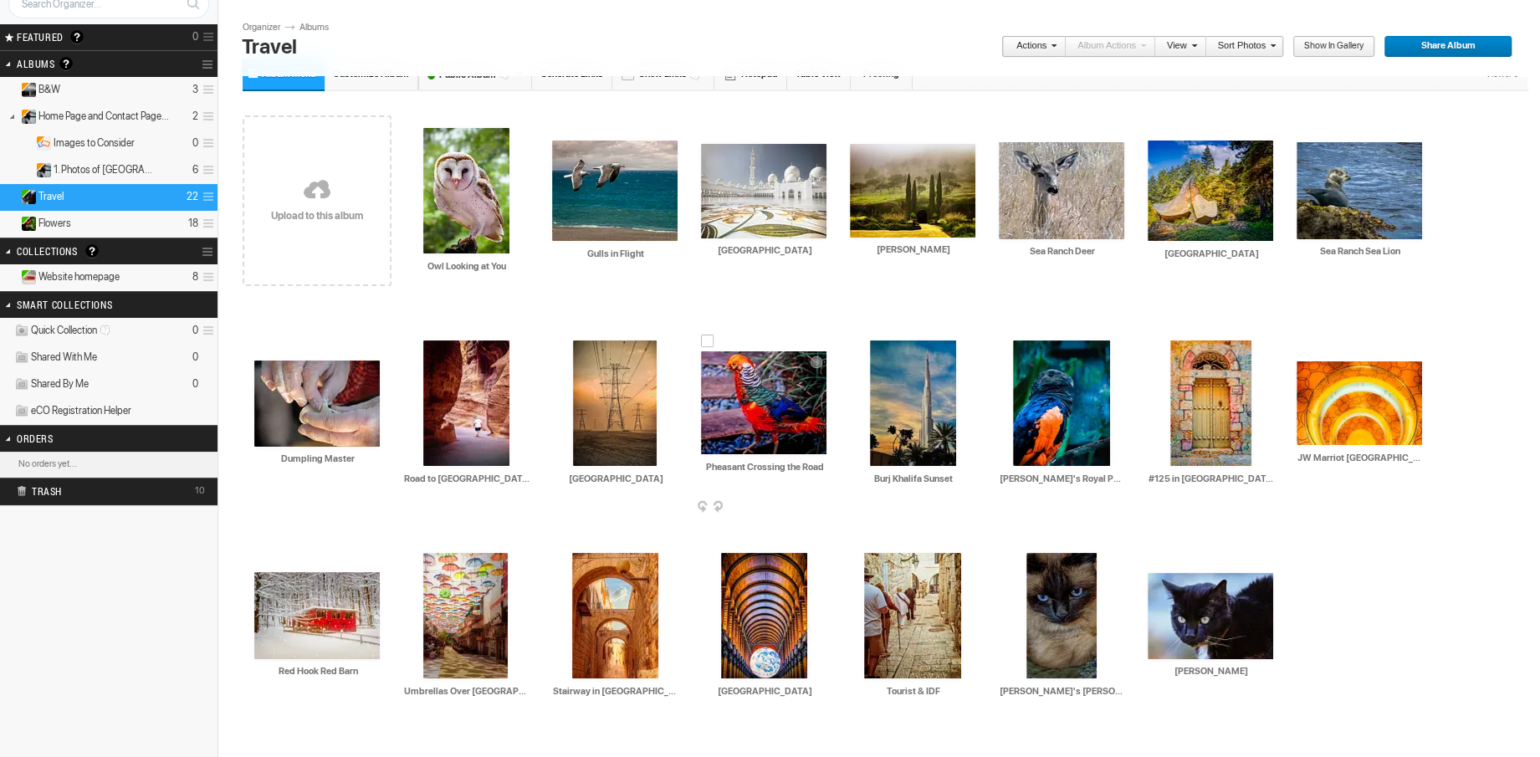
scroll to position [58, 0]
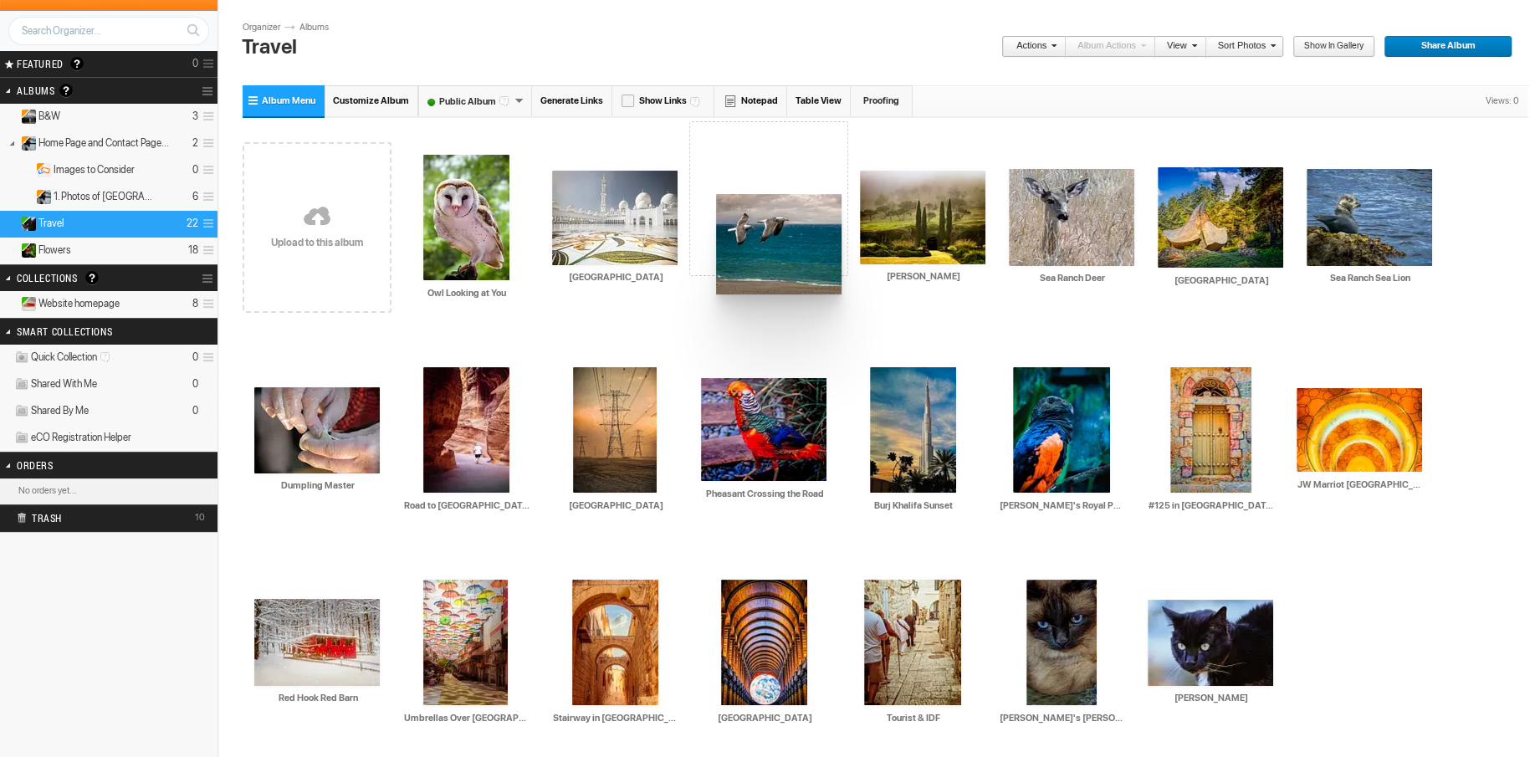
drag, startPoint x: 639, startPoint y: 237, endPoint x: 714, endPoint y: 194, distance: 86.5
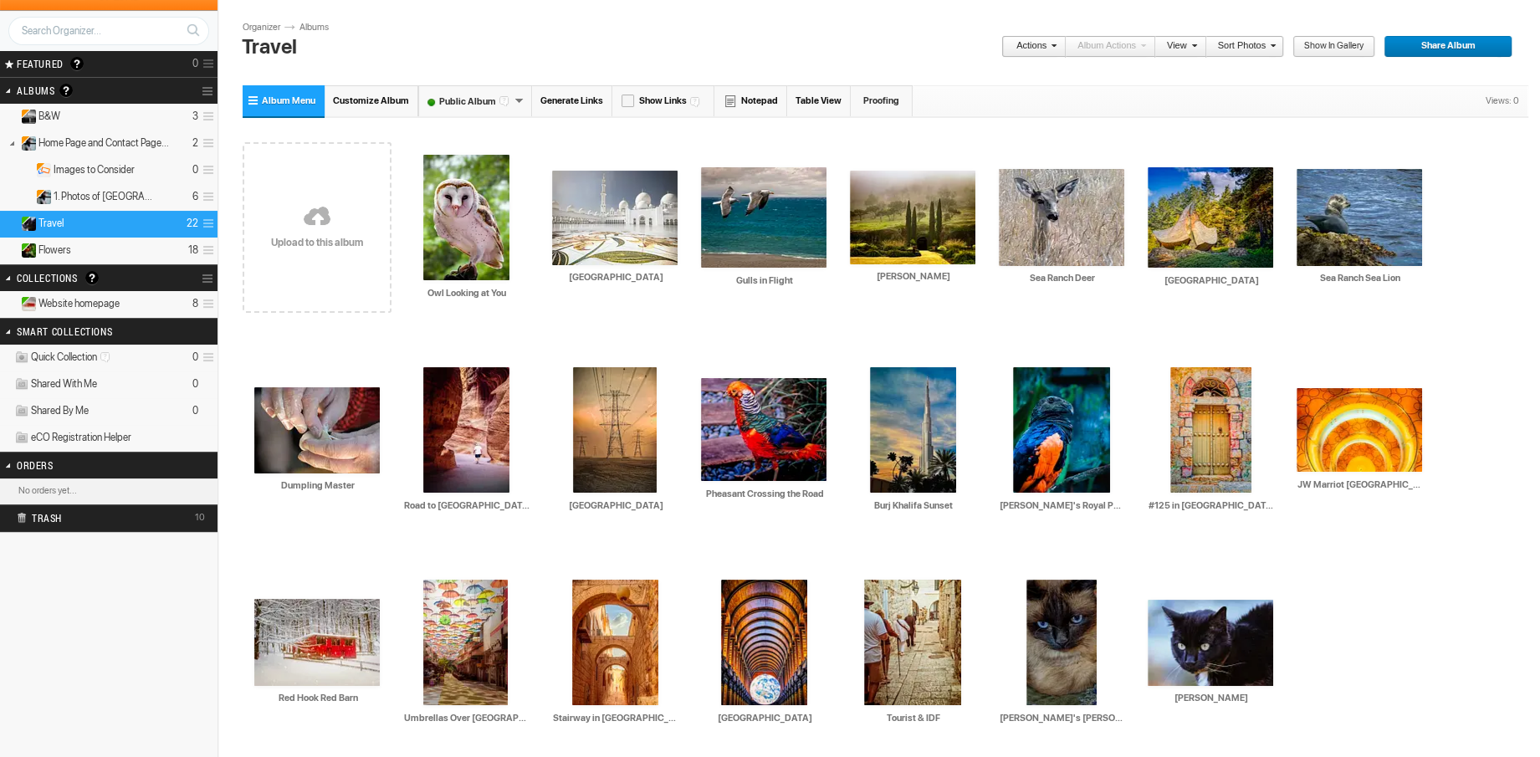
click at [145, 301] on details "Website homepage 8" at bounding box center [109, 304] width 218 height 27
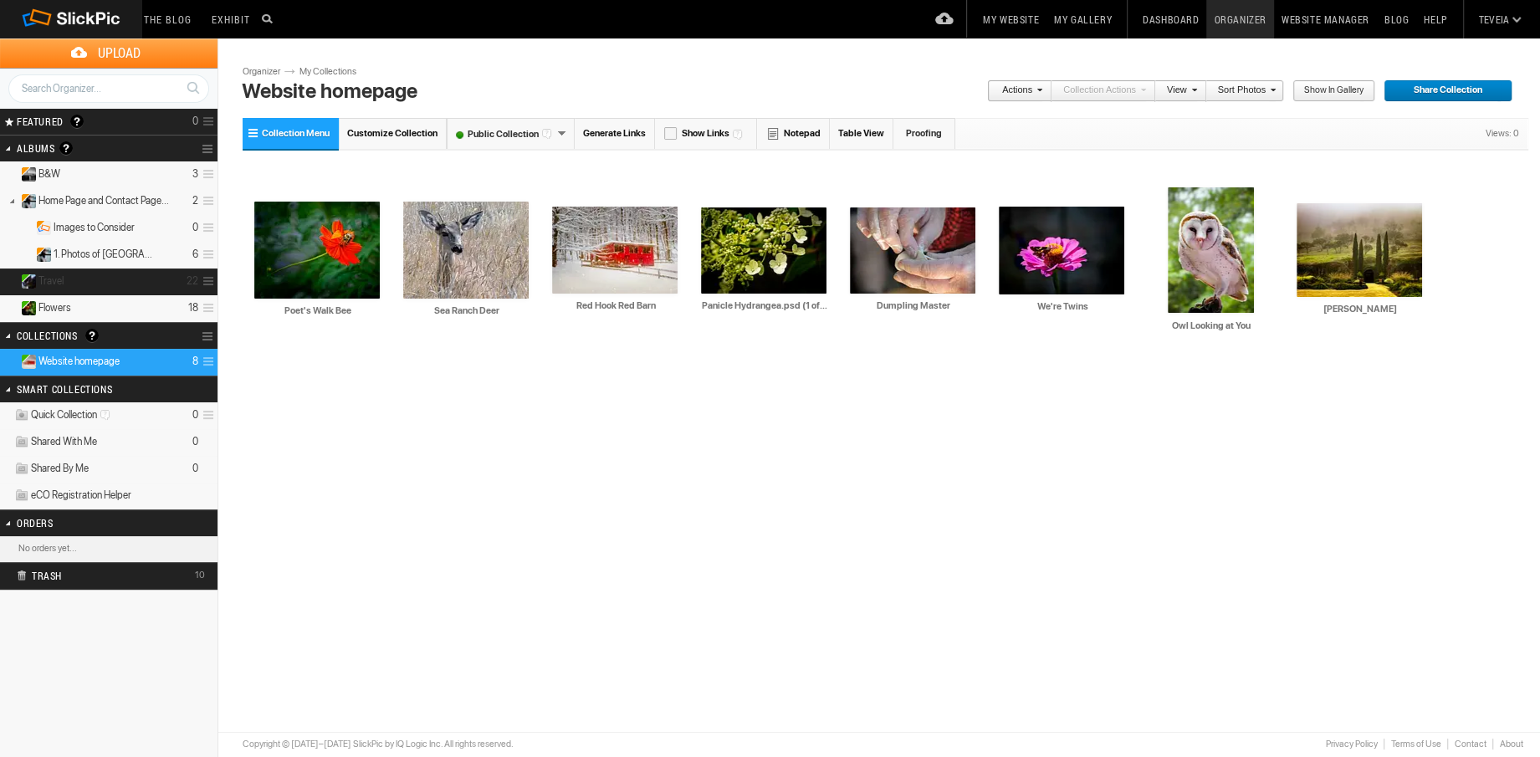
click at [149, 283] on details "Travel 22" at bounding box center [109, 282] width 218 height 27
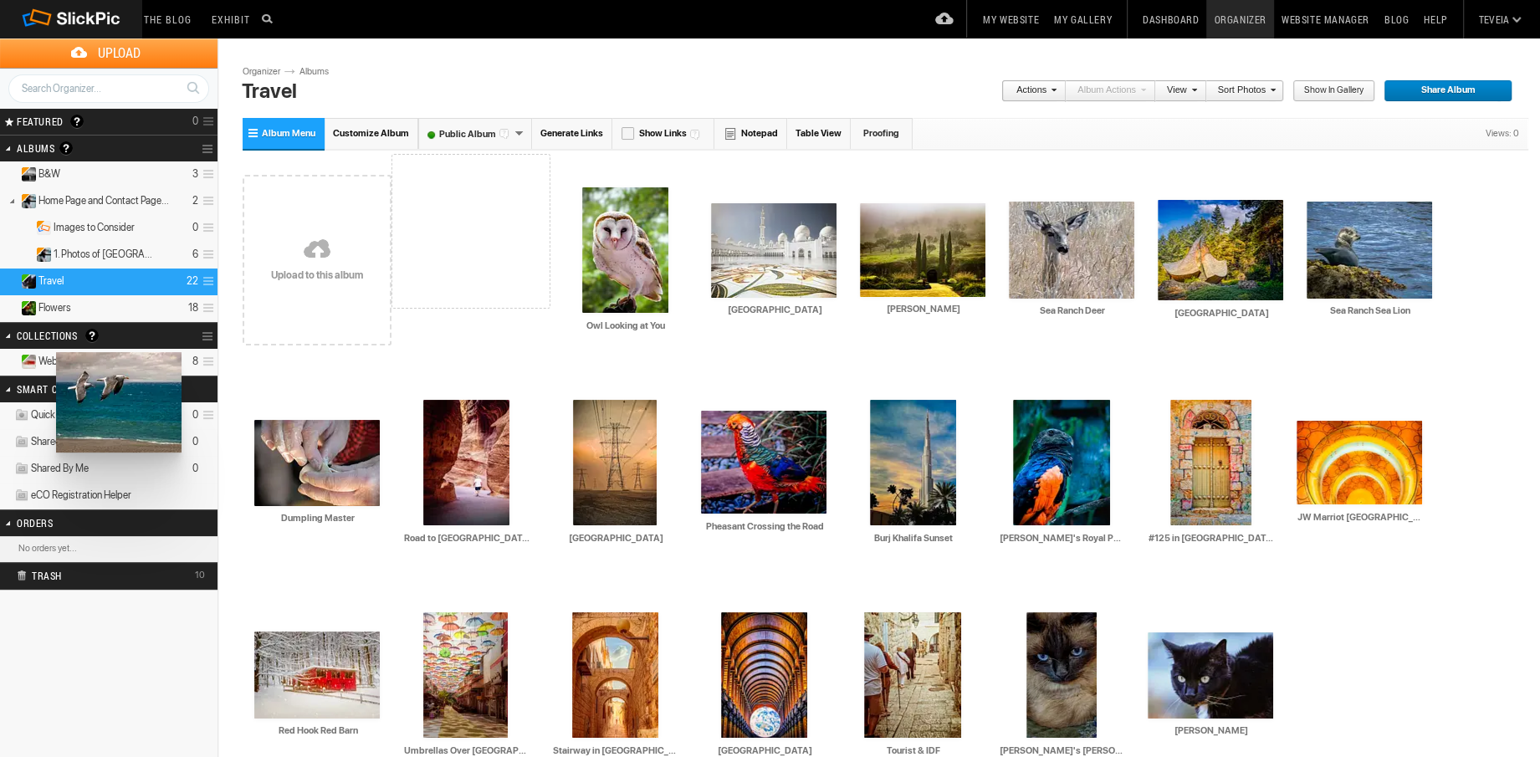
drag, startPoint x: 775, startPoint y: 256, endPoint x: 54, endPoint y: 352, distance: 727.5
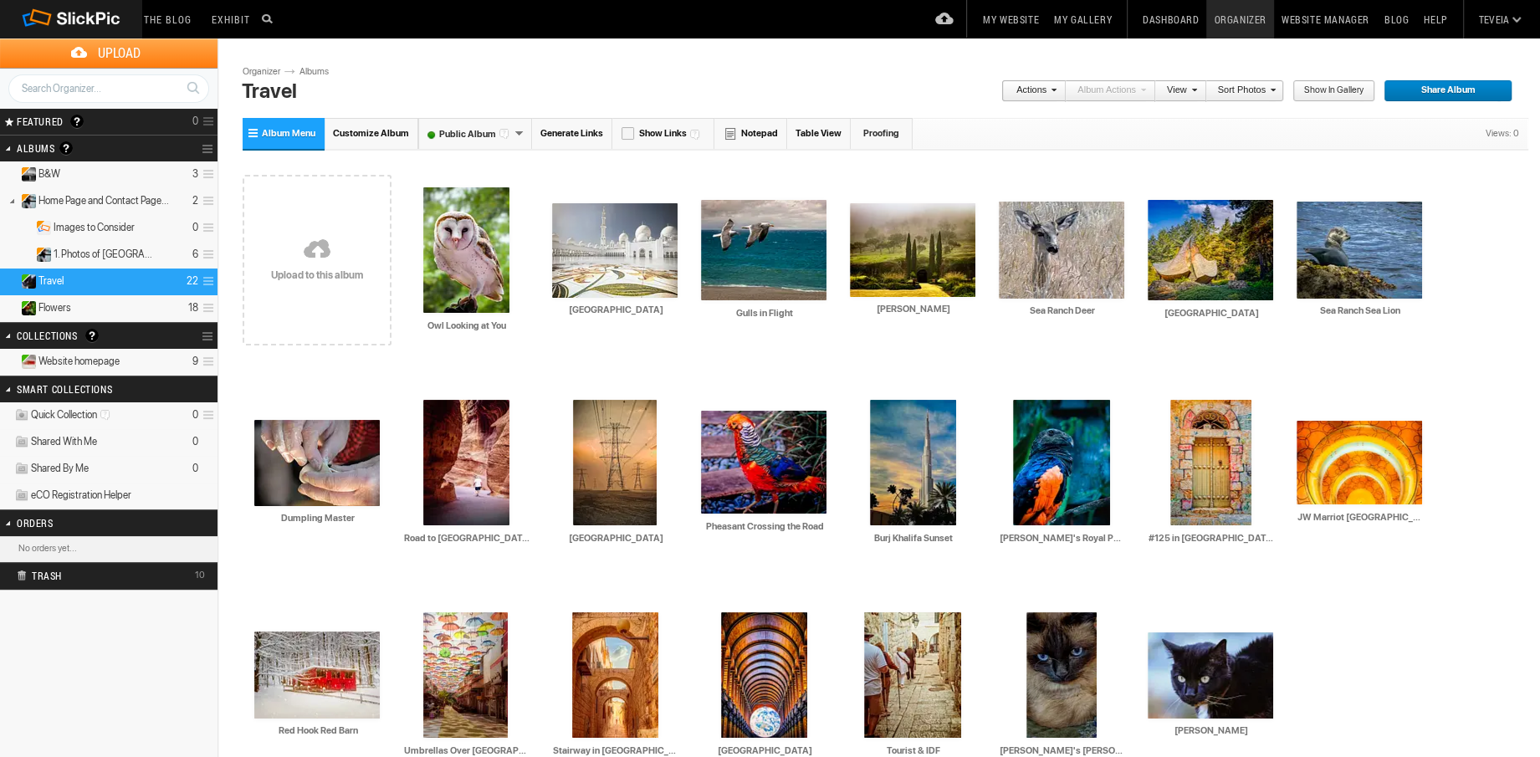
click at [79, 360] on span "Website homepage" at bounding box center [78, 361] width 81 height 13
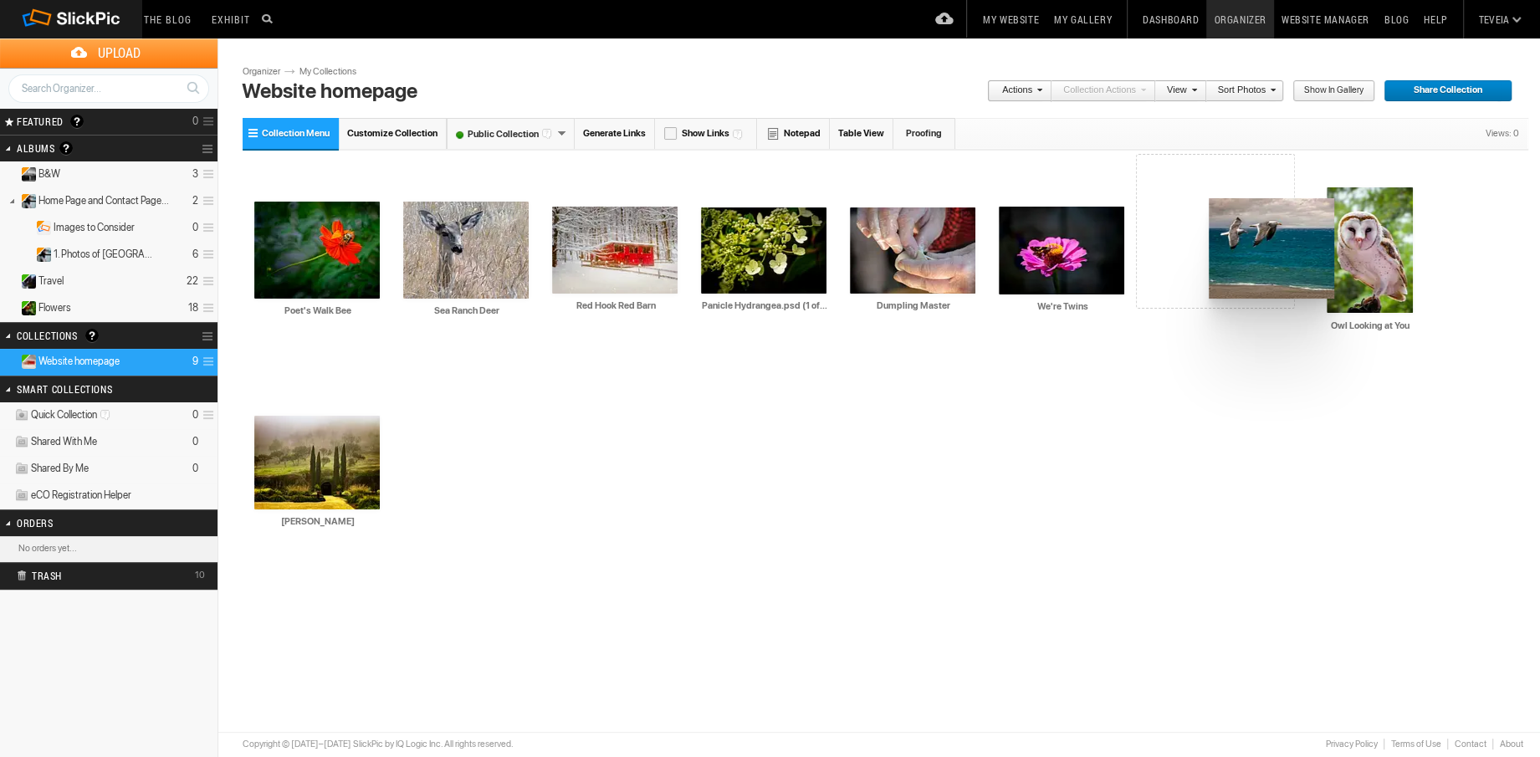
drag, startPoint x: 336, startPoint y: 246, endPoint x: 1207, endPoint y: 198, distance: 872.1
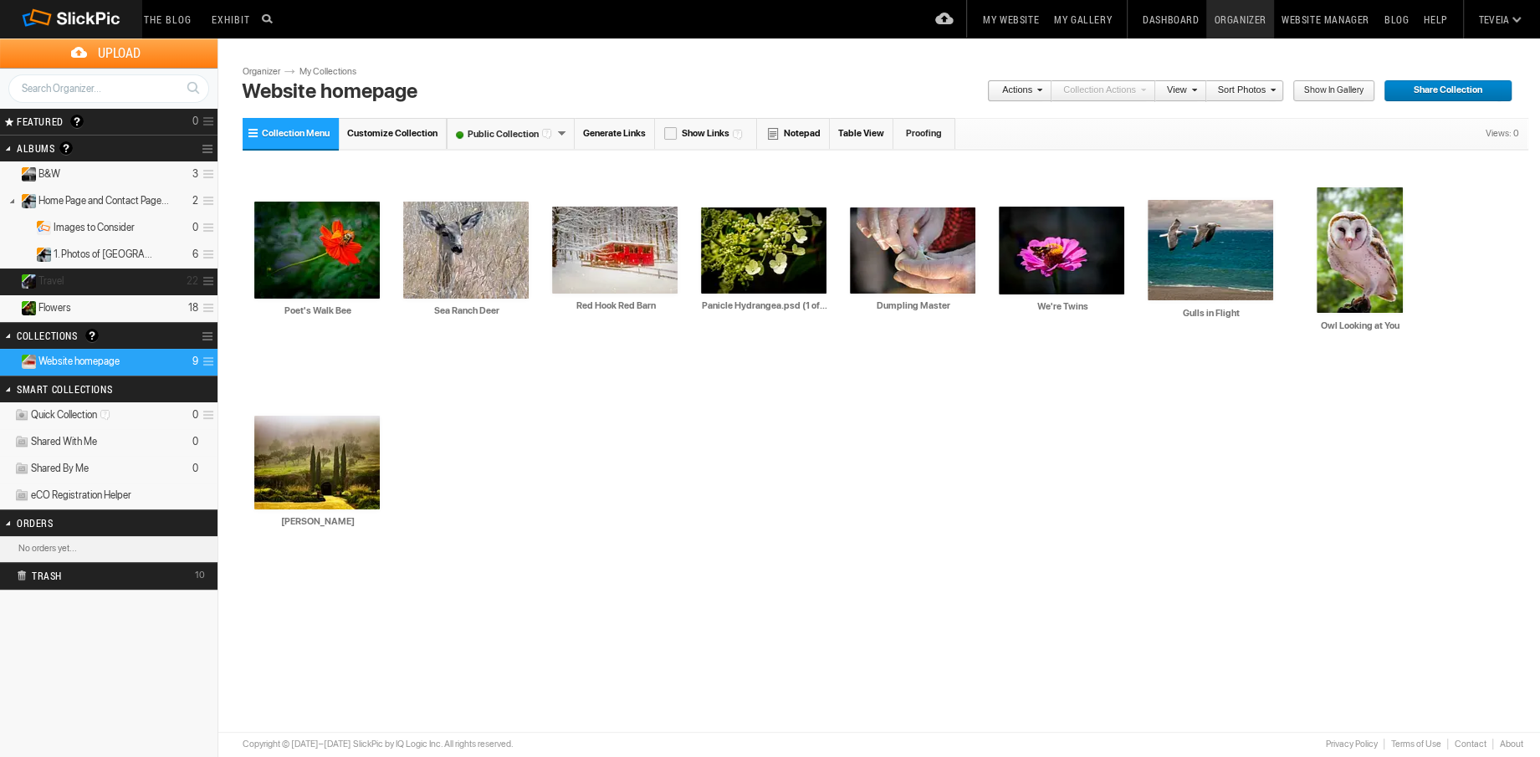
click at [88, 279] on details "Travel 22" at bounding box center [109, 282] width 218 height 27
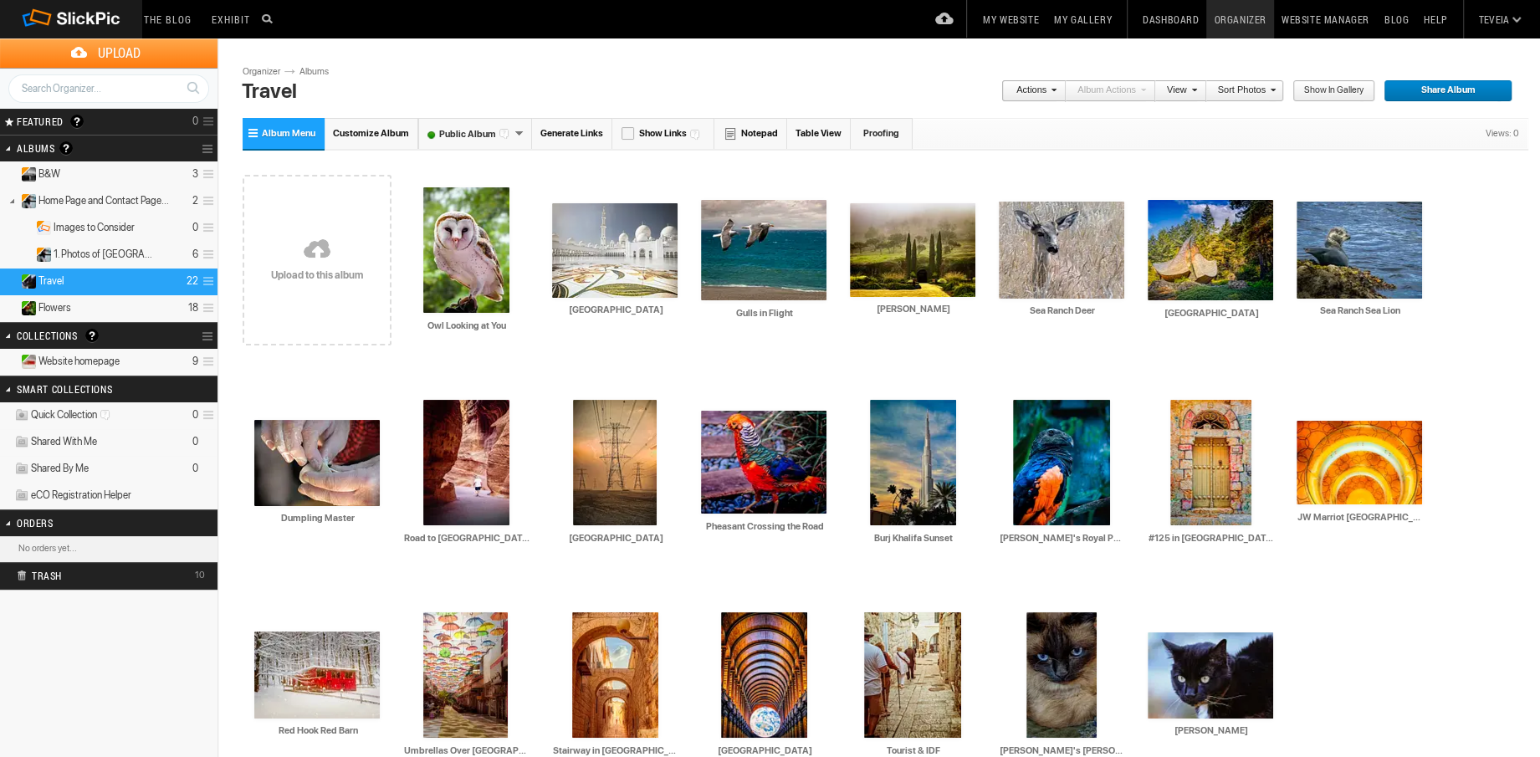
click at [100, 360] on span "Website homepage" at bounding box center [78, 361] width 81 height 13
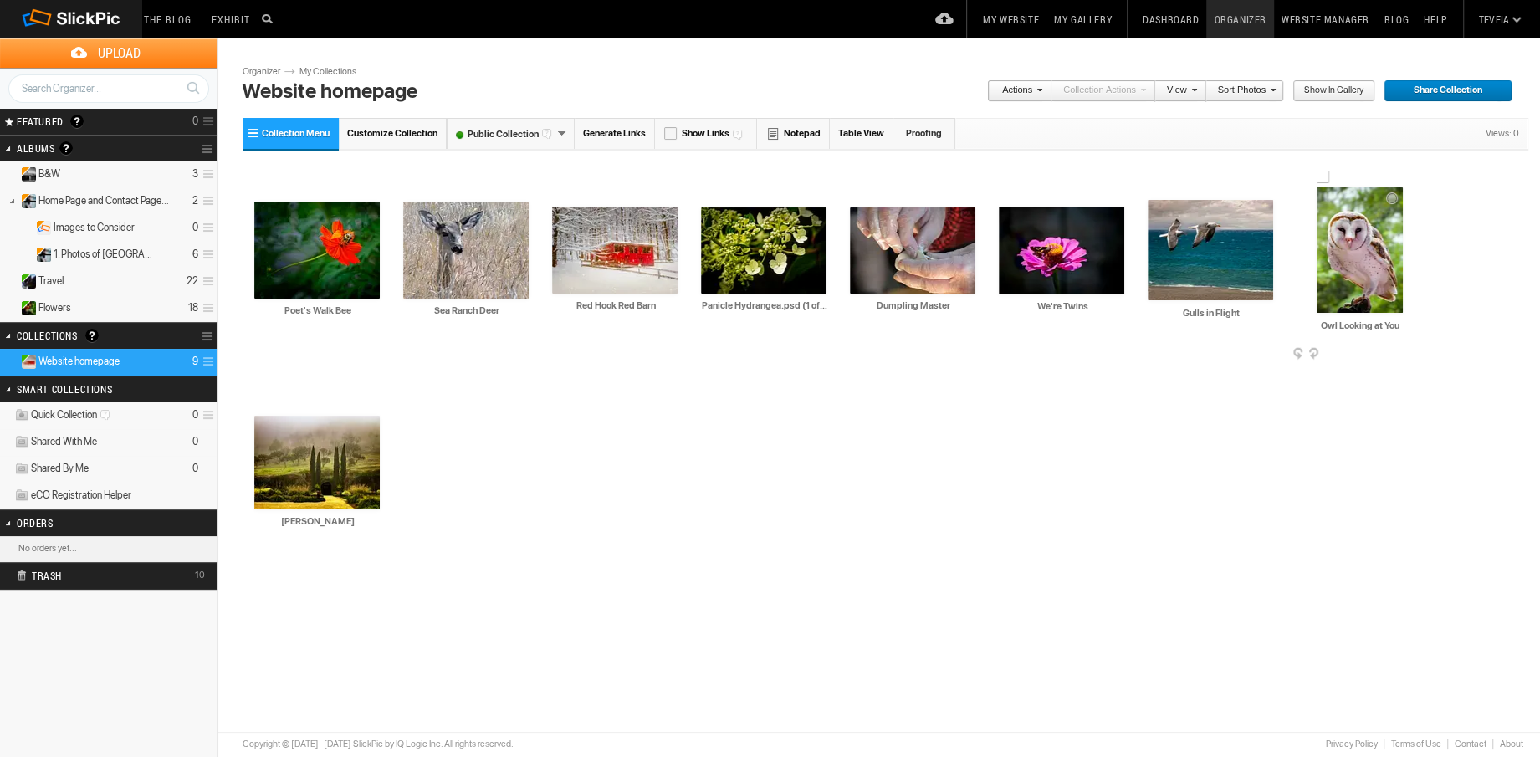
click at [1418, 353] on span at bounding box center [1420, 354] width 17 height 13
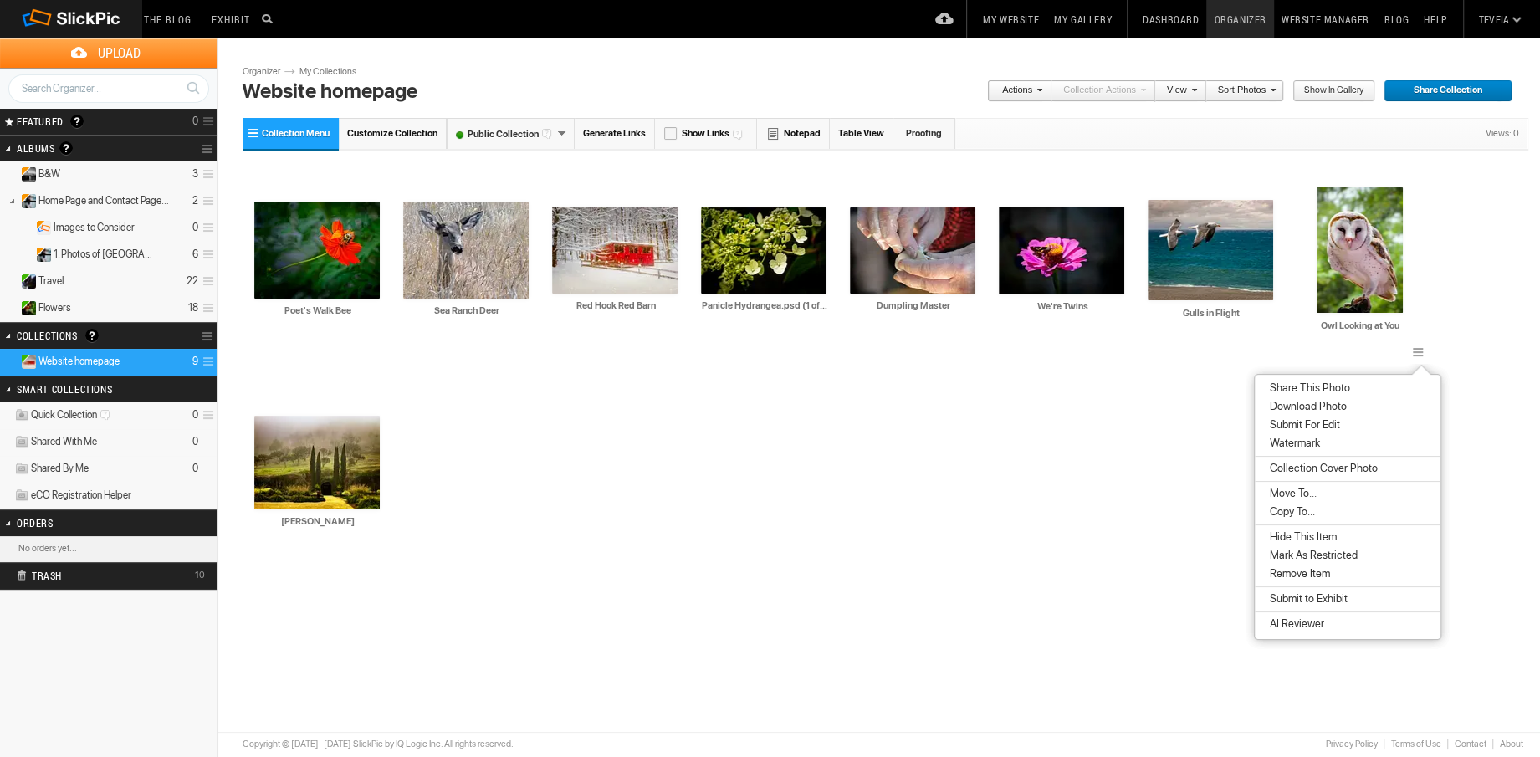
click at [1332, 573] on li "Remove Item" at bounding box center [1348, 574] width 186 height 18
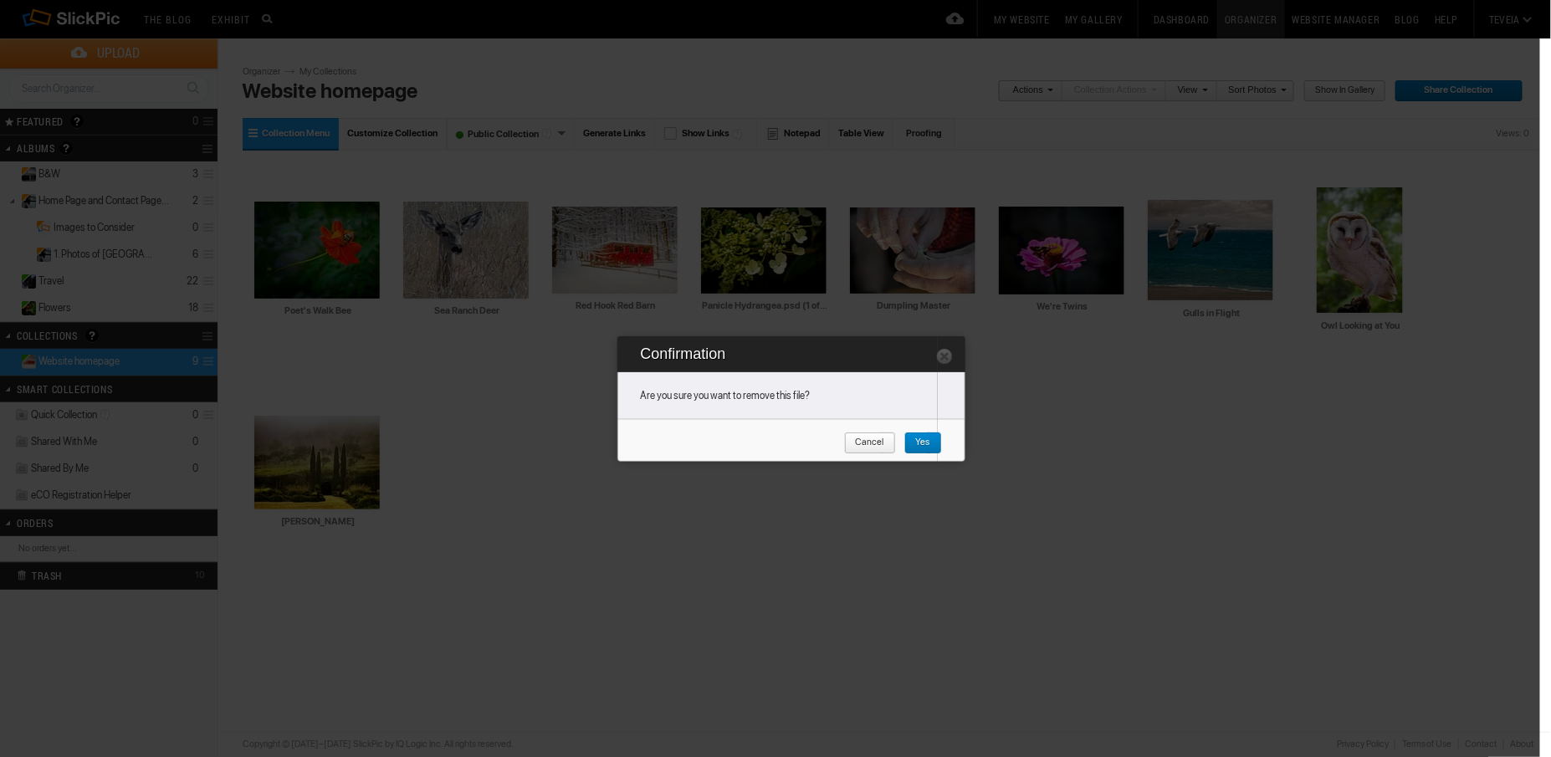
click at [928, 442] on span "Yes" at bounding box center [917, 443] width 26 height 22
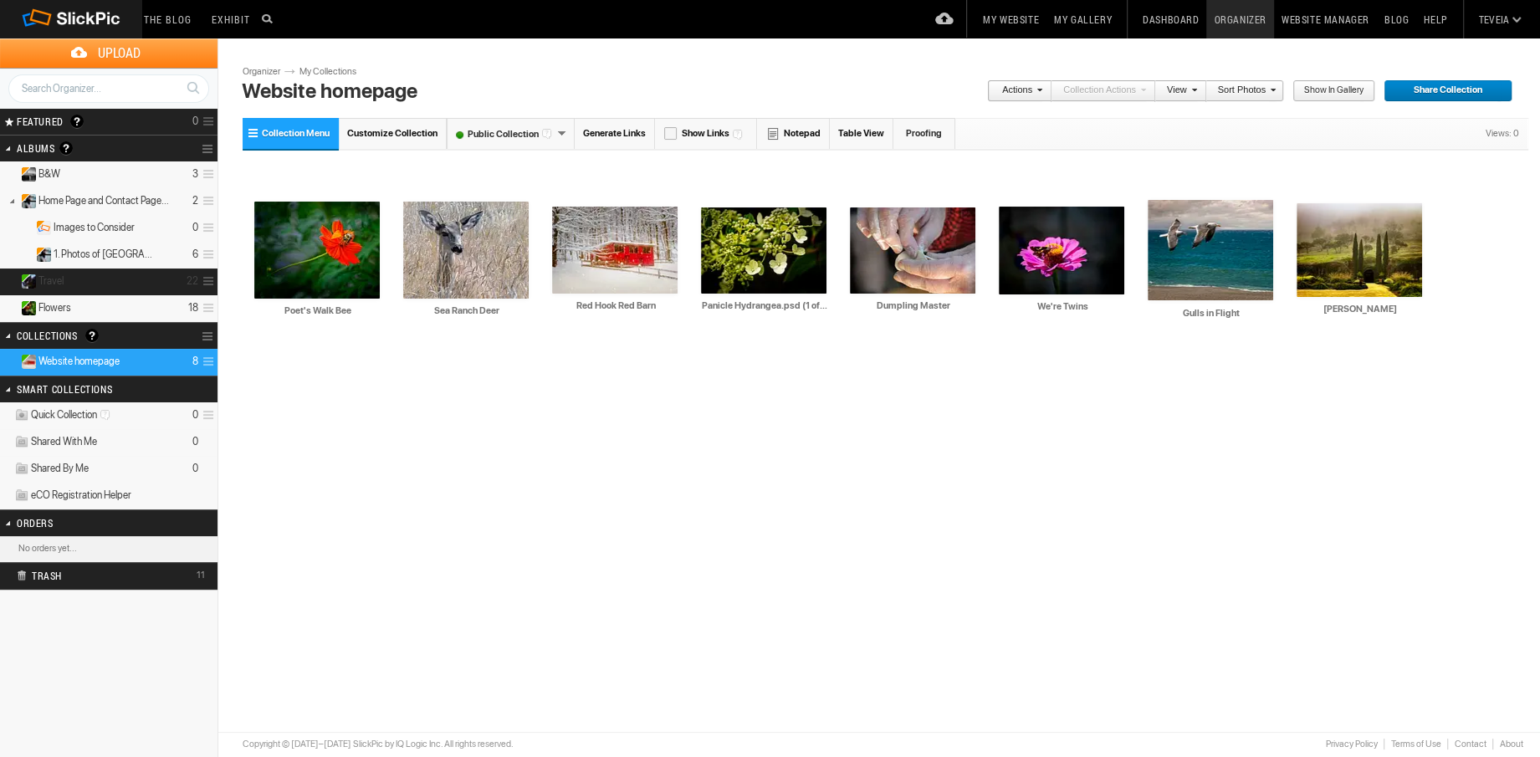
click at [84, 281] on details "Travel 22" at bounding box center [109, 282] width 218 height 27
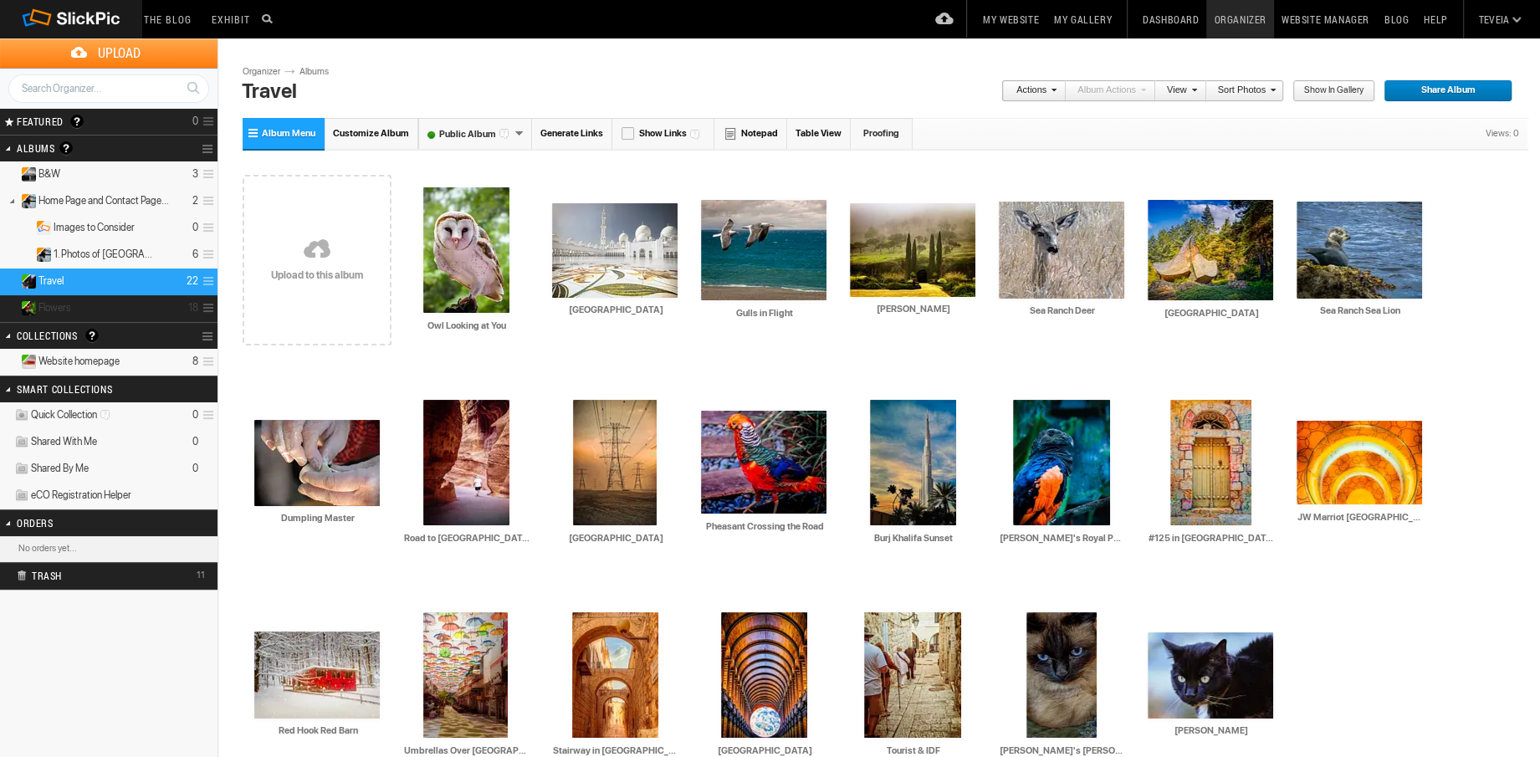
click at [48, 308] on span "Flowers" at bounding box center [54, 307] width 33 height 13
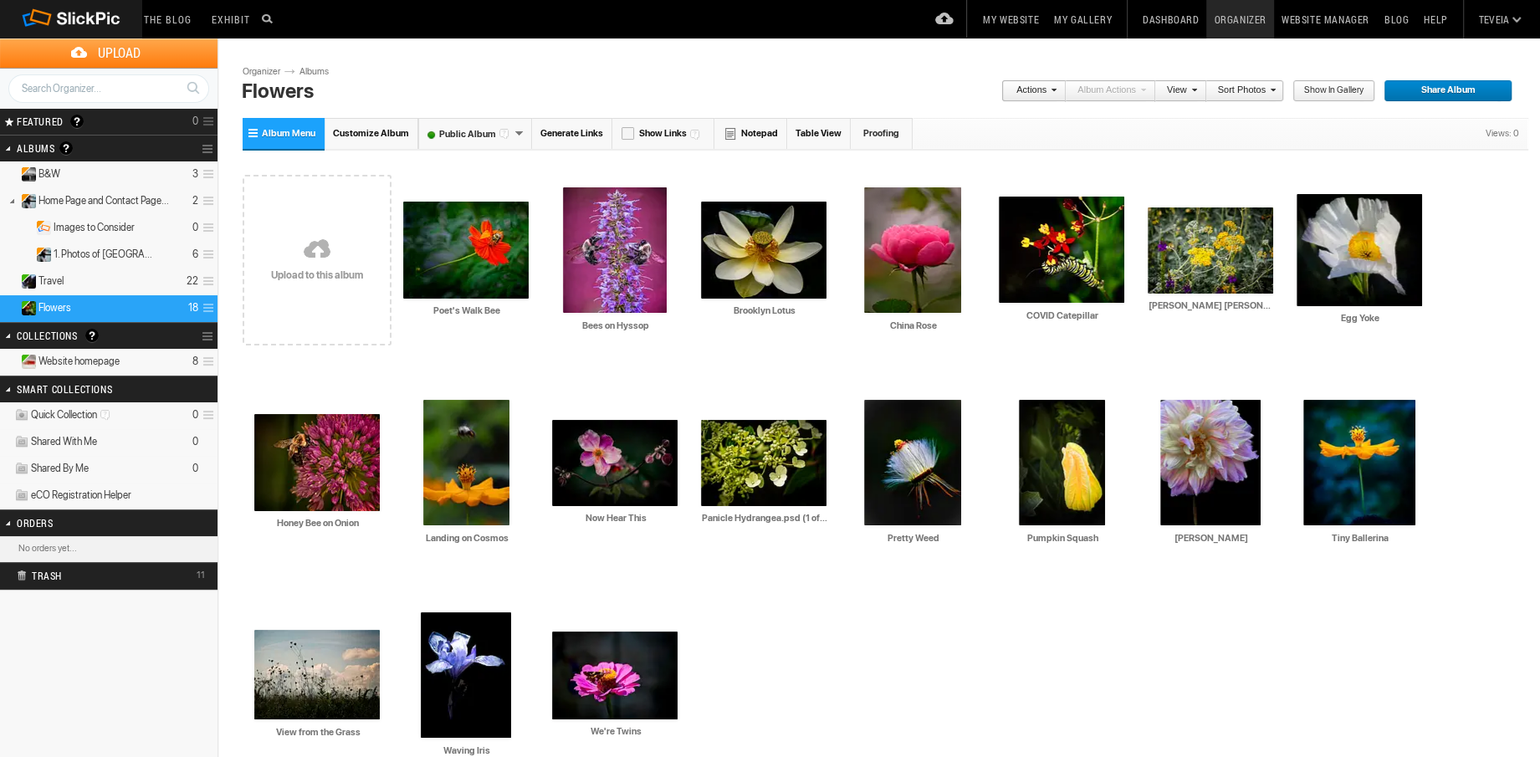
click at [1057, 94] on span at bounding box center [1052, 89] width 10 height 10
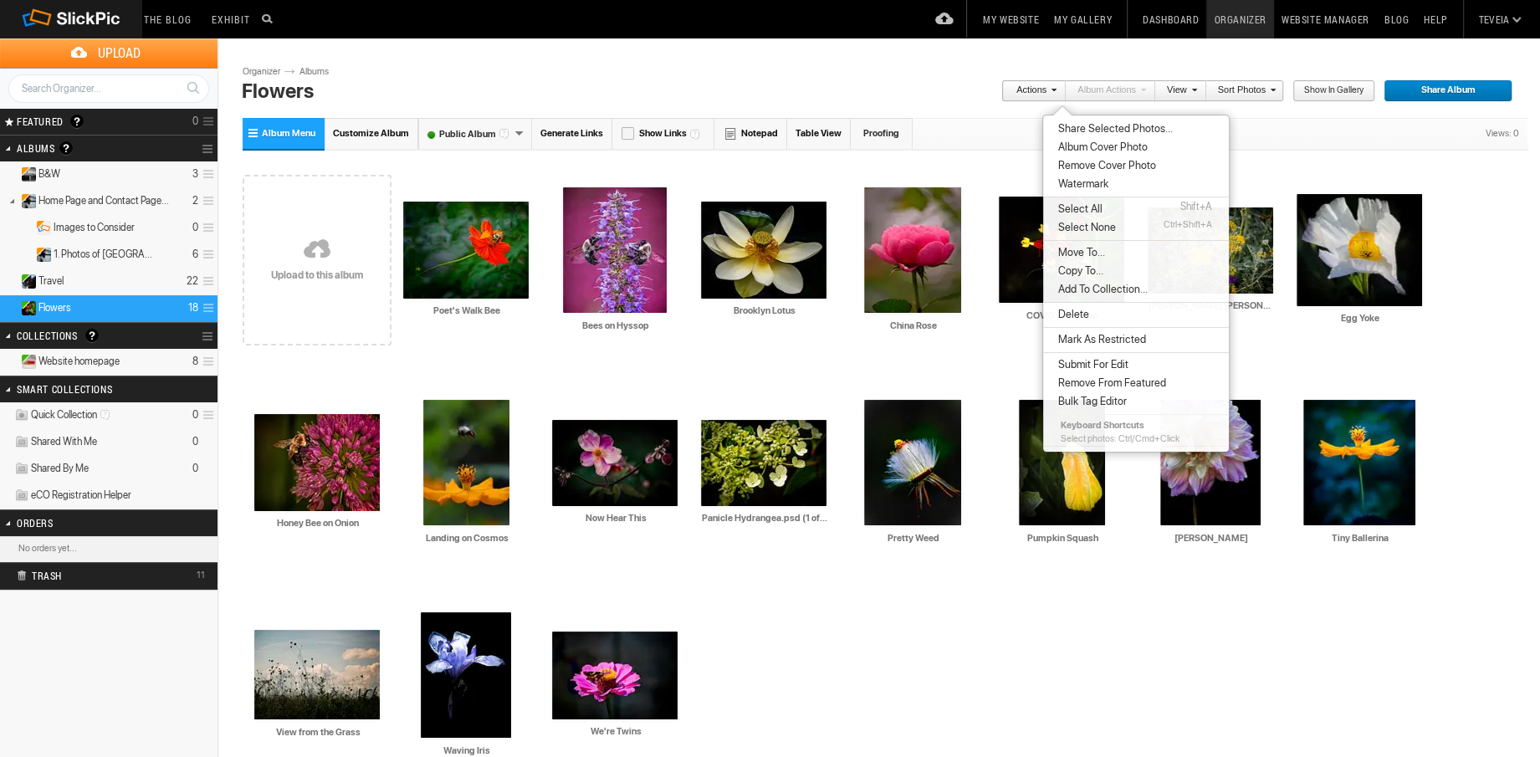
click at [1027, 22] on link "My Website" at bounding box center [1010, 19] width 71 height 38
